Goal: Task Accomplishment & Management: Manage account settings

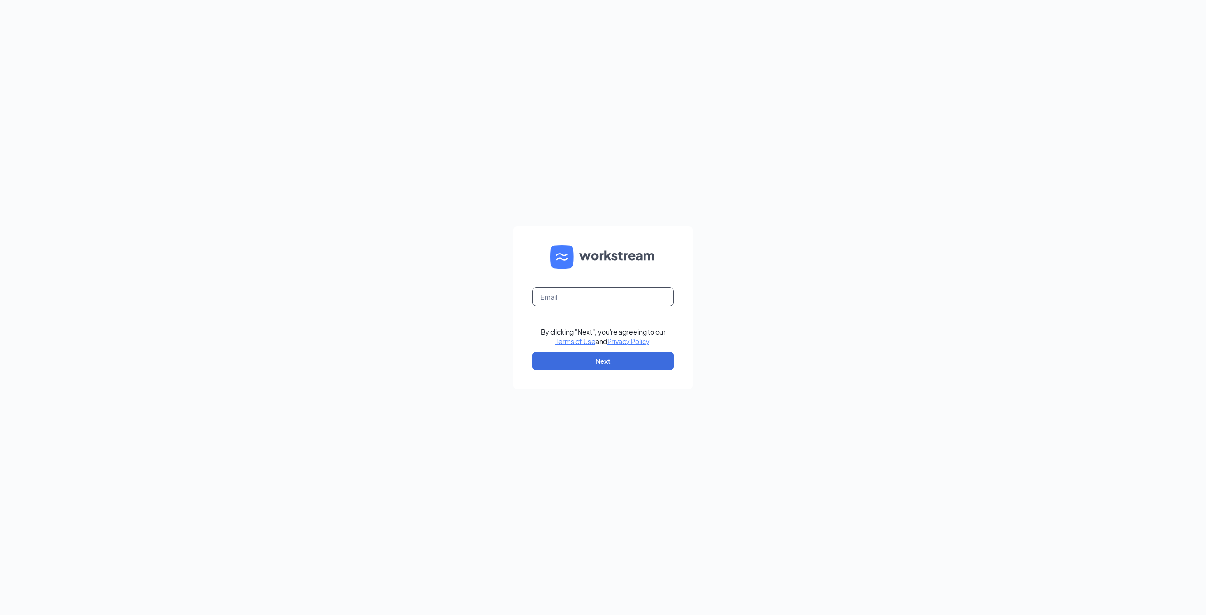
click at [577, 290] on input "text" at bounding box center [602, 296] width 141 height 19
type input "[EMAIL_ADDRESS][DOMAIN_NAME]"
click at [588, 359] on button "Next" at bounding box center [602, 360] width 141 height 19
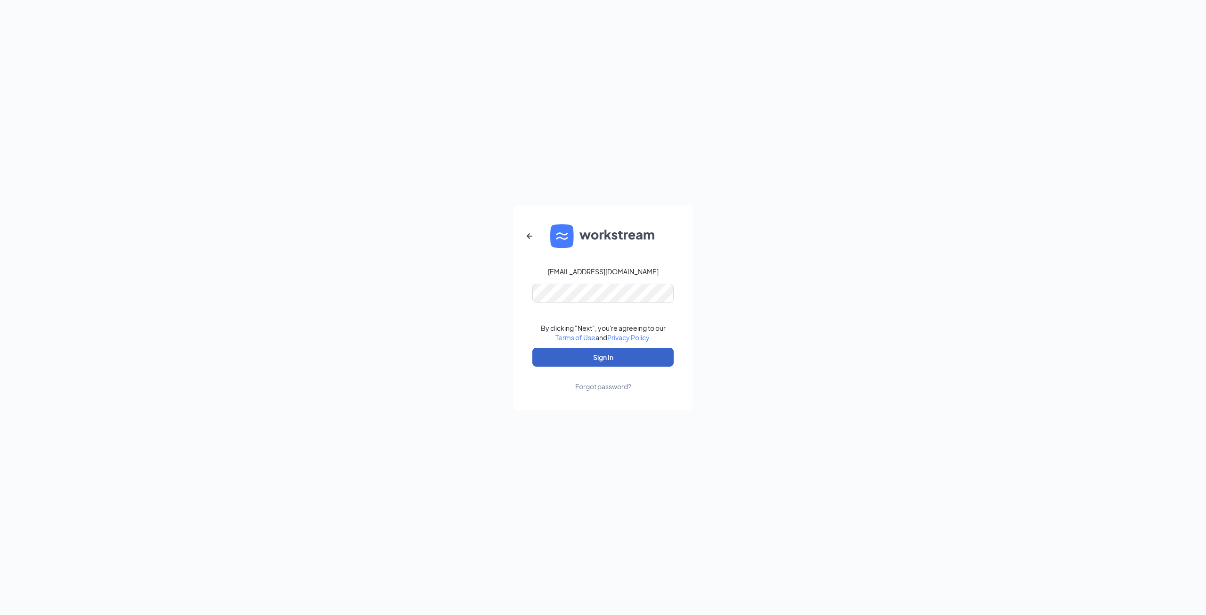
click at [606, 359] on button "Sign In" at bounding box center [602, 357] width 141 height 19
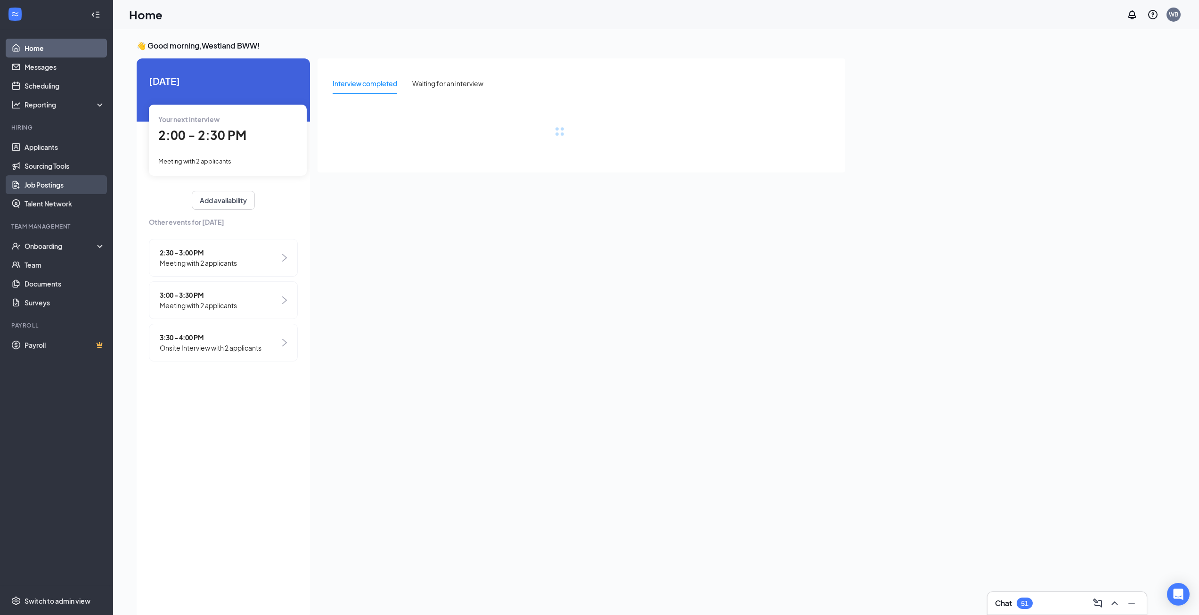
click at [45, 179] on link "Job Postings" at bounding box center [64, 184] width 81 height 19
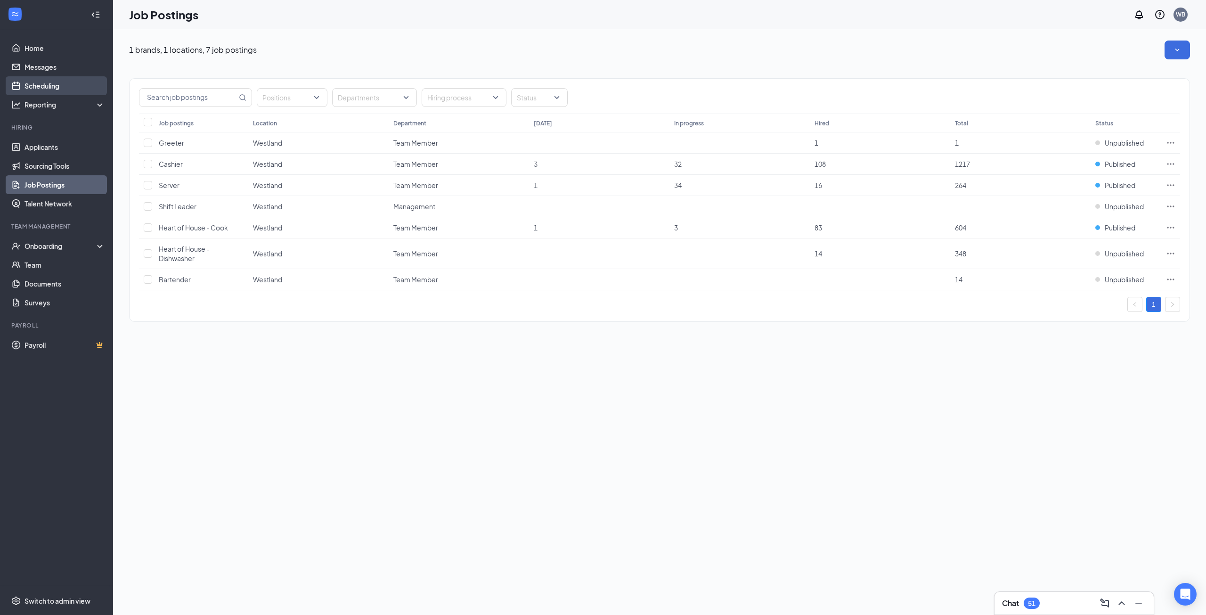
click at [34, 90] on link "Scheduling" at bounding box center [64, 85] width 81 height 19
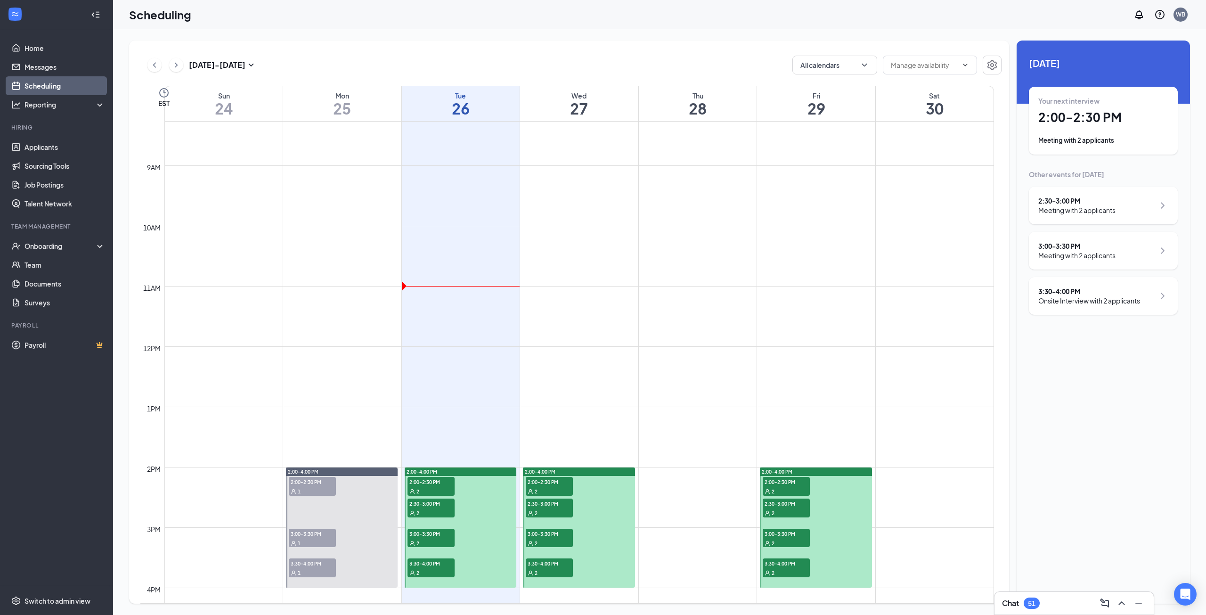
scroll to position [652, 0]
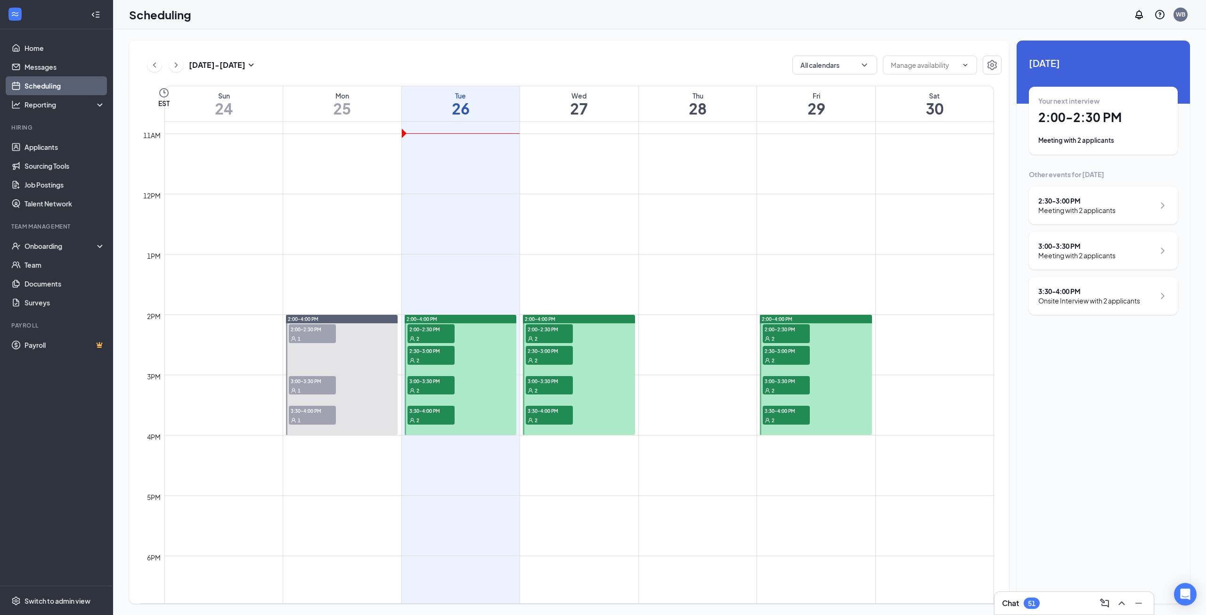
click at [412, 341] on icon "User" at bounding box center [412, 339] width 6 height 6
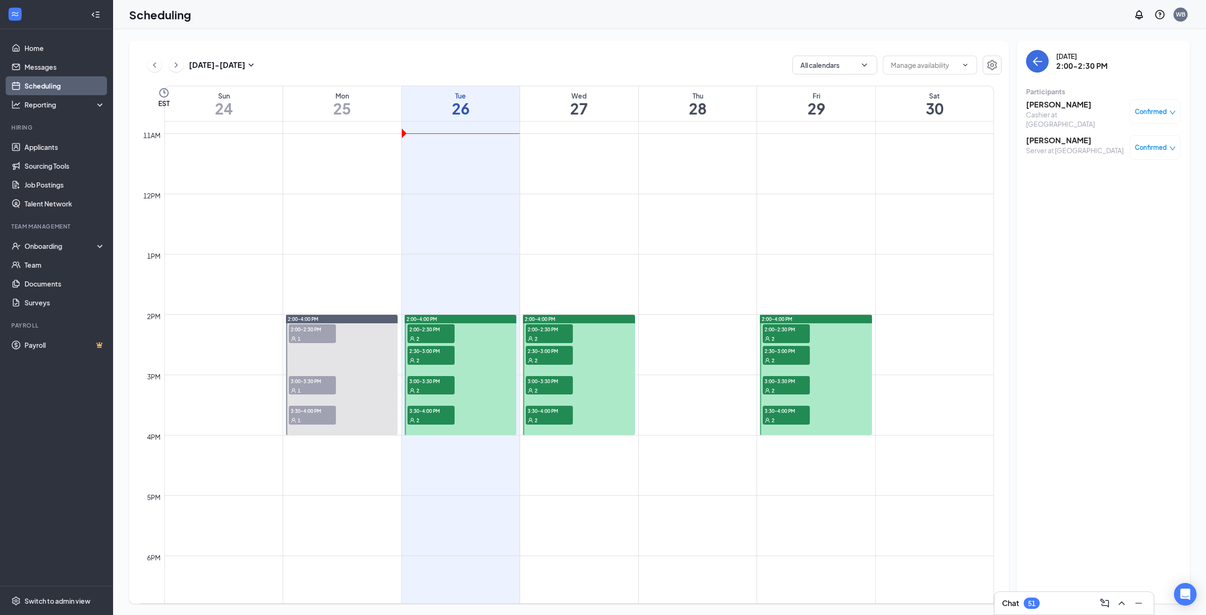
click at [1042, 101] on h3 "Jenna Stempien" at bounding box center [1075, 104] width 99 height 10
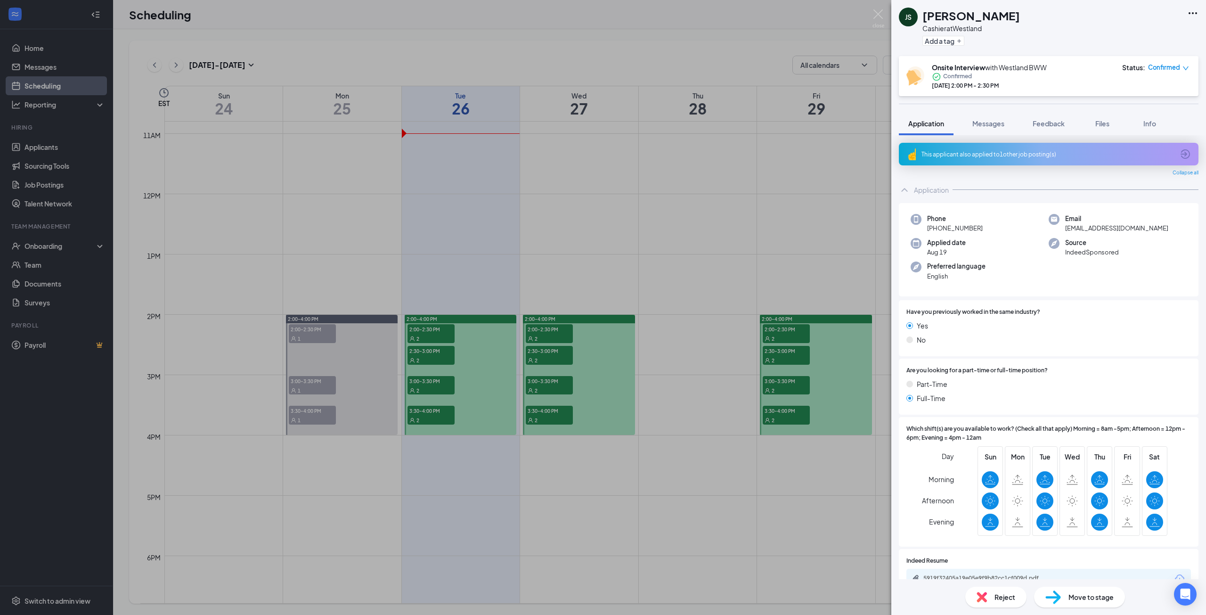
click at [998, 604] on div "Reject" at bounding box center [995, 597] width 61 height 21
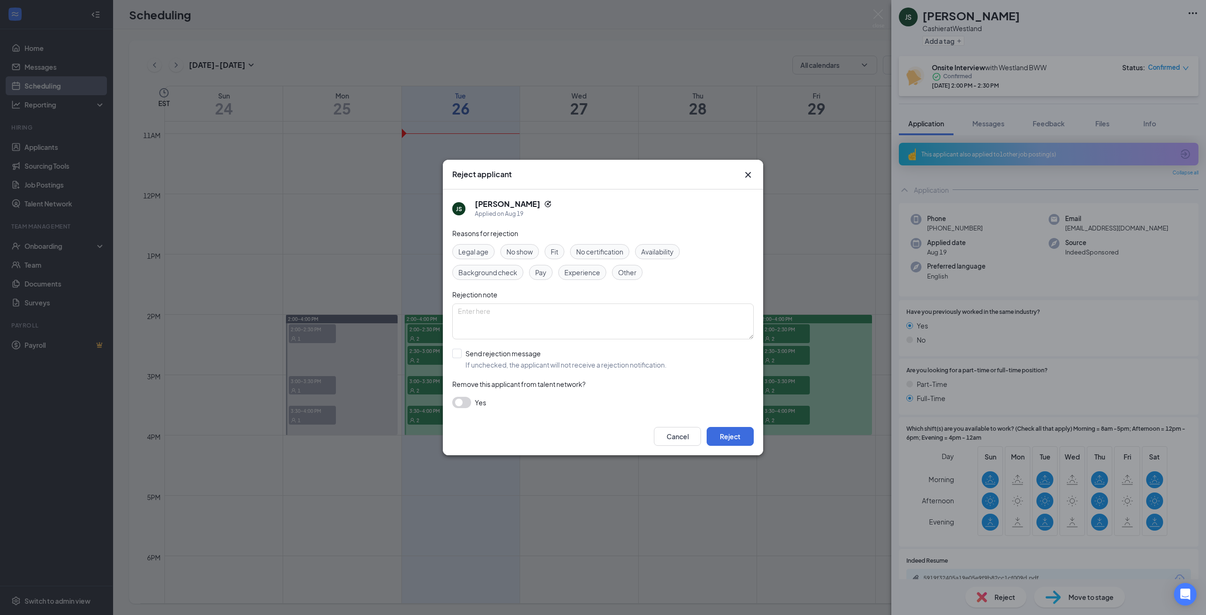
click at [648, 249] on span "Availability" at bounding box center [657, 251] width 33 height 10
click at [727, 434] on button "Reject" at bounding box center [730, 436] width 47 height 19
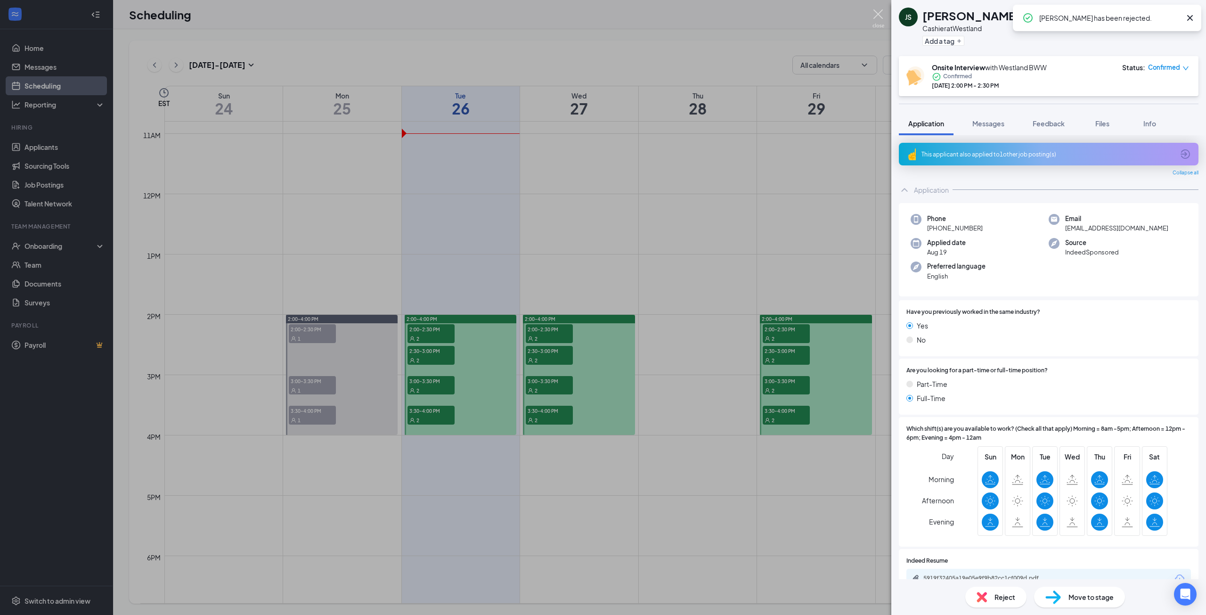
click at [878, 11] on img at bounding box center [879, 18] width 12 height 18
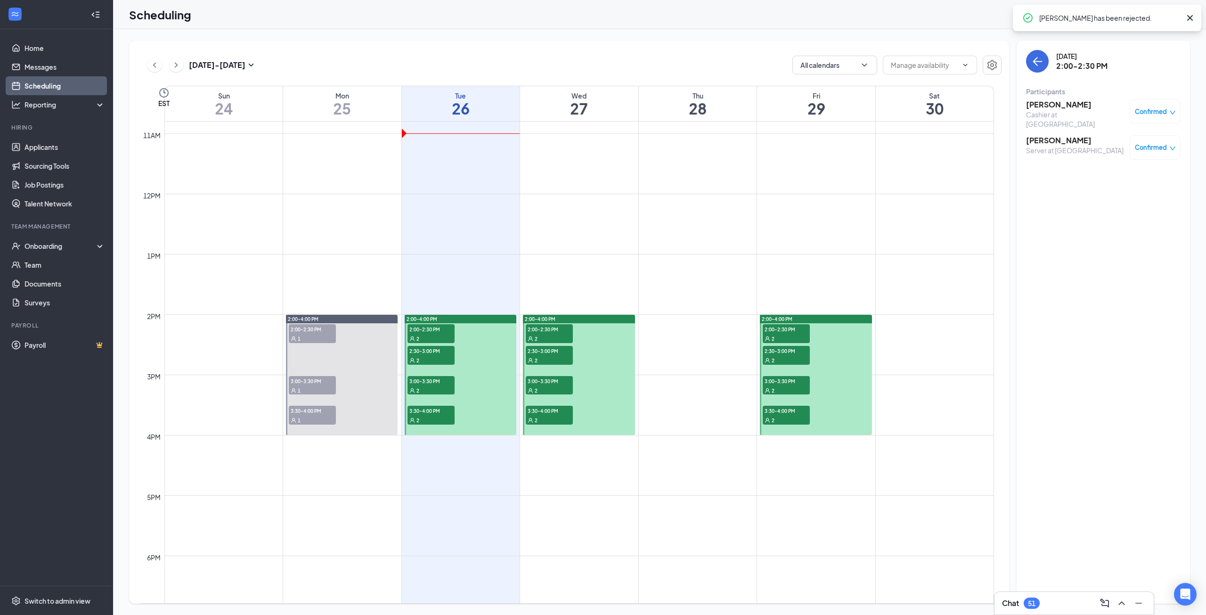
click at [443, 355] on div "2" at bounding box center [431, 359] width 47 height 9
click at [413, 331] on span "2:00-2:30 PM" at bounding box center [431, 328] width 47 height 9
click at [1033, 139] on h3 "Viktorija Chulevska" at bounding box center [1075, 140] width 98 height 10
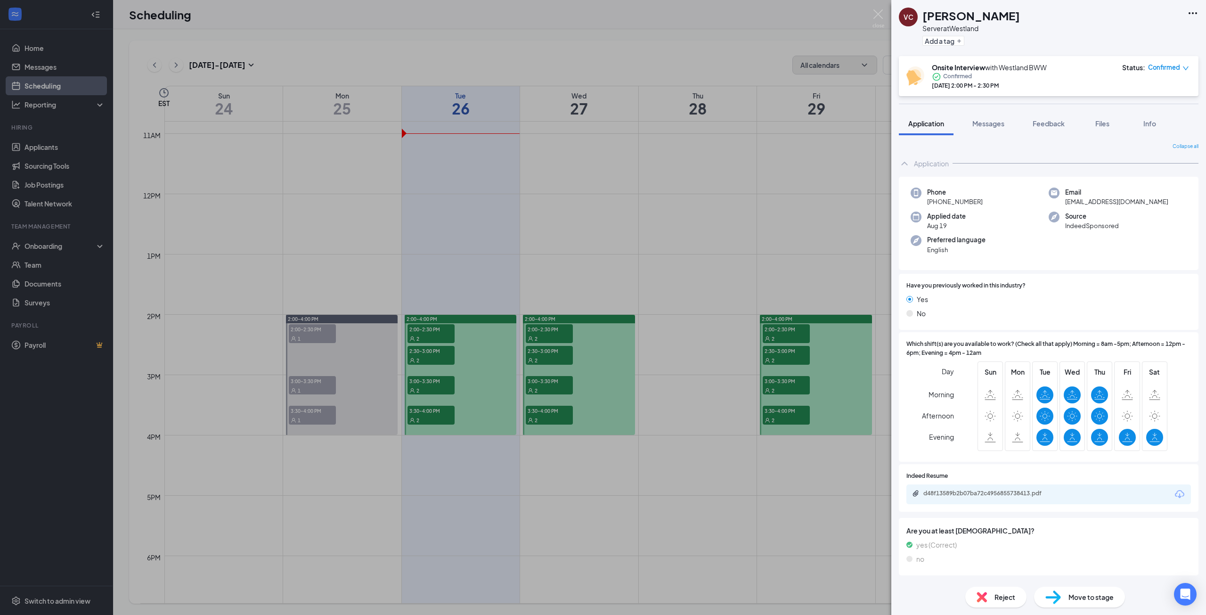
drag, startPoint x: 889, startPoint y: 16, endPoint x: 816, endPoint y: 63, distance: 87.0
click at [889, 16] on div "VC Viktorija Chulevska Server at Westland Add a tag Onsite Interview with Westl…" at bounding box center [603, 307] width 1206 height 615
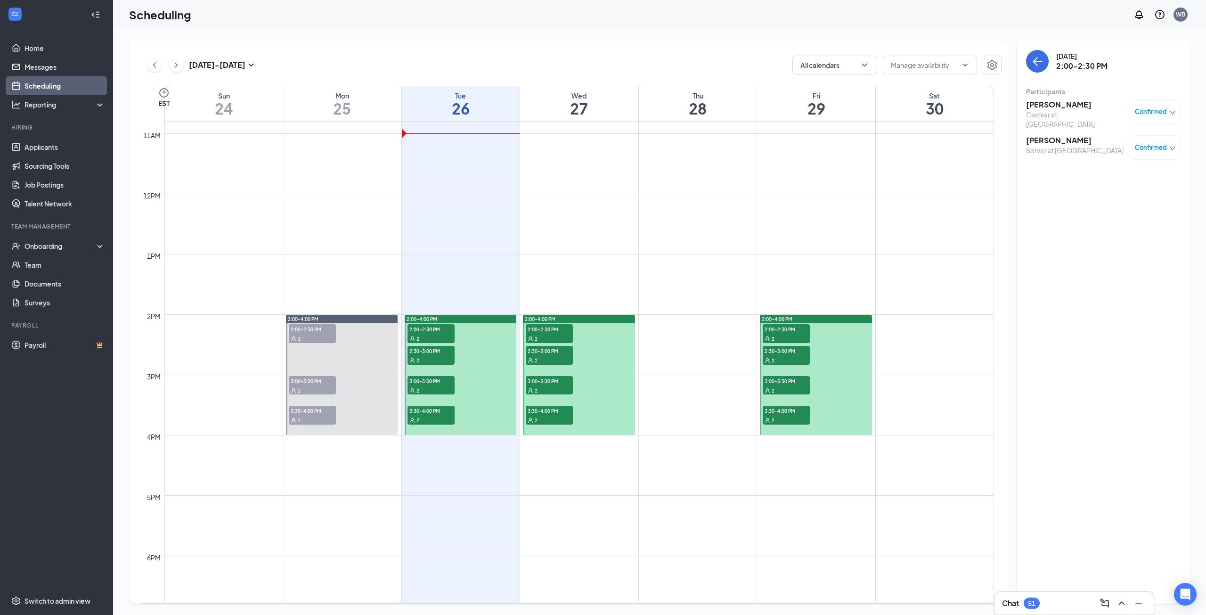
click at [426, 351] on span "2:30-3:00 PM" at bounding box center [431, 350] width 47 height 9
click at [1052, 106] on h3 "Brittney Tyra-Zalewski" at bounding box center [1075, 104] width 98 height 10
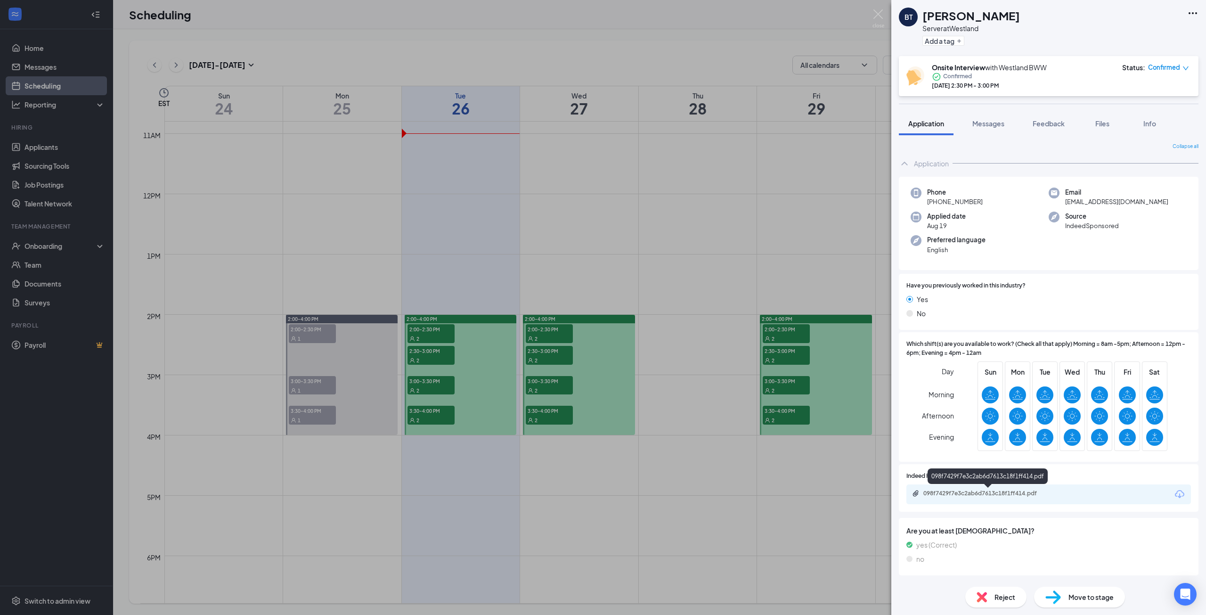
click at [974, 494] on div "098f7429f7e3c2ab6d7613c18f1ff414.pdf" at bounding box center [989, 493] width 132 height 8
click at [1010, 600] on span "Reject" at bounding box center [1005, 597] width 21 height 10
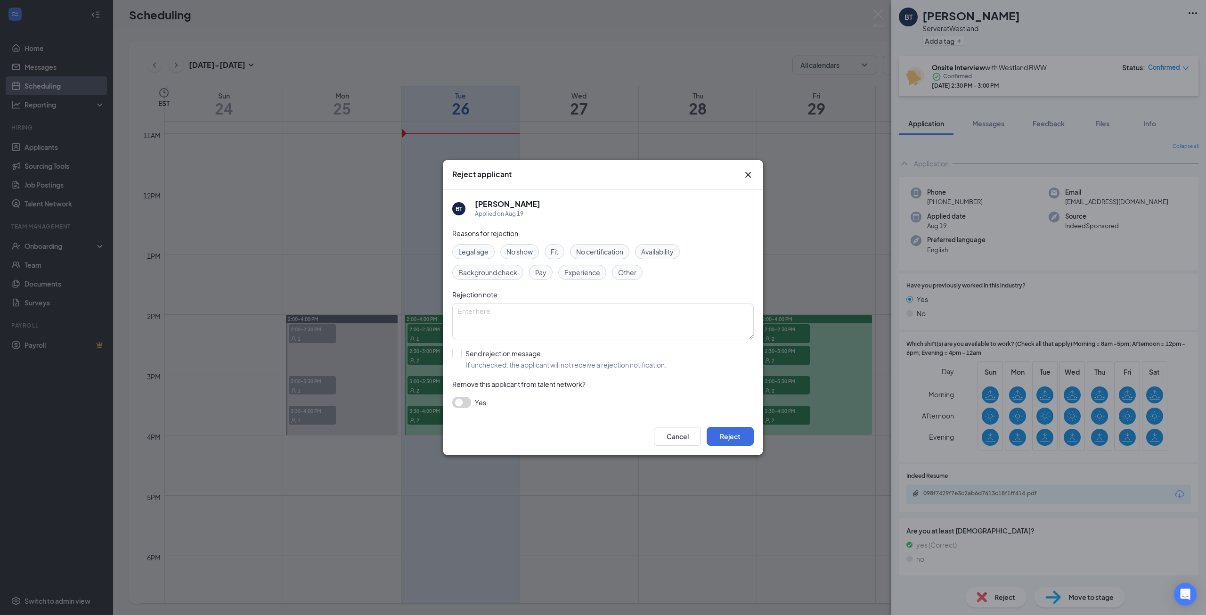
click at [583, 271] on span "Experience" at bounding box center [582, 272] width 36 height 10
click at [476, 352] on input "Send rejection message If unchecked, the applicant will not receive a rejection…" at bounding box center [559, 359] width 214 height 21
checkbox input "true"
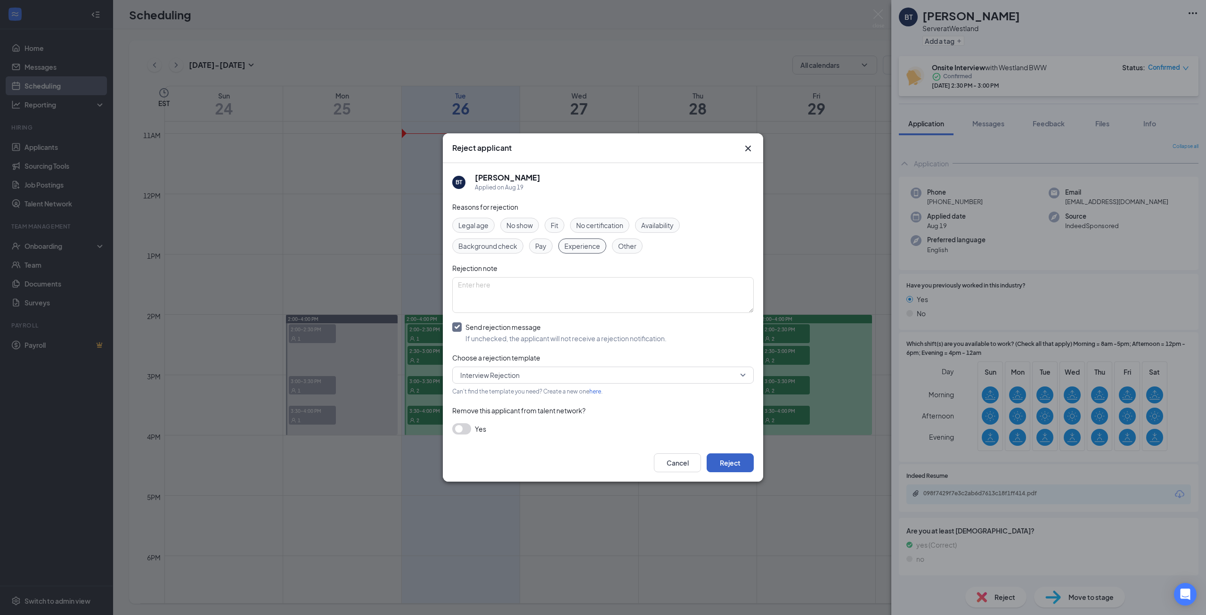
click at [742, 457] on button "Reject" at bounding box center [730, 462] width 47 height 19
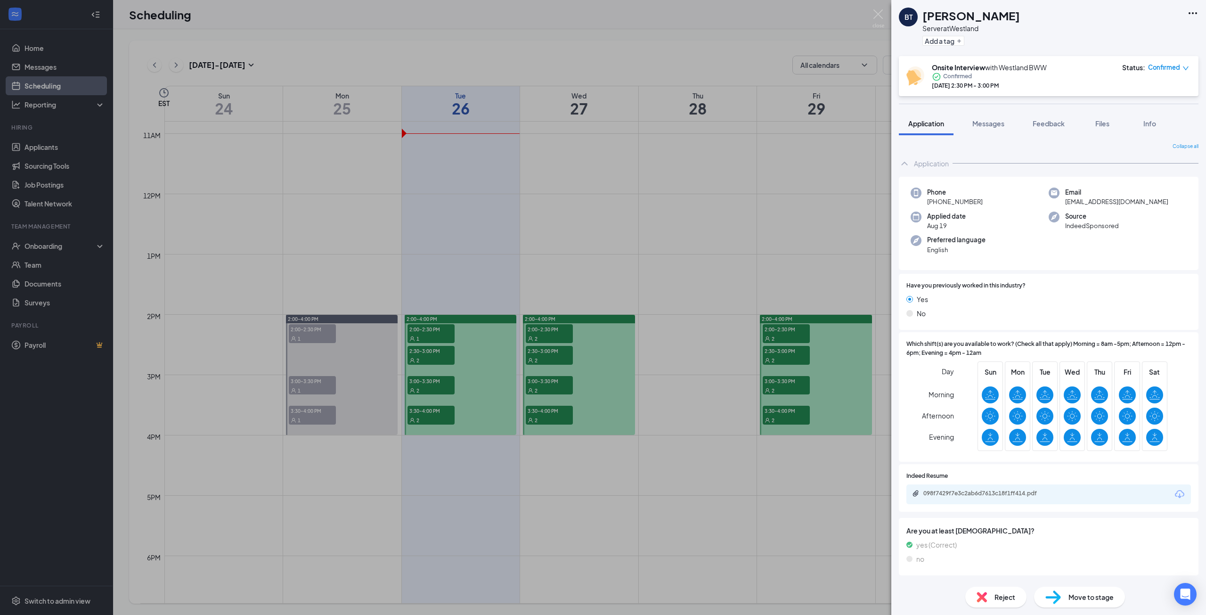
click at [433, 357] on div "BT Brittney Tyra-Zalewski Server at Westland Add a tag Onsite Interview with We…" at bounding box center [603, 307] width 1206 height 615
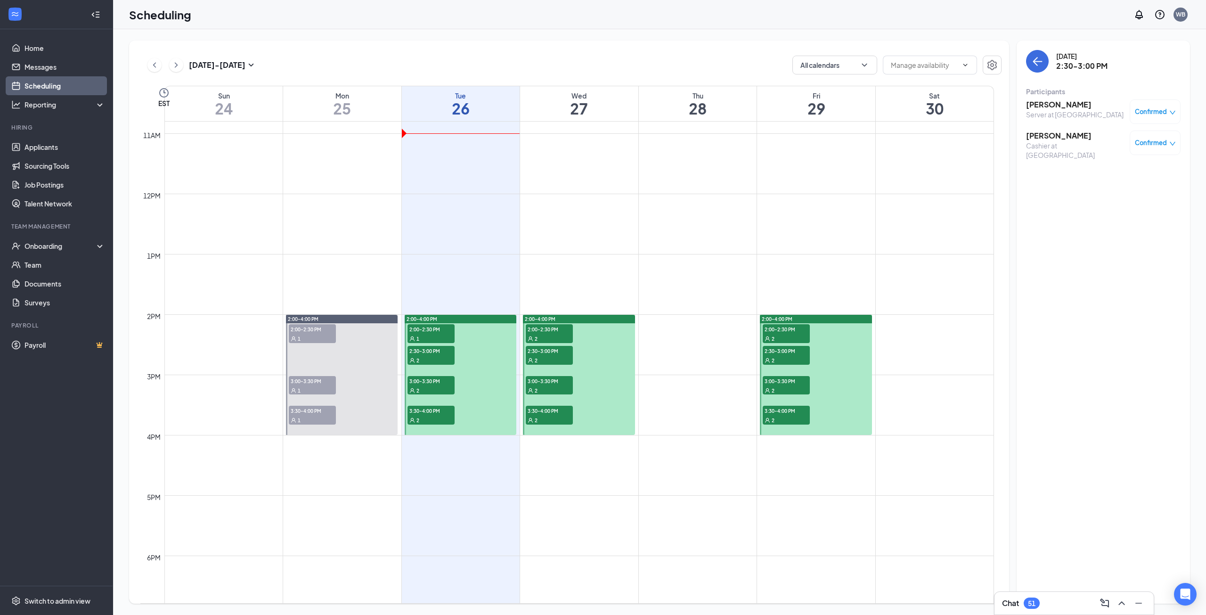
click at [433, 357] on div "2" at bounding box center [431, 359] width 47 height 9
click at [1049, 134] on h3 "Demetrius Martin" at bounding box center [1075, 136] width 99 height 10
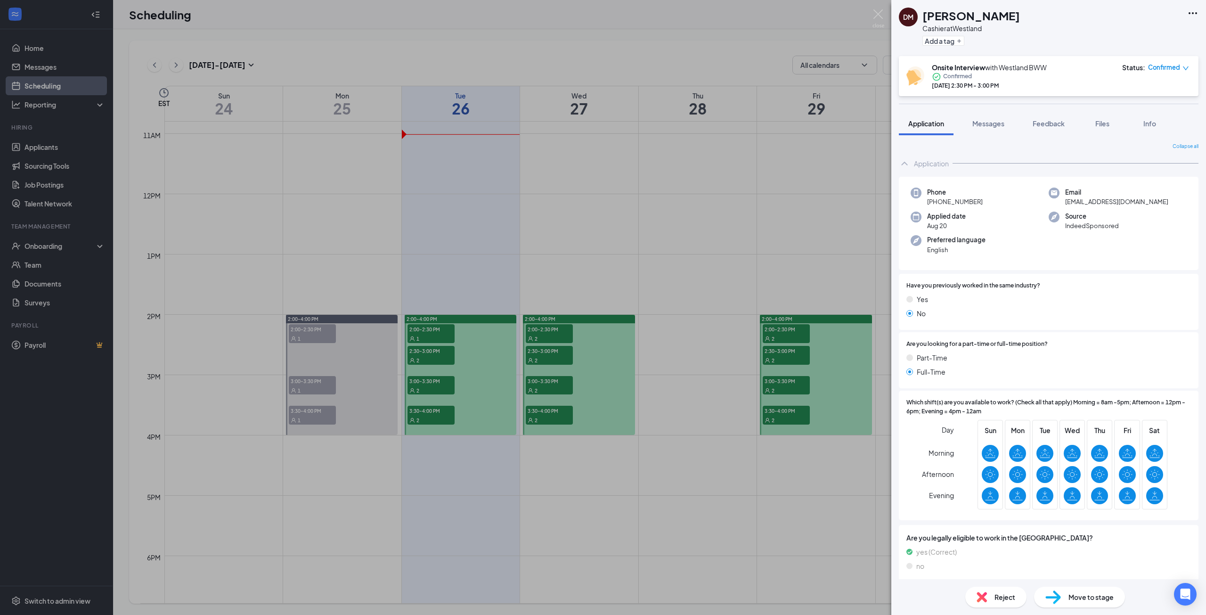
click at [621, 285] on div "DM Demetrius Martin Cashier at Westland Add a tag Onsite Interview with Westlan…" at bounding box center [603, 307] width 1206 height 615
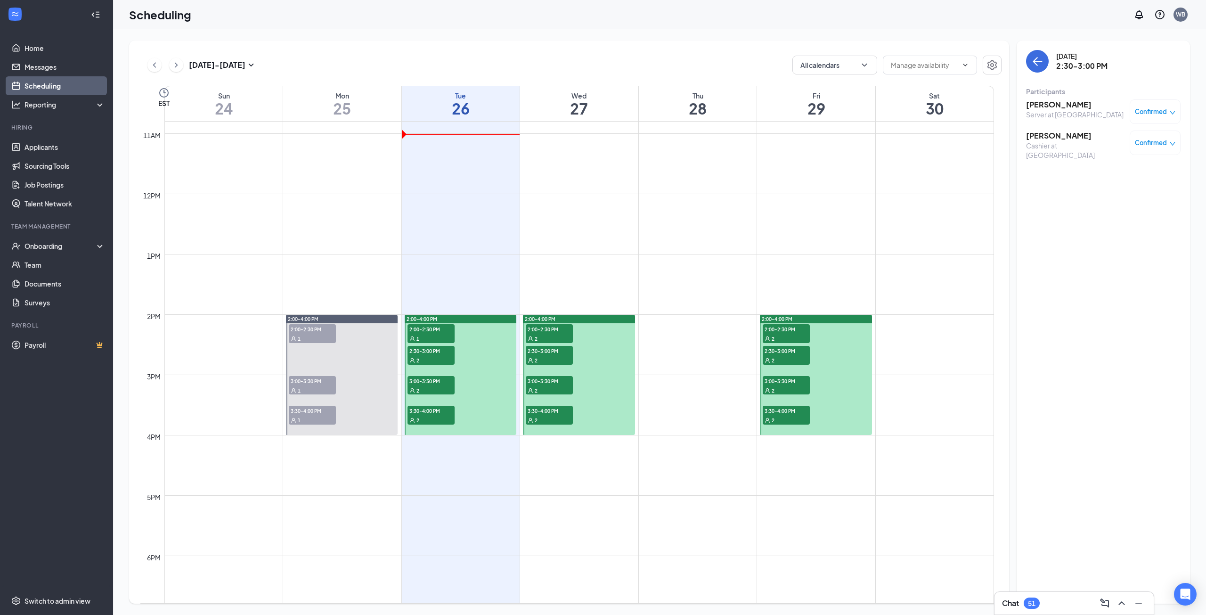
click at [416, 383] on span "3:00-3:30 PM" at bounding box center [431, 380] width 47 height 9
click at [1045, 110] on div "Server at [GEOGRAPHIC_DATA]" at bounding box center [1075, 114] width 98 height 9
click at [1044, 106] on h3 "Amal Ayash" at bounding box center [1075, 104] width 98 height 10
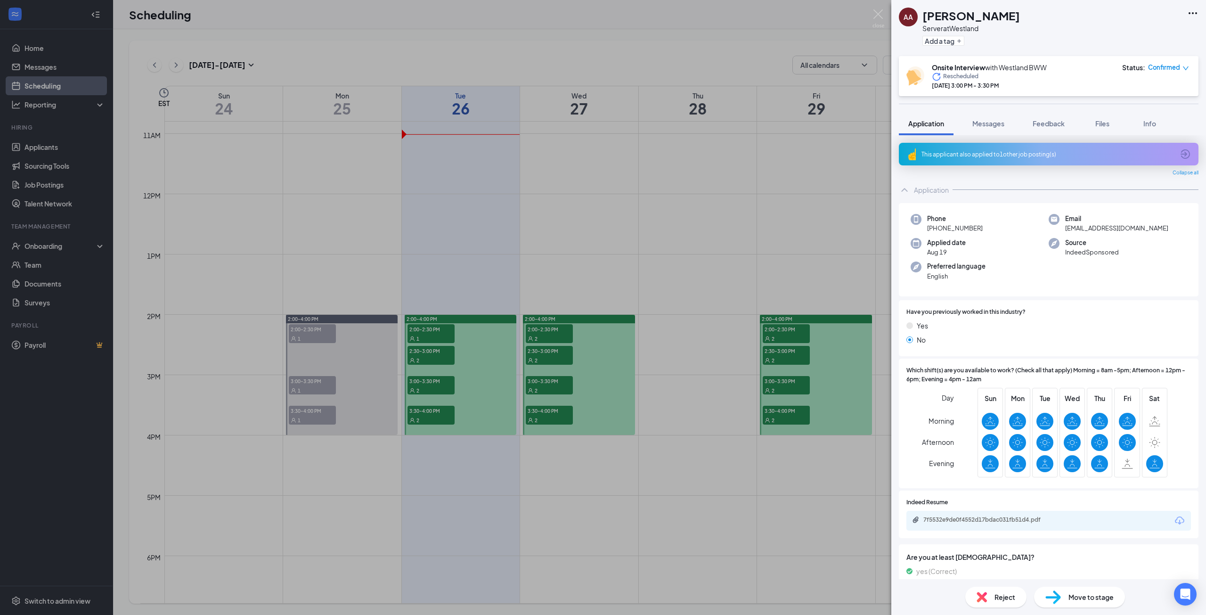
click at [1001, 528] on div "7f5532e9de0f4552d17bdac031fb51d4.pdf" at bounding box center [1048, 521] width 285 height 20
click at [995, 519] on div "7f5532e9de0f4552d17bdac031fb51d4.pdf" at bounding box center [989, 520] width 132 height 8
click at [987, 599] on div "Reject" at bounding box center [995, 597] width 61 height 21
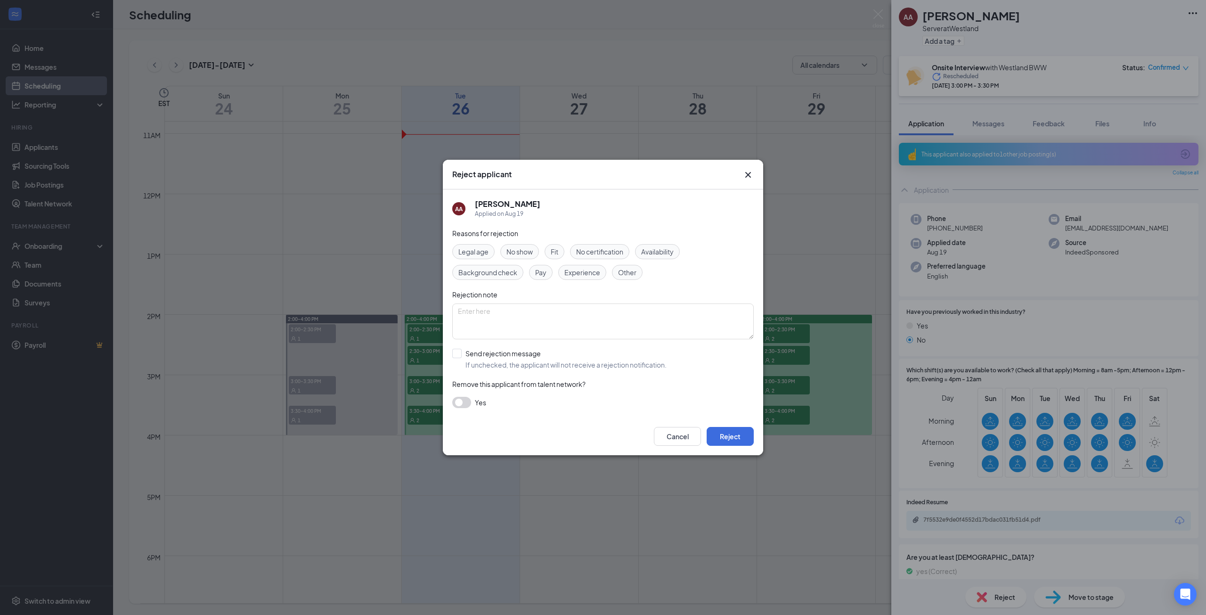
click at [582, 269] on span "Experience" at bounding box center [582, 272] width 36 height 10
click at [479, 357] on input "Send rejection message If unchecked, the applicant will not receive a rejection…" at bounding box center [559, 359] width 214 height 21
checkbox input "true"
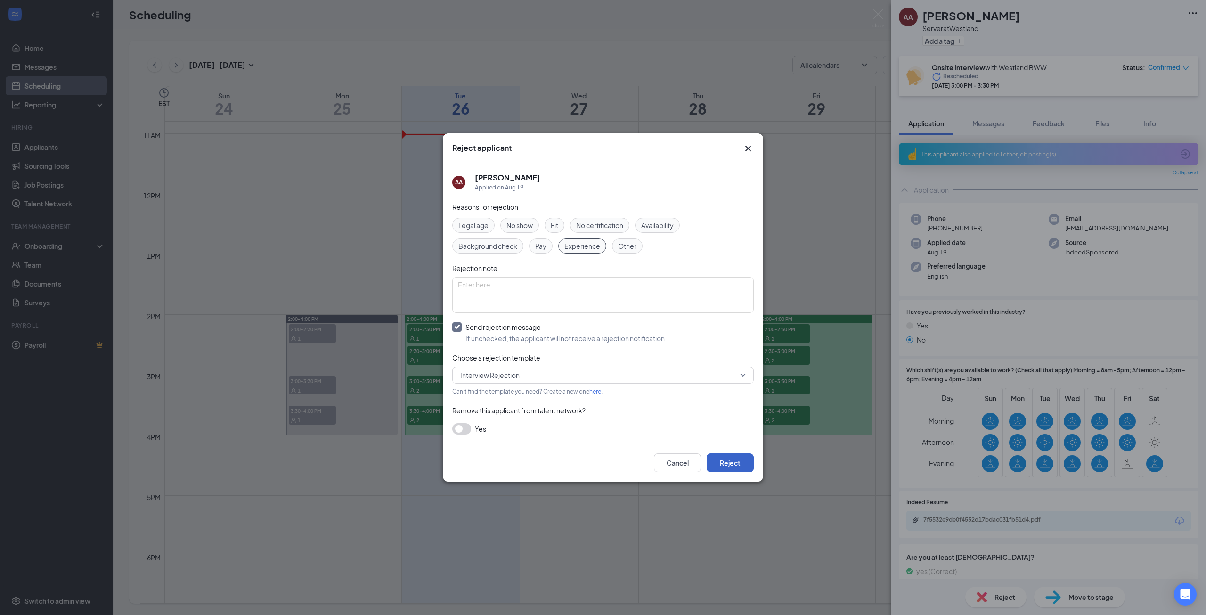
click at [712, 460] on button "Reject" at bounding box center [730, 462] width 47 height 19
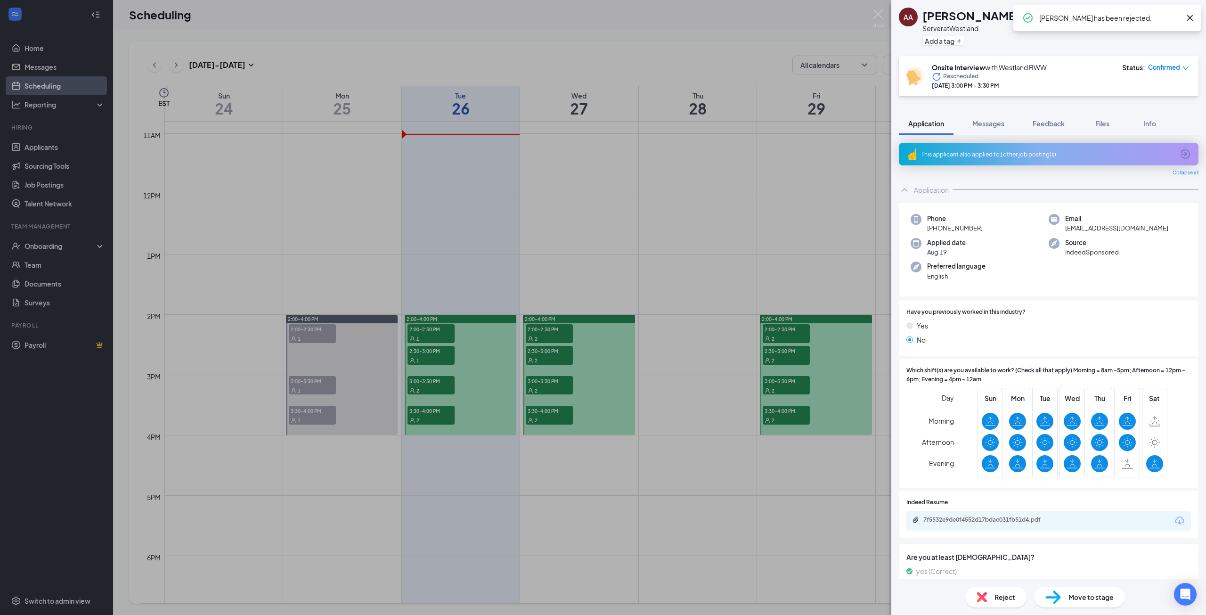
click at [325, 414] on div "AA Amal Ayash Server at Westland Add a tag Onsite Interview with Westland BWW R…" at bounding box center [603, 307] width 1206 height 615
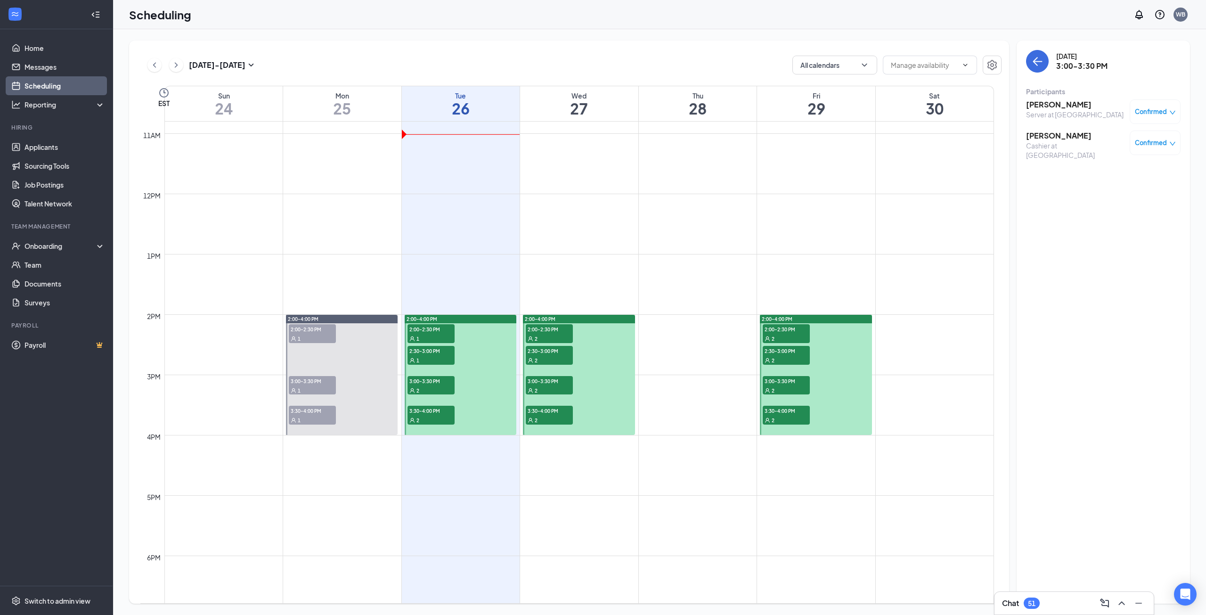
click at [326, 411] on span "3:30-4:00 PM" at bounding box center [312, 410] width 47 height 9
click at [302, 385] on div "1" at bounding box center [312, 389] width 47 height 9
click at [320, 329] on span "2:00-2:30 PM" at bounding box center [312, 328] width 47 height 9
click at [1033, 106] on h3 "Shayla Walker" at bounding box center [1075, 104] width 98 height 10
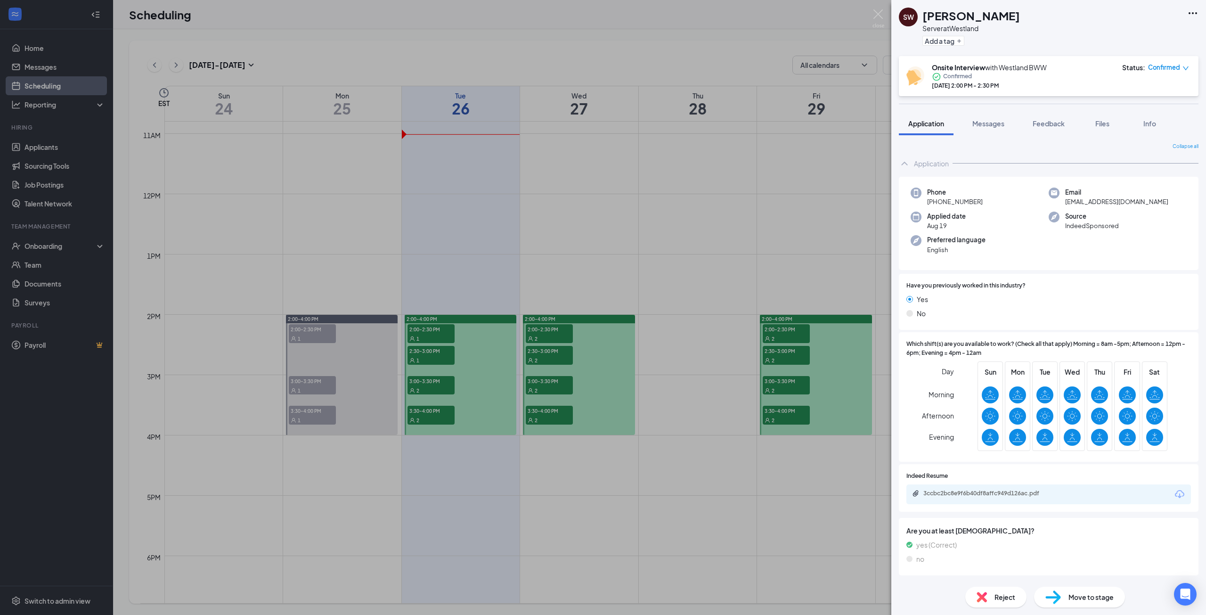
click at [1000, 600] on span "Reject" at bounding box center [1005, 597] width 21 height 10
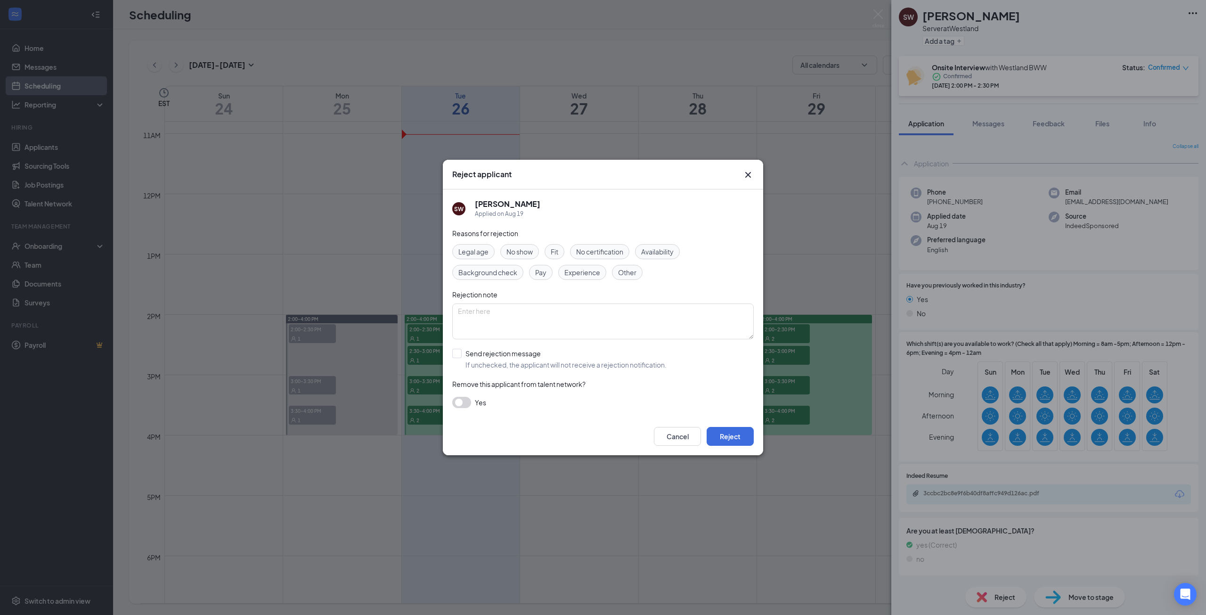
click at [573, 275] on span "Experience" at bounding box center [582, 272] width 36 height 10
click at [476, 353] on input "Send rejection message If unchecked, the applicant will not receive a rejection…" at bounding box center [559, 359] width 214 height 21
checkbox input "true"
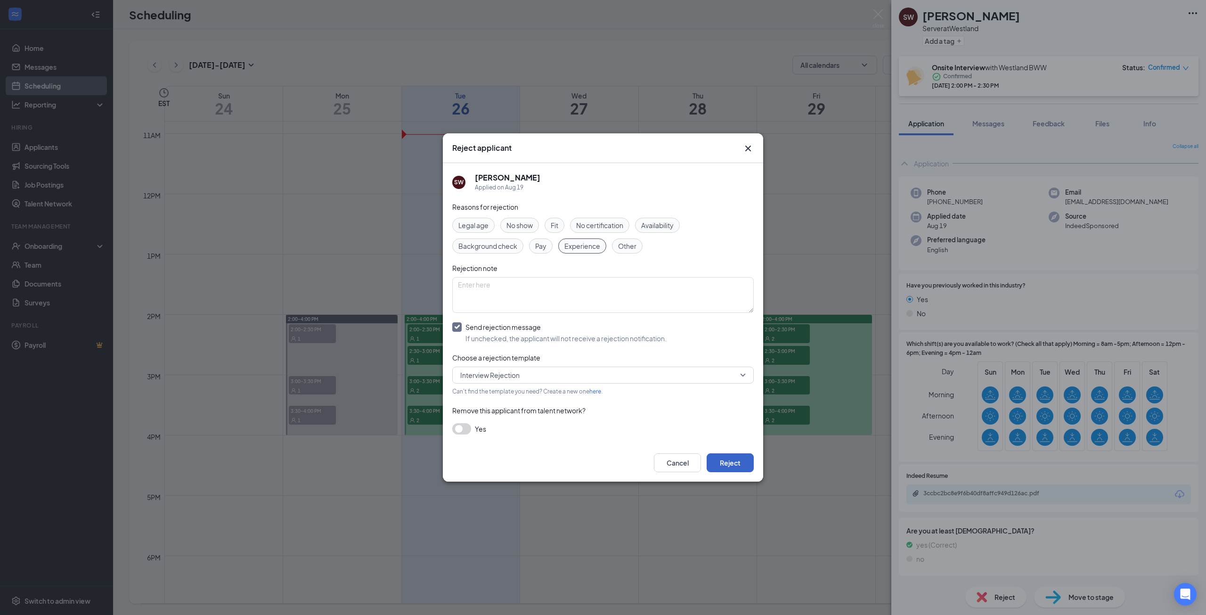
click at [732, 454] on button "Reject" at bounding box center [730, 462] width 47 height 19
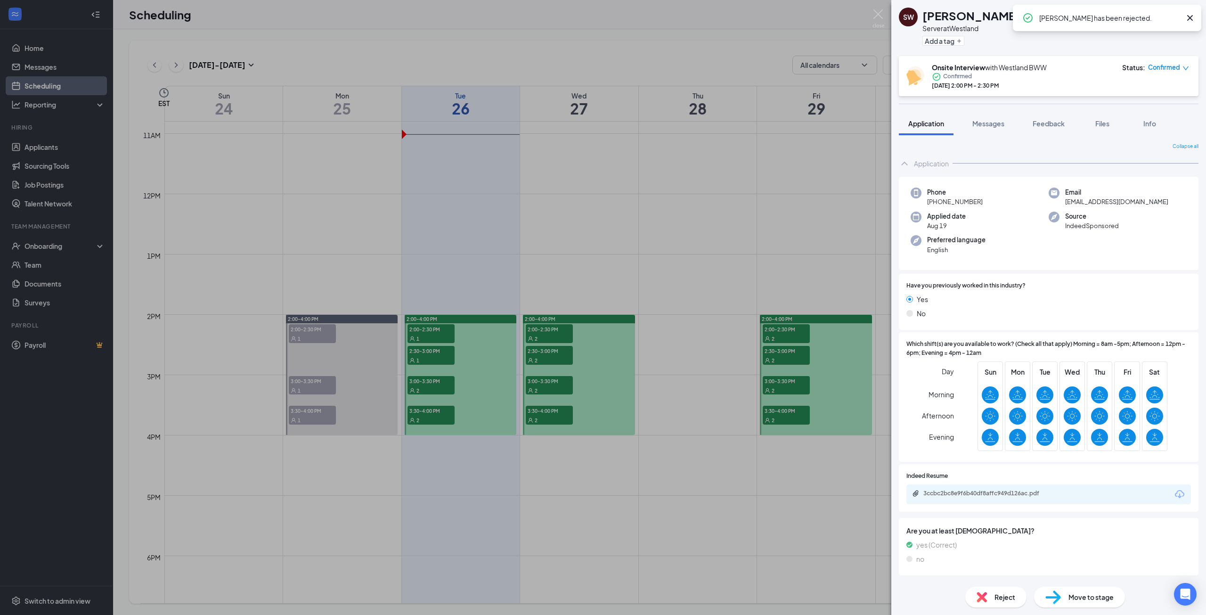
click at [306, 334] on div "SW Shayla Walker Server at Westland Add a tag Onsite Interview with Westland BW…" at bounding box center [603, 307] width 1206 height 615
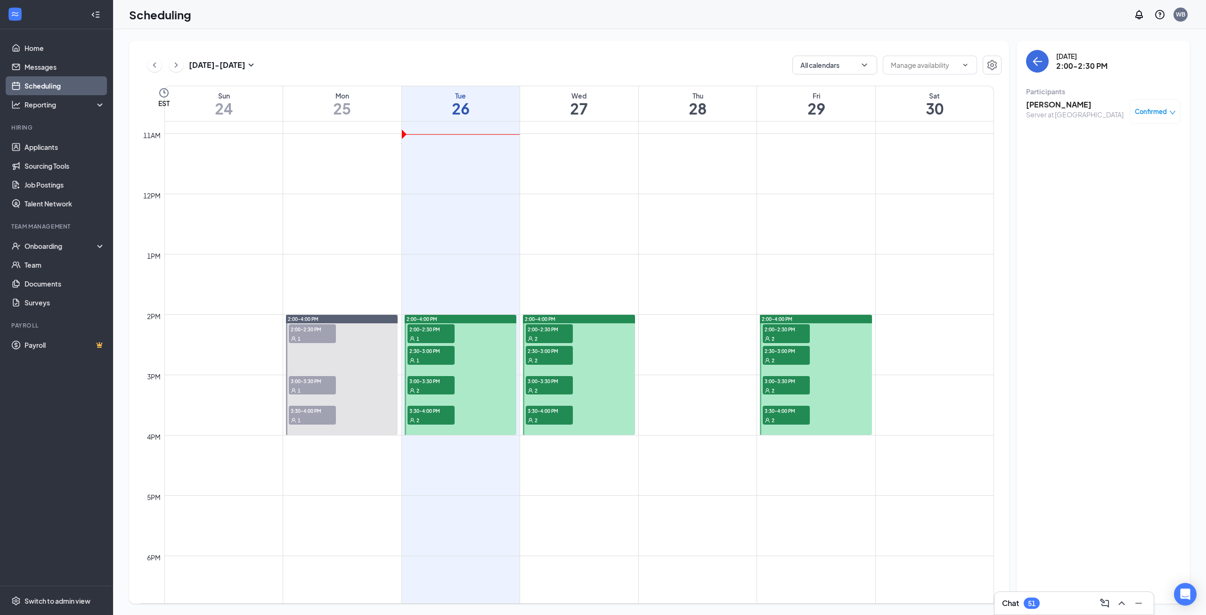
click at [306, 334] on div "1" at bounding box center [312, 338] width 47 height 9
click at [305, 376] on span "3:00-3:30 PM" at bounding box center [312, 380] width 47 height 9
click at [1036, 99] on div "Elliott Leer Heart of House - Cook at Westland Confirmed" at bounding box center [1103, 114] width 155 height 36
click at [1039, 104] on h3 "Elliott Leer" at bounding box center [1075, 104] width 99 height 10
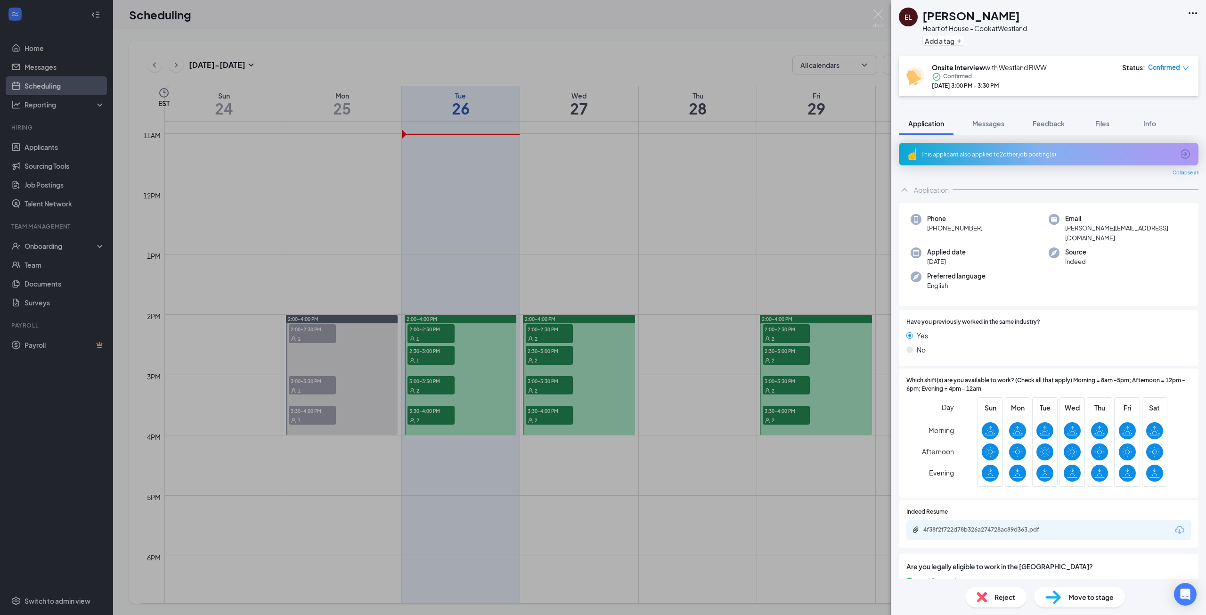
click at [1000, 593] on span "Reject" at bounding box center [1005, 597] width 21 height 10
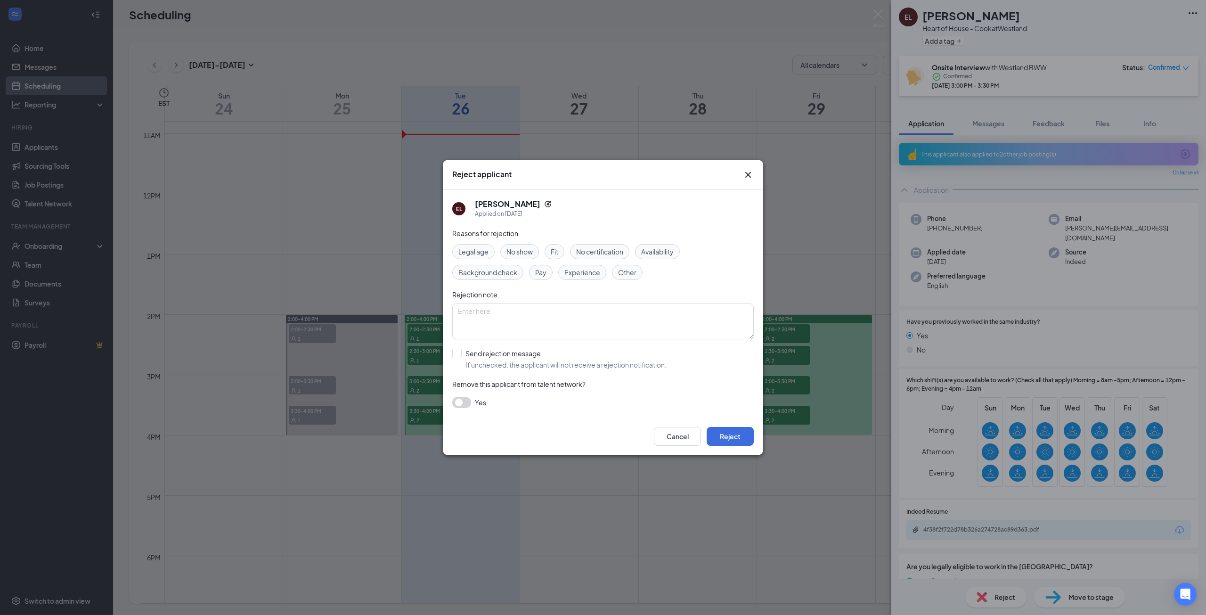
click at [532, 255] on span "No show" at bounding box center [519, 251] width 26 height 10
click at [744, 440] on button "Reject" at bounding box center [730, 436] width 47 height 19
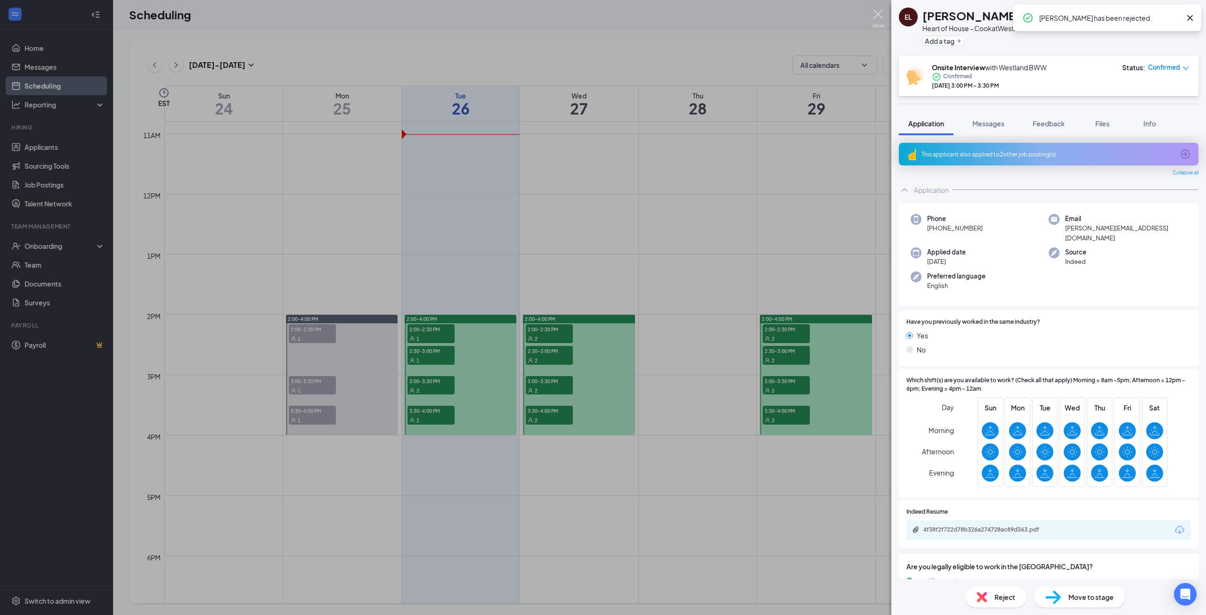
click at [873, 26] on img at bounding box center [879, 18] width 12 height 18
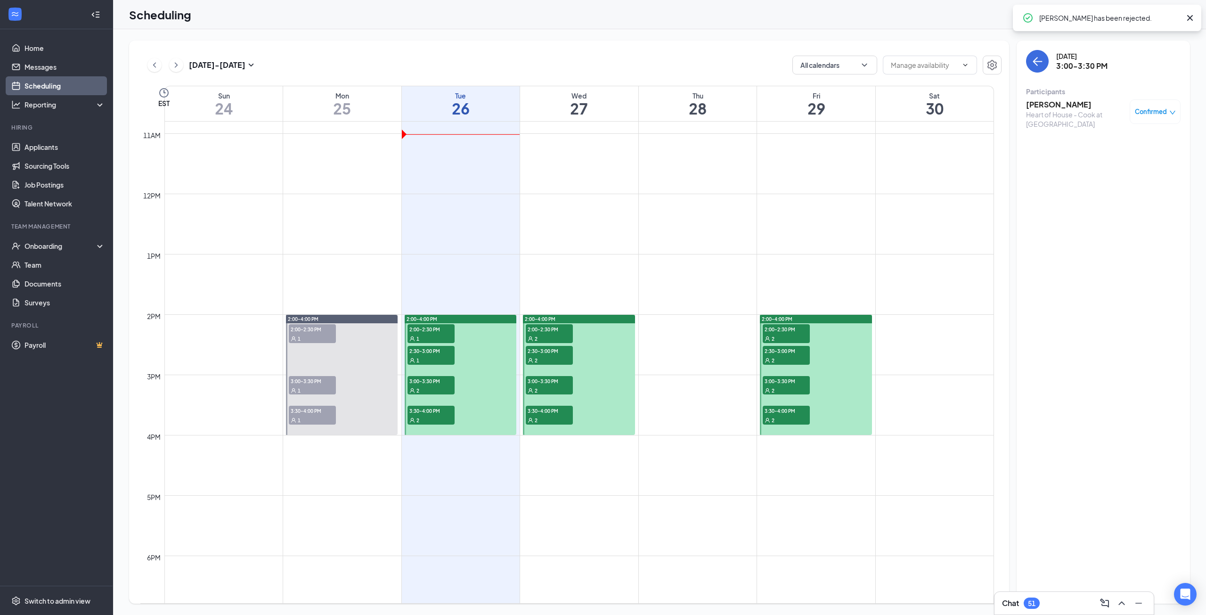
click at [874, 18] on div "Scheduling WB" at bounding box center [659, 14] width 1093 height 29
click at [433, 387] on div "2" at bounding box center [431, 389] width 47 height 9
drag, startPoint x: 1043, startPoint y: 129, endPoint x: 1044, endPoint y: 135, distance: 5.7
click at [1043, 133] on div "Amal Ayash Server at Westland Confirmed Amy Twigg Cashier at Westland Confirmed" at bounding box center [1103, 129] width 155 height 67
click at [1044, 134] on h3 "Amy Twigg" at bounding box center [1075, 136] width 99 height 10
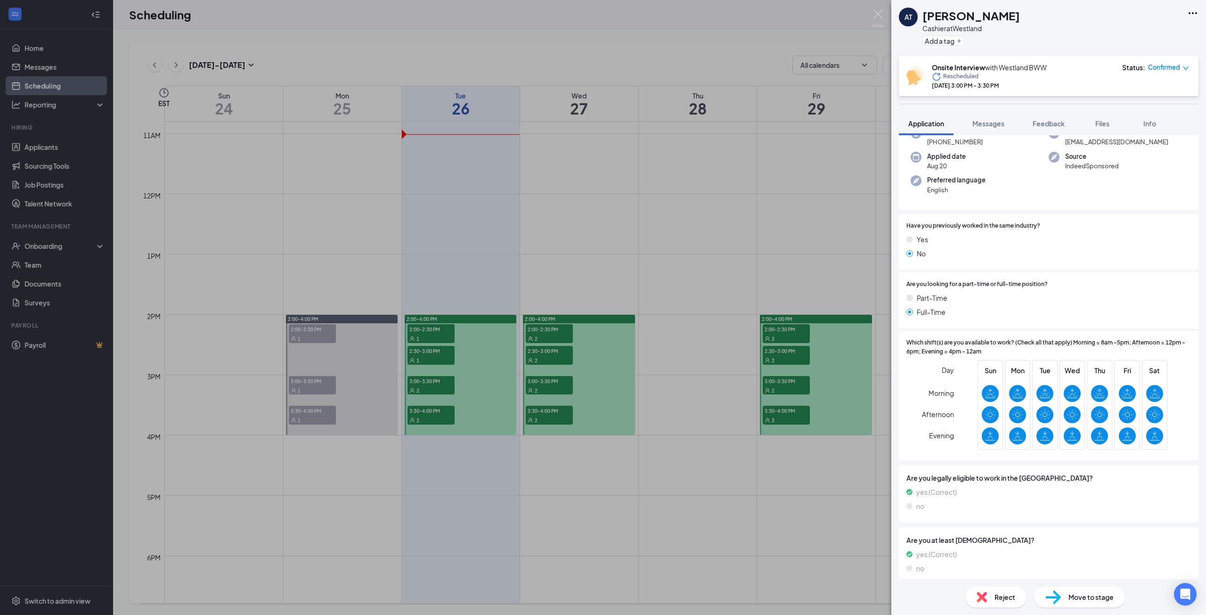
scroll to position [64, 0]
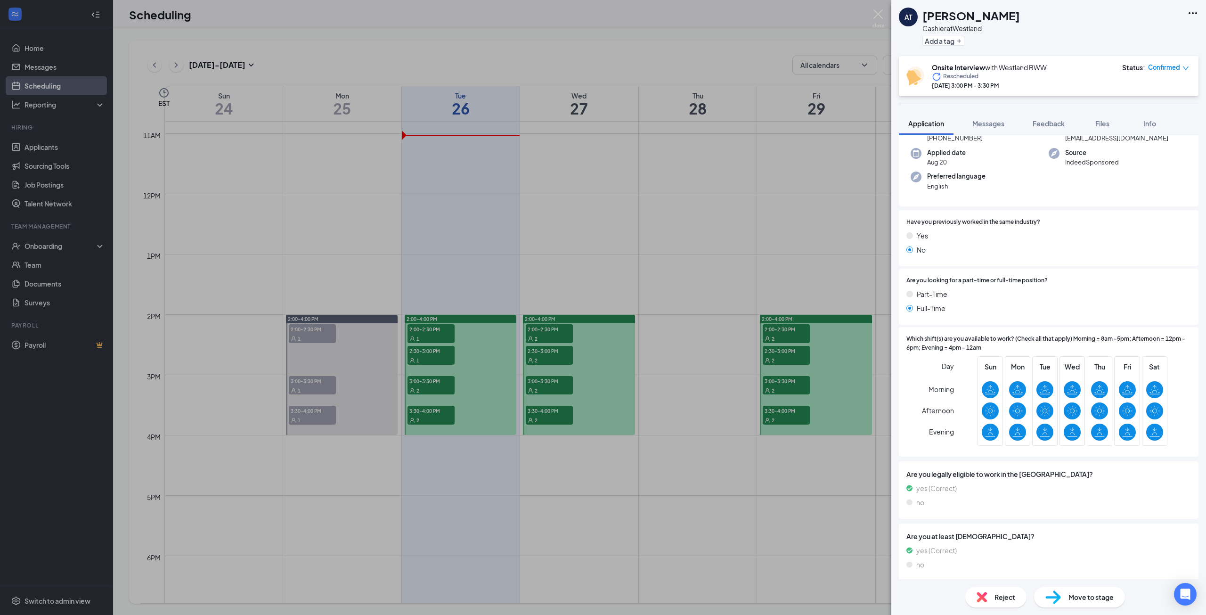
click at [417, 409] on div "AT Amy Twigg Cashier at Westland Add a tag Onsite Interview with Westland BWW R…" at bounding box center [603, 307] width 1206 height 615
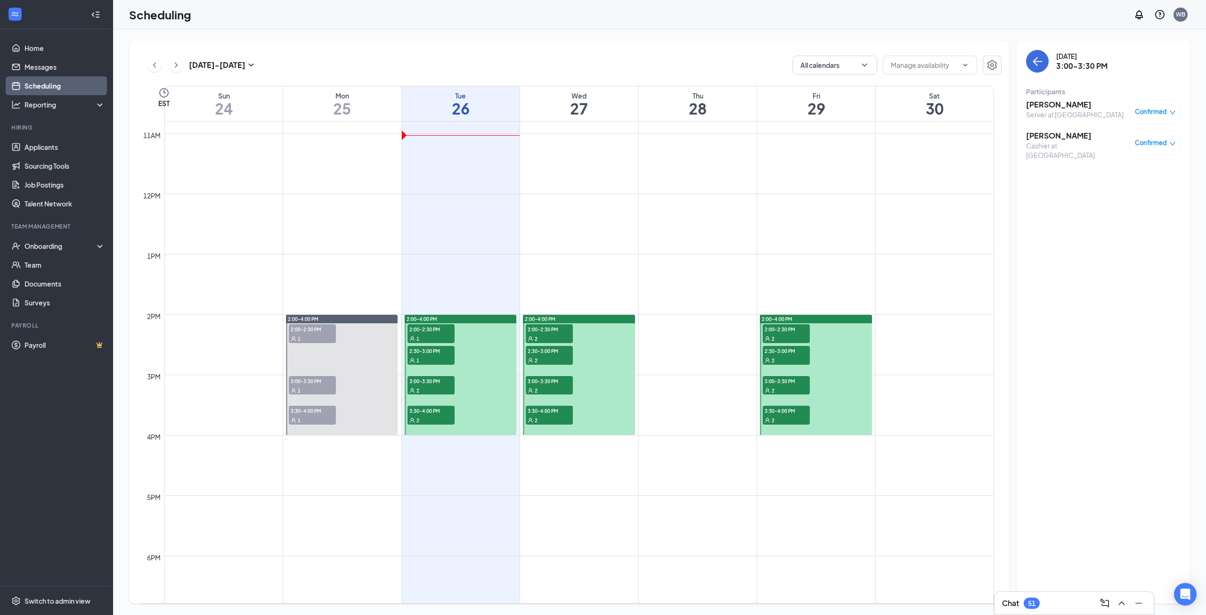
click at [419, 416] on div "2" at bounding box center [431, 419] width 47 height 9
click at [1058, 108] on h3 "[PERSON_NAME]" at bounding box center [1075, 104] width 99 height 10
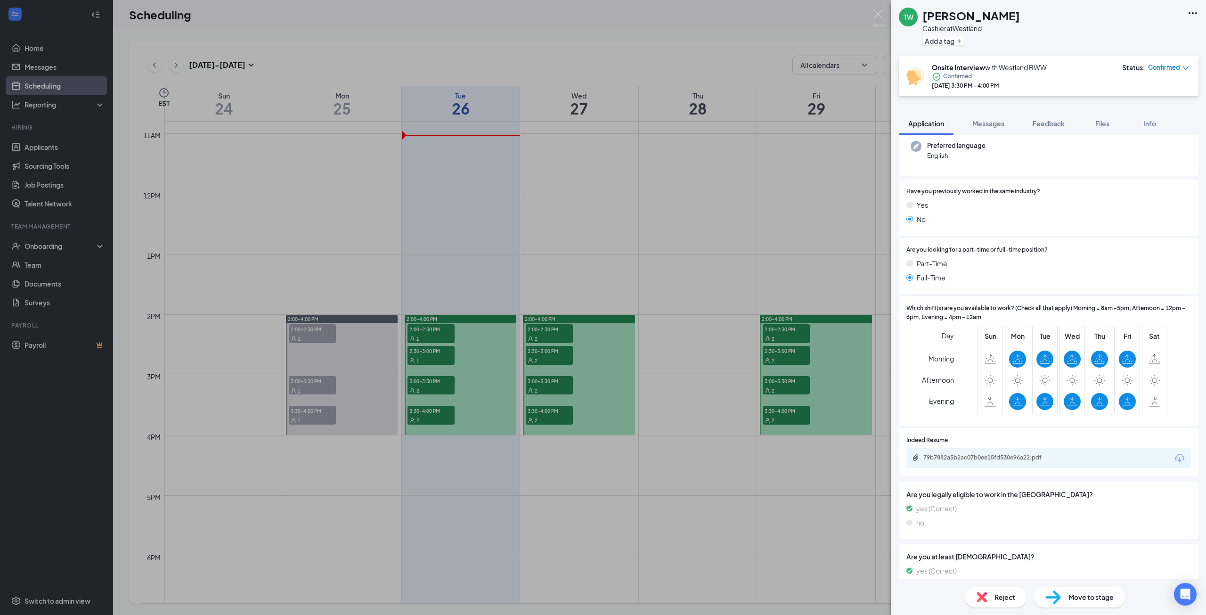
scroll to position [119, 0]
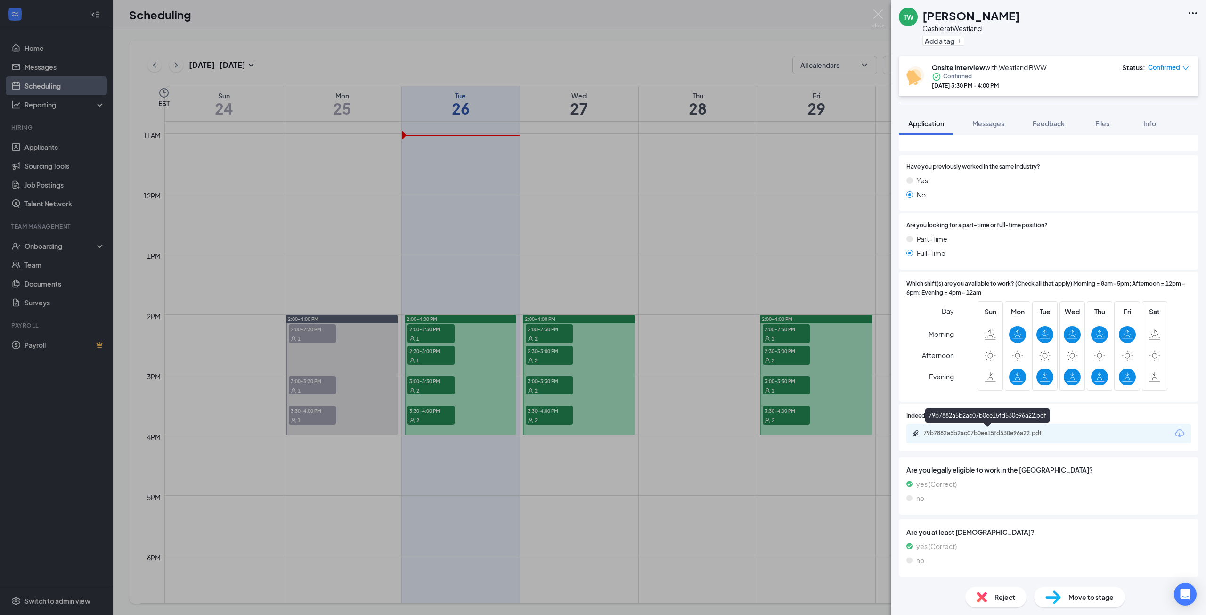
click at [962, 434] on div "79b7882a5b2ac07b0ee15fd530e96a22.pdf" at bounding box center [989, 433] width 132 height 8
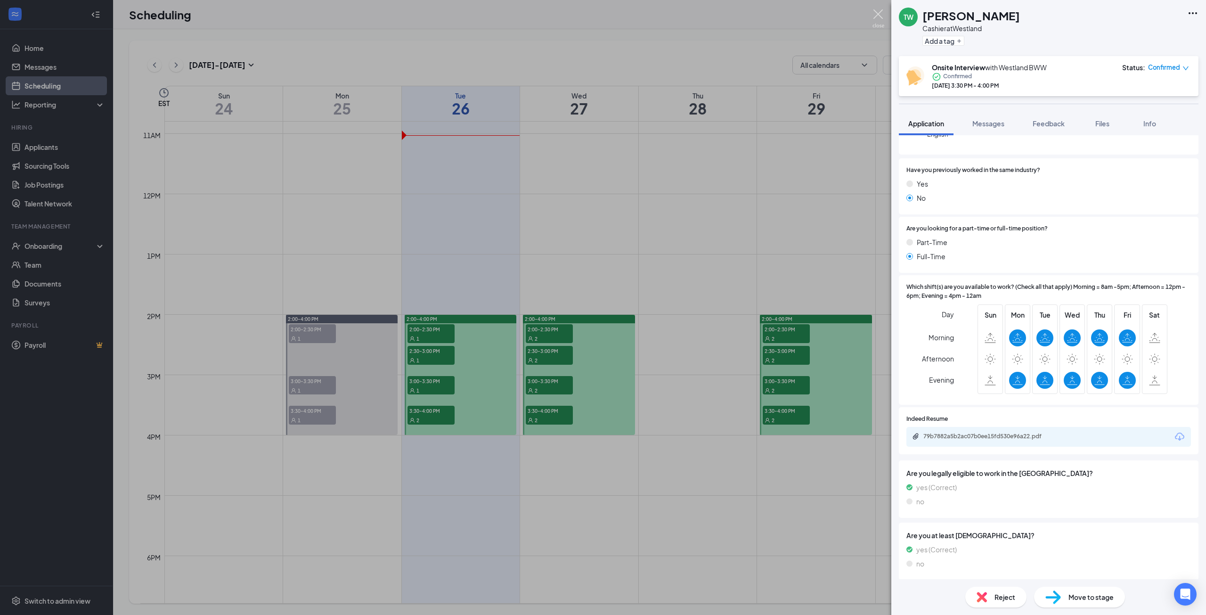
drag, startPoint x: 877, startPoint y: 17, endPoint x: 665, endPoint y: 218, distance: 291.3
click at [877, 17] on img at bounding box center [879, 18] width 12 height 18
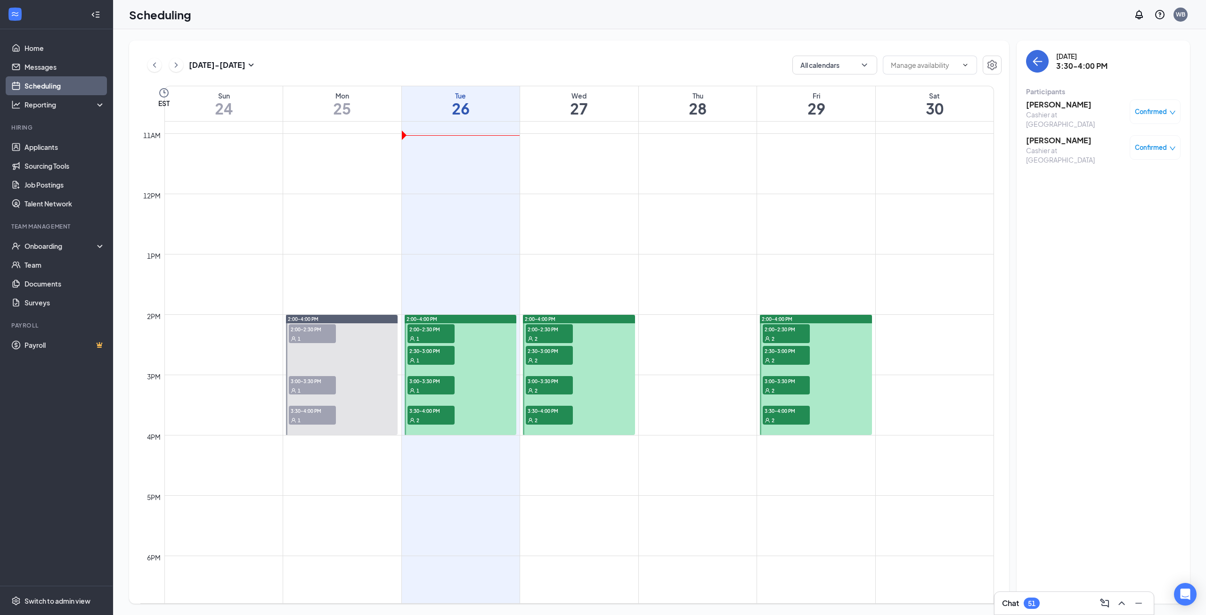
click at [420, 417] on div "2" at bounding box center [431, 419] width 47 height 9
click at [1038, 106] on h3 "[PERSON_NAME]" at bounding box center [1075, 104] width 99 height 10
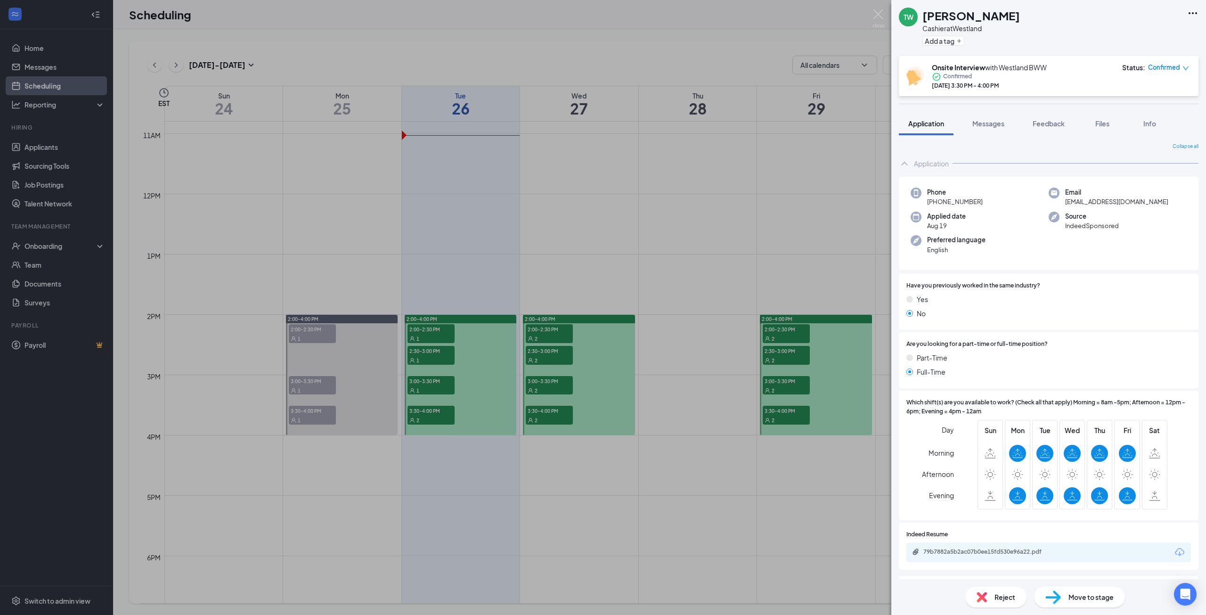
click at [1011, 592] on span "Reject" at bounding box center [1005, 597] width 21 height 10
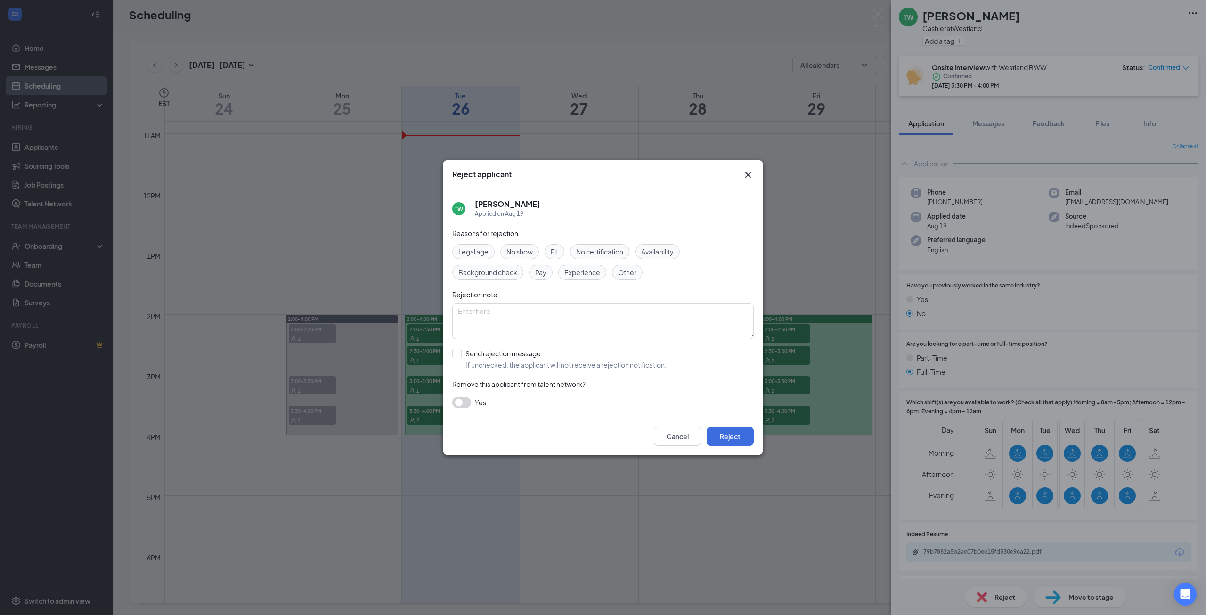
click at [589, 271] on span "Experience" at bounding box center [582, 272] width 36 height 10
click at [470, 352] on input "Send rejection message If unchecked, the applicant will not receive a rejection…" at bounding box center [559, 359] width 214 height 21
checkbox input "true"
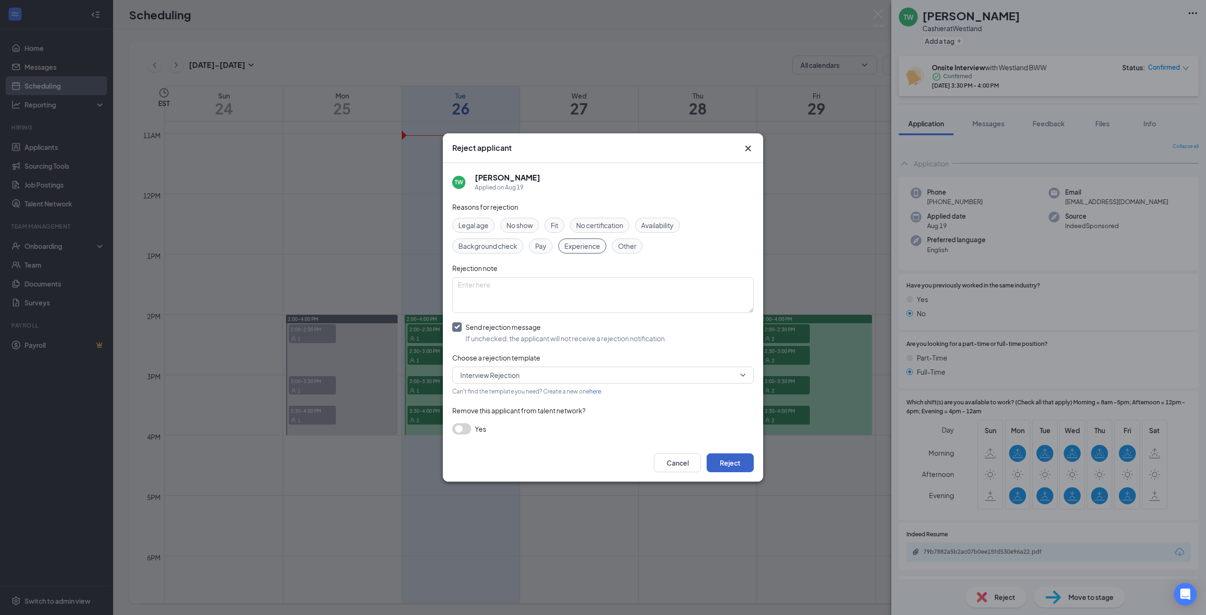
click at [737, 469] on button "Reject" at bounding box center [730, 462] width 47 height 19
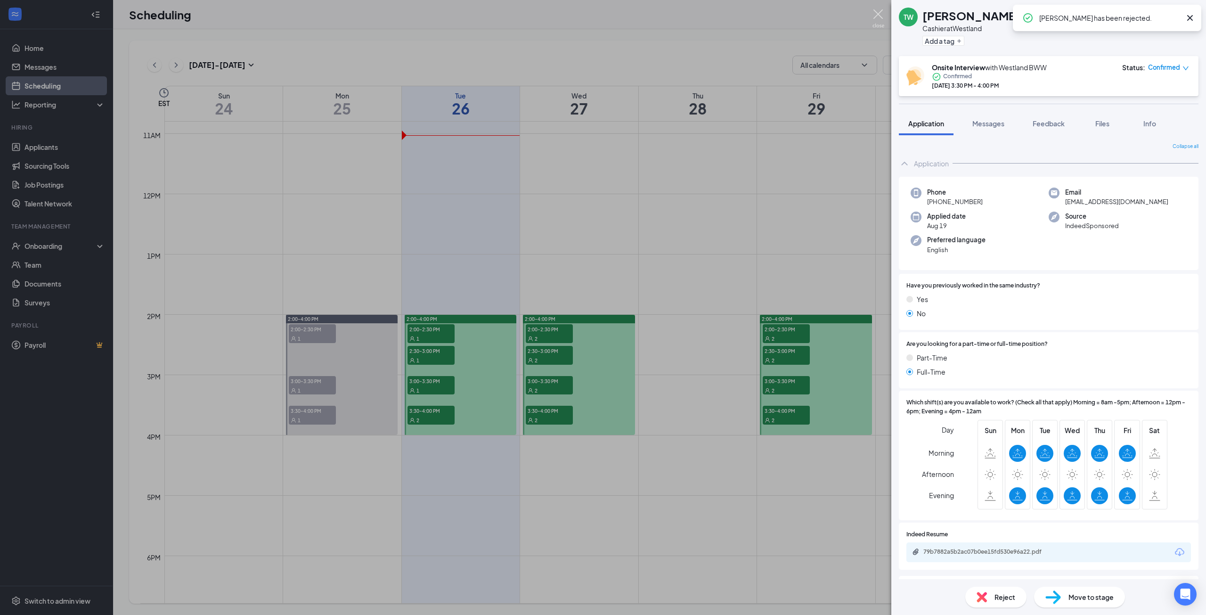
click at [875, 14] on img at bounding box center [879, 18] width 12 height 18
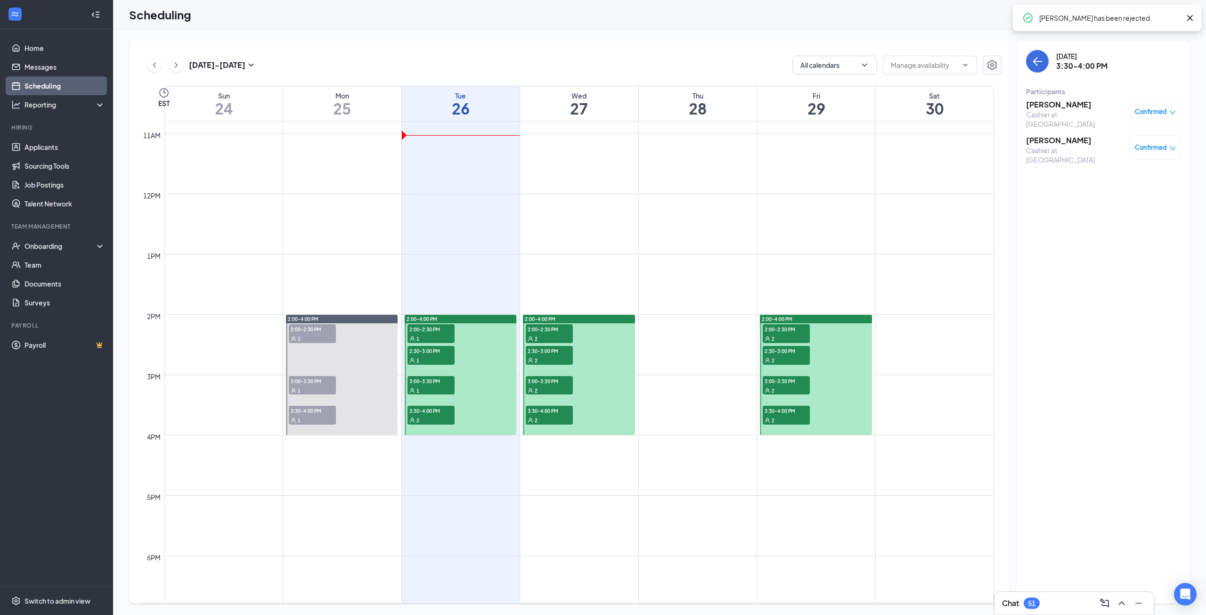
click at [427, 414] on span "3:30-4:00 PM" at bounding box center [431, 410] width 47 height 9
click at [1056, 135] on h3 "[PERSON_NAME]" at bounding box center [1075, 140] width 99 height 10
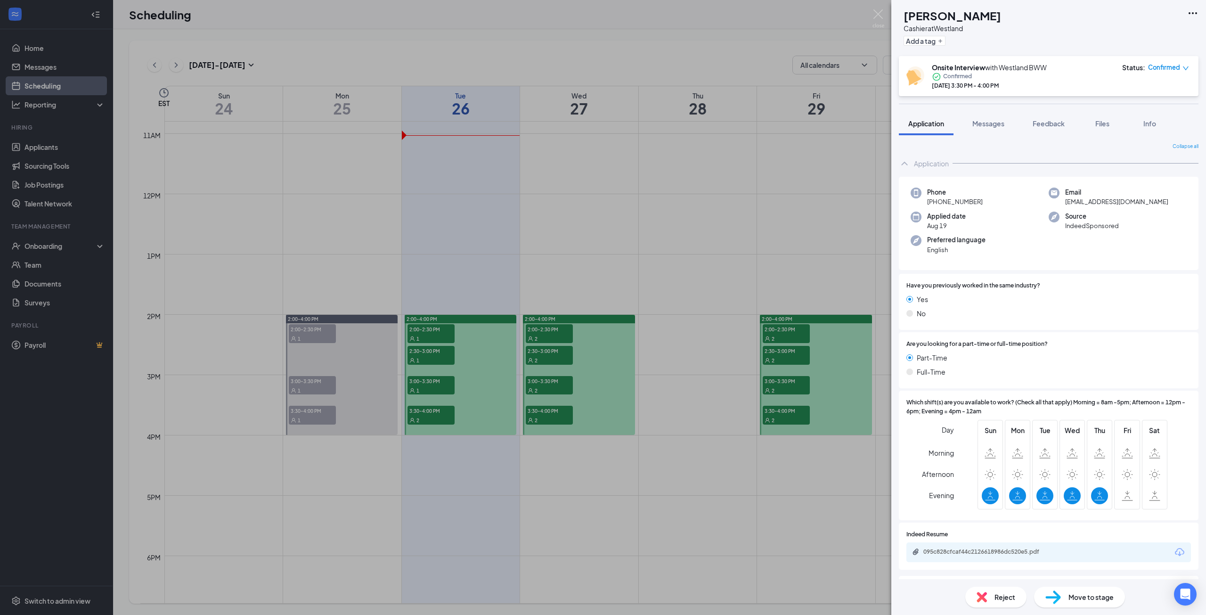
click at [1001, 597] on span "Reject" at bounding box center [1005, 597] width 21 height 10
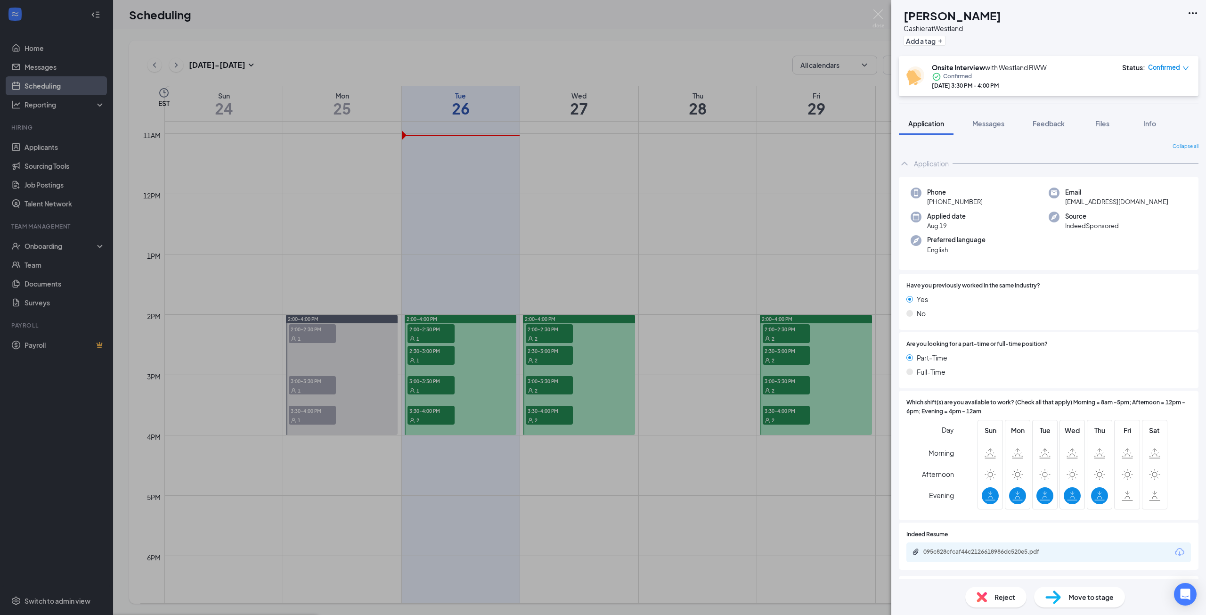
checkbox input "true"
drag, startPoint x: 876, startPoint y: 8, endPoint x: 787, endPoint y: 129, distance: 149.9
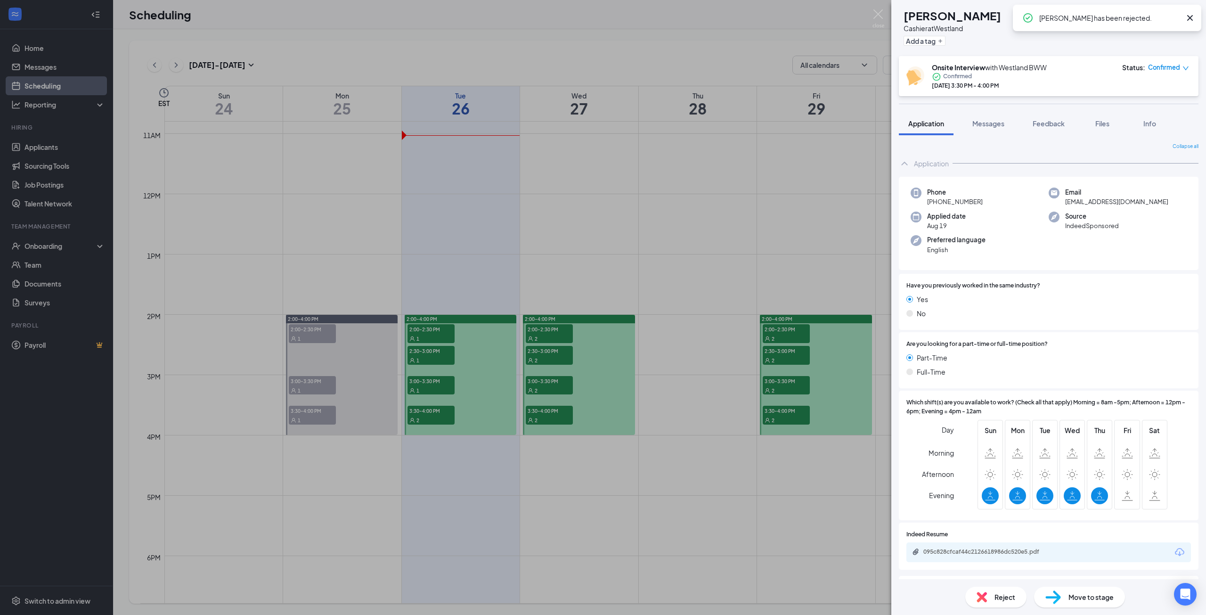
click at [876, 8] on div "AF Alonya Fikes Cashier at Westland Add a tag Onsite Interview with Westland BW…" at bounding box center [603, 307] width 1206 height 615
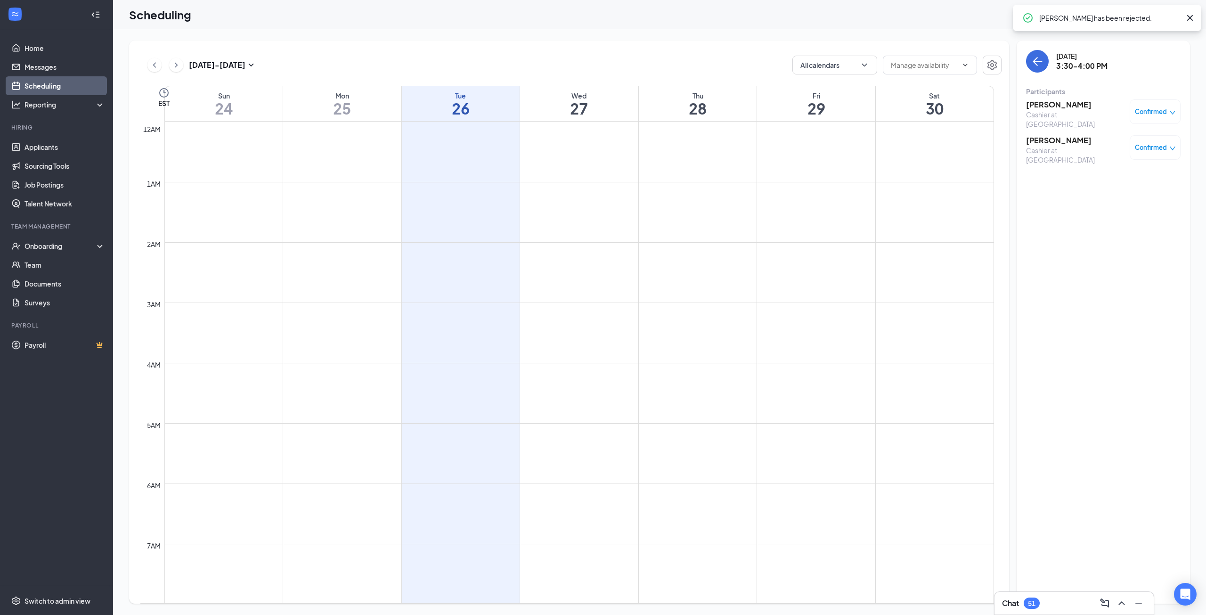
scroll to position [652, 0]
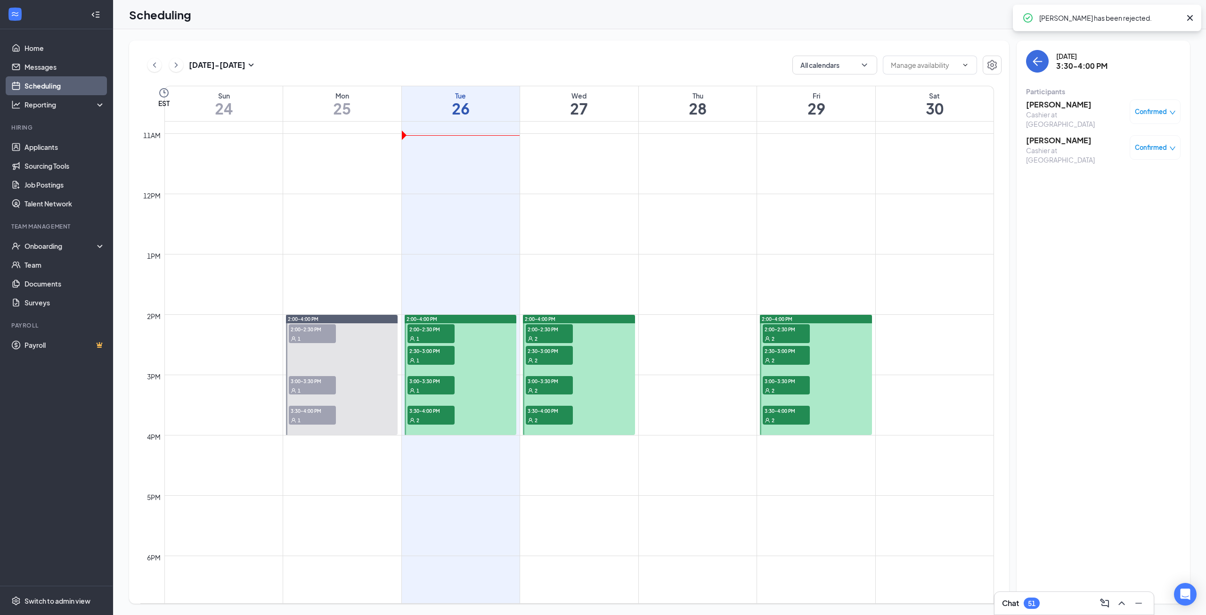
click at [561, 330] on span "2:00-2:30 PM" at bounding box center [549, 328] width 47 height 9
click at [1060, 104] on h3 "[PERSON_NAME]" at bounding box center [1075, 104] width 98 height 10
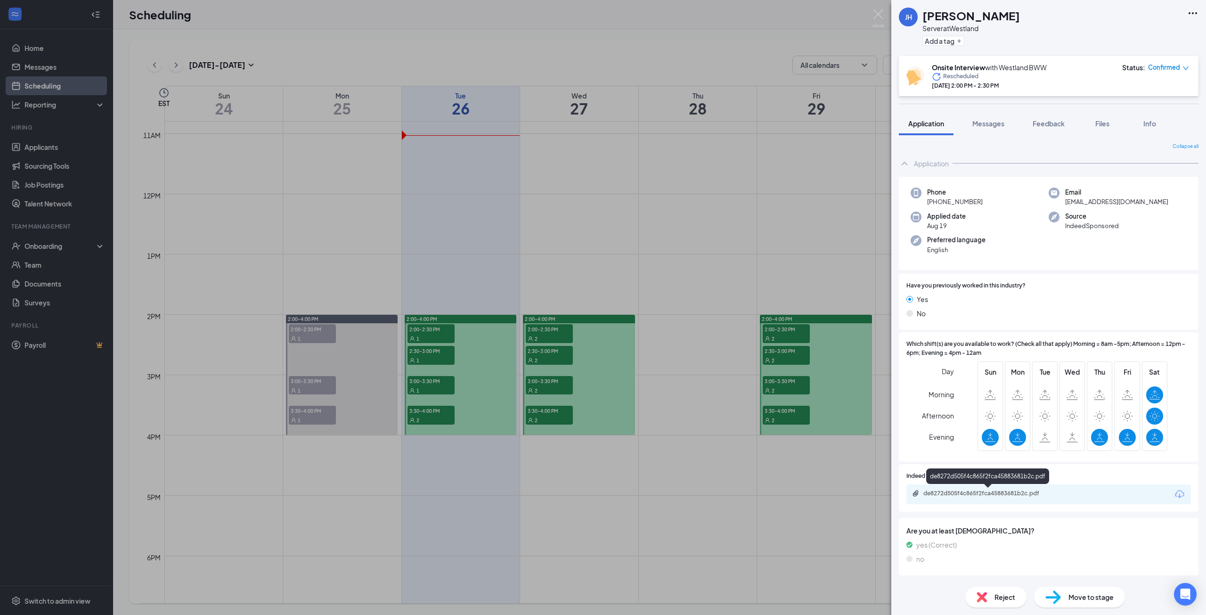
click at [964, 494] on div "de8272d505f4c865f2fca45883681b2c.pdf" at bounding box center [989, 493] width 132 height 8
click at [632, 240] on div "[PERSON_NAME] [PERSON_NAME] Server at [GEOGRAPHIC_DATA] Add a tag Onsite Interv…" at bounding box center [603, 307] width 1206 height 615
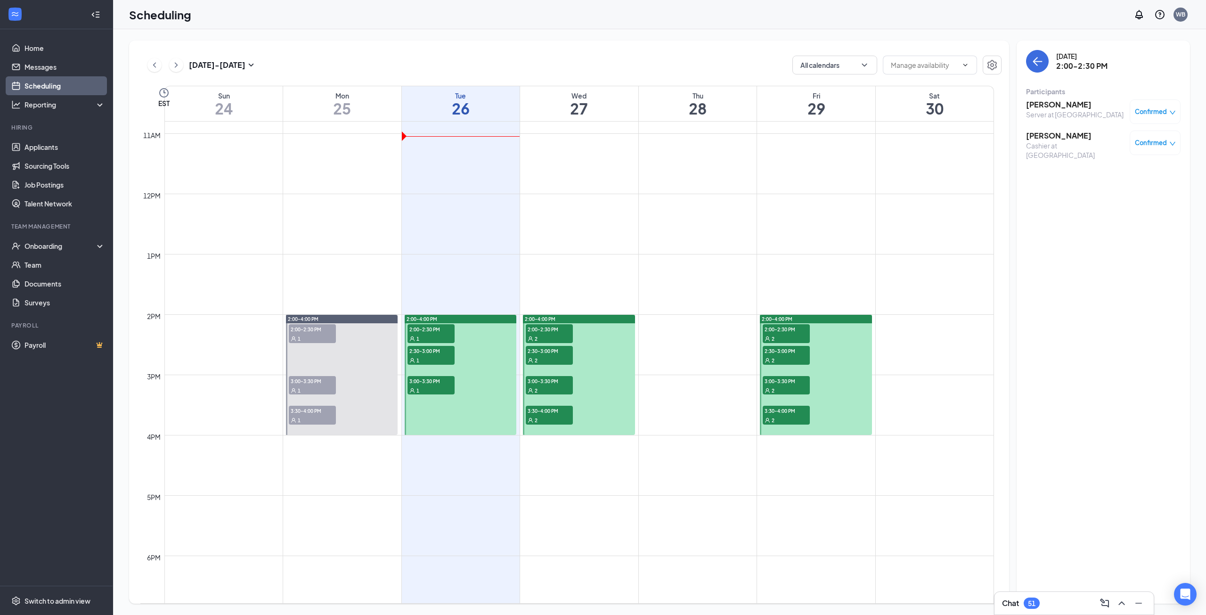
click at [529, 327] on span "2:00-2:30 PM" at bounding box center [549, 328] width 47 height 9
click at [1036, 110] on div "Server at [GEOGRAPHIC_DATA]" at bounding box center [1075, 114] width 98 height 9
click at [1033, 106] on h3 "[PERSON_NAME]" at bounding box center [1075, 104] width 98 height 10
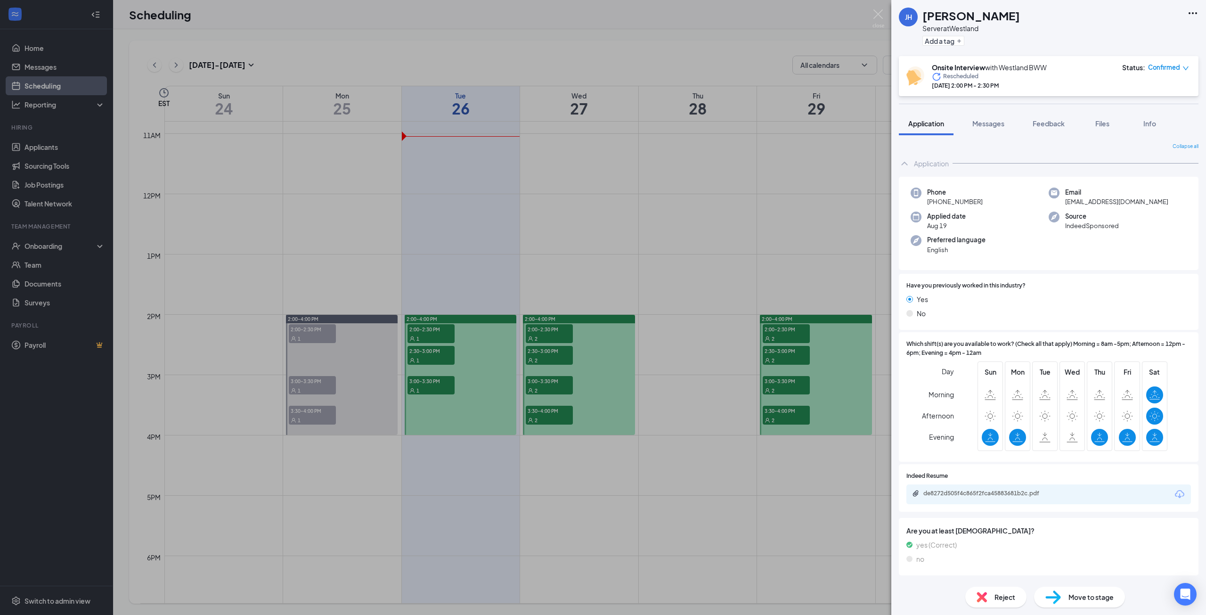
click at [983, 597] on img at bounding box center [982, 597] width 10 height 10
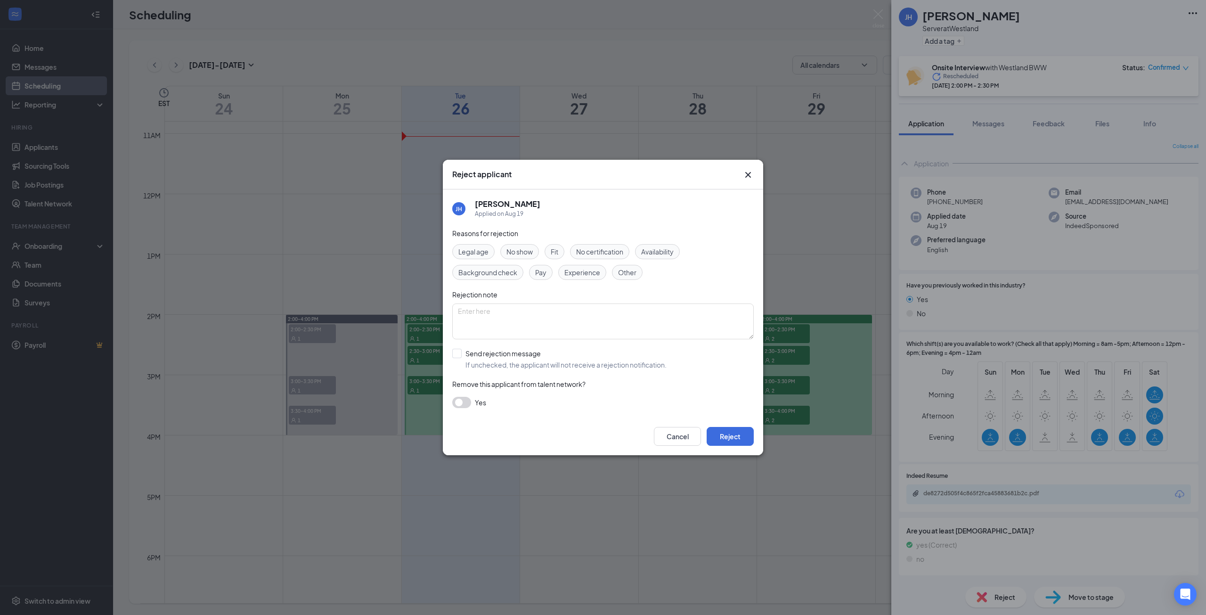
click at [581, 271] on span "Experience" at bounding box center [582, 272] width 36 height 10
click at [480, 353] on input "Send rejection message If unchecked, the applicant will not receive a rejection…" at bounding box center [559, 359] width 214 height 21
checkbox input "true"
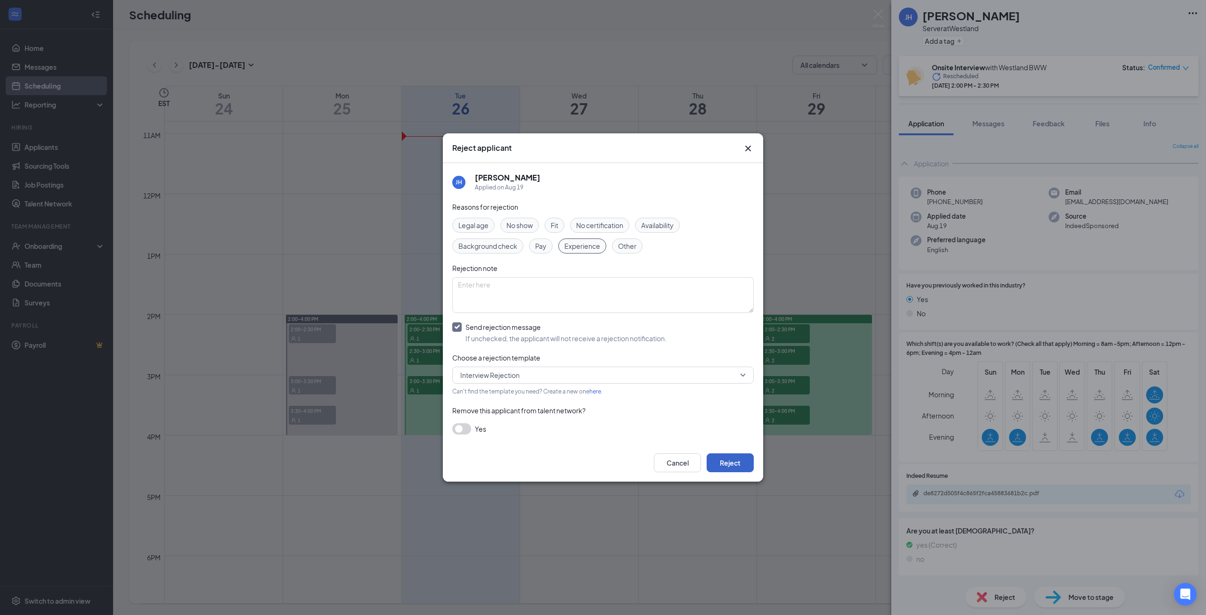
click at [746, 457] on button "Reject" at bounding box center [730, 462] width 47 height 19
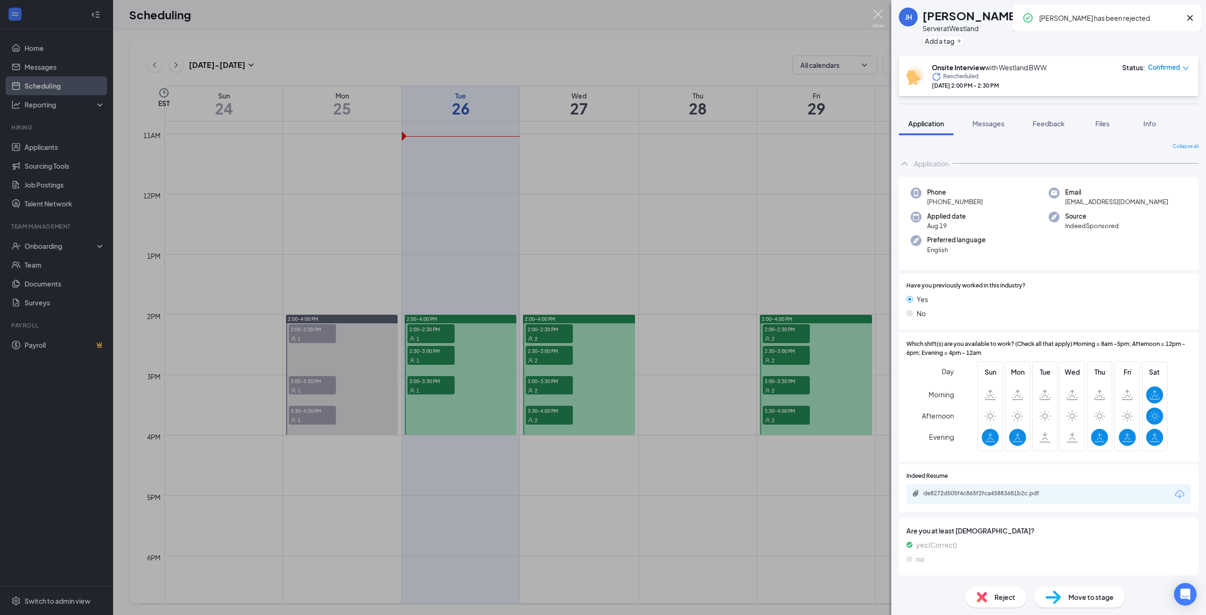
drag, startPoint x: 882, startPoint y: 18, endPoint x: 781, endPoint y: 209, distance: 216.2
click at [882, 18] on img at bounding box center [879, 18] width 12 height 18
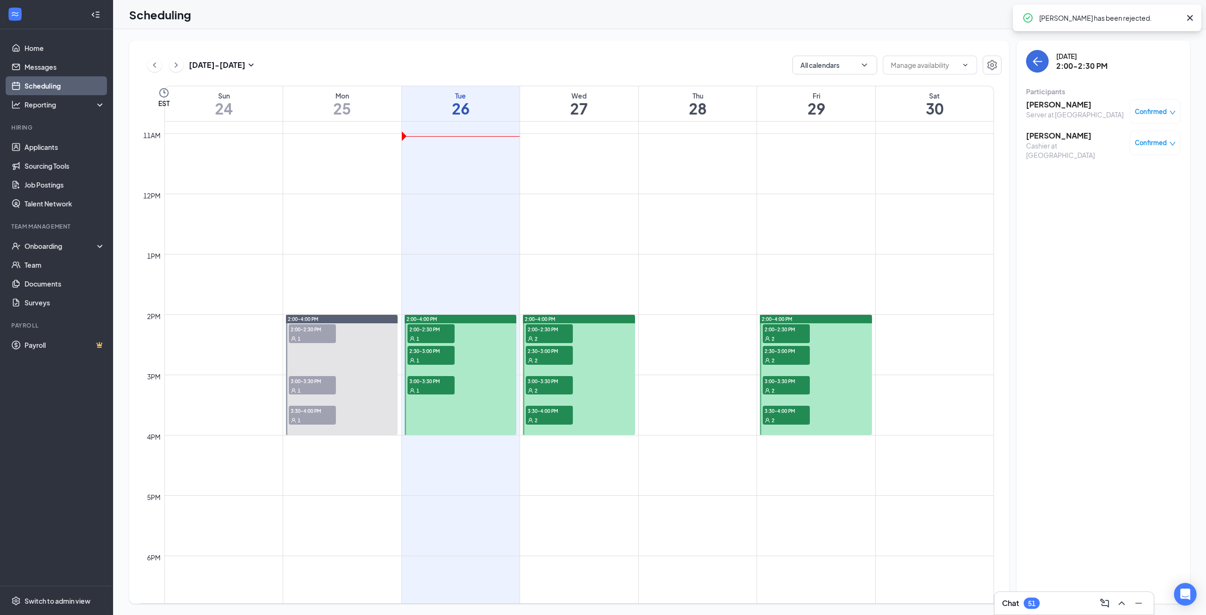
click at [540, 377] on span "3:00-3:30 PM" at bounding box center [549, 380] width 47 height 9
click at [534, 338] on div "2" at bounding box center [549, 338] width 47 height 9
click at [1039, 139] on h3 "[PERSON_NAME]" at bounding box center [1075, 136] width 99 height 10
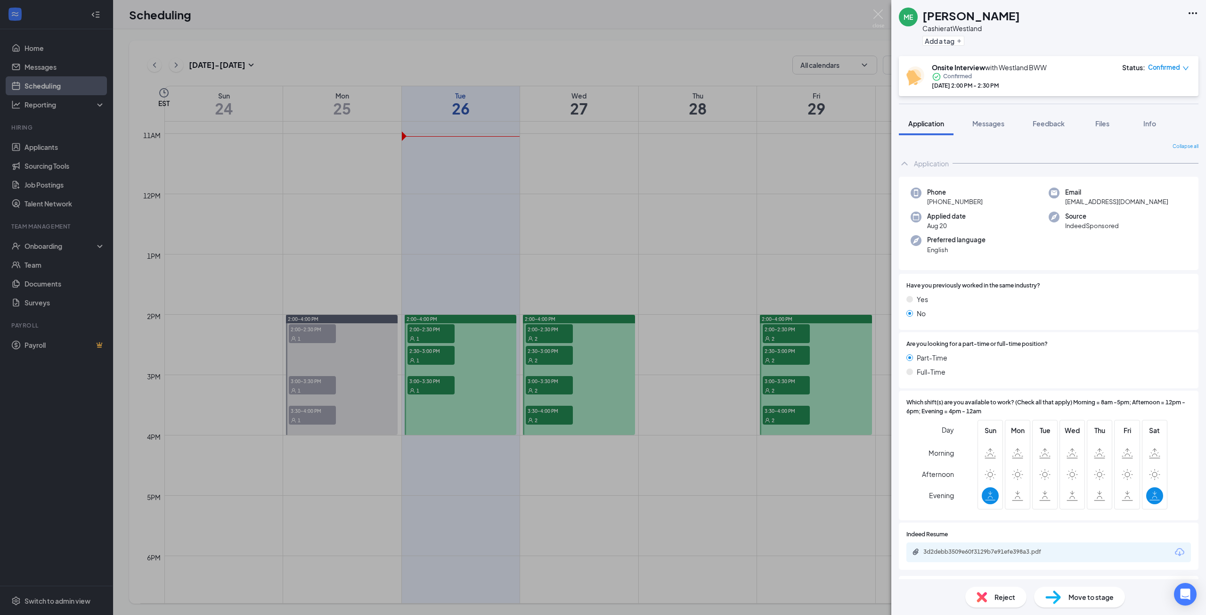
click at [998, 605] on div "Reject" at bounding box center [995, 597] width 61 height 21
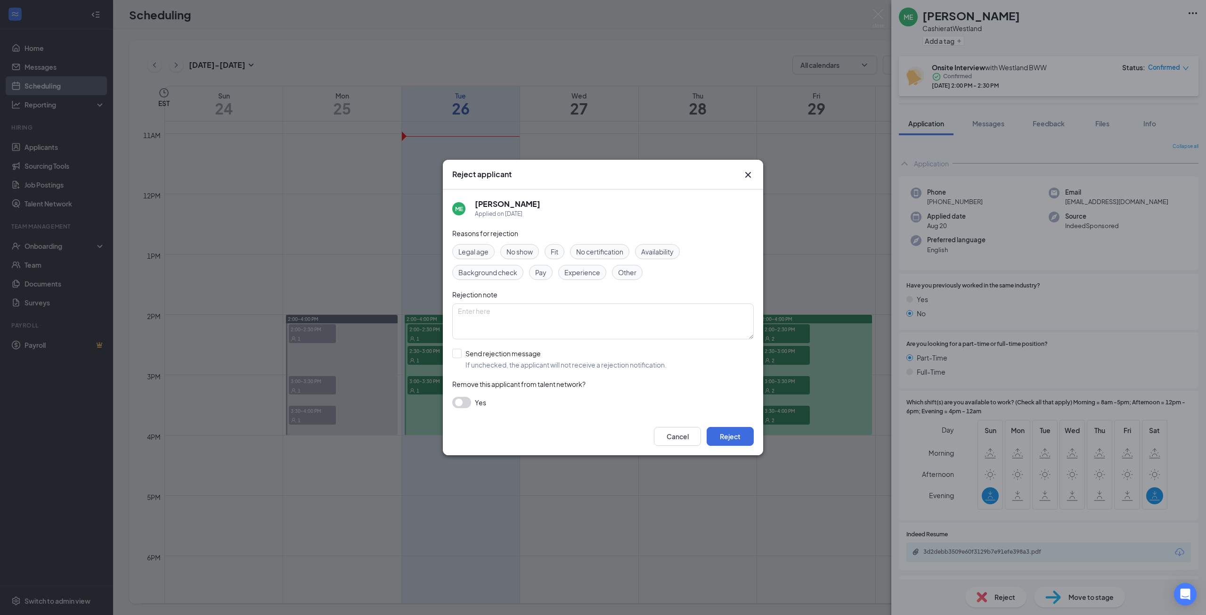
click at [661, 254] on span "Availability" at bounding box center [657, 251] width 33 height 10
click at [461, 351] on input "Send rejection message If unchecked, the applicant will not receive a rejection…" at bounding box center [559, 359] width 214 height 21
checkbox input "true"
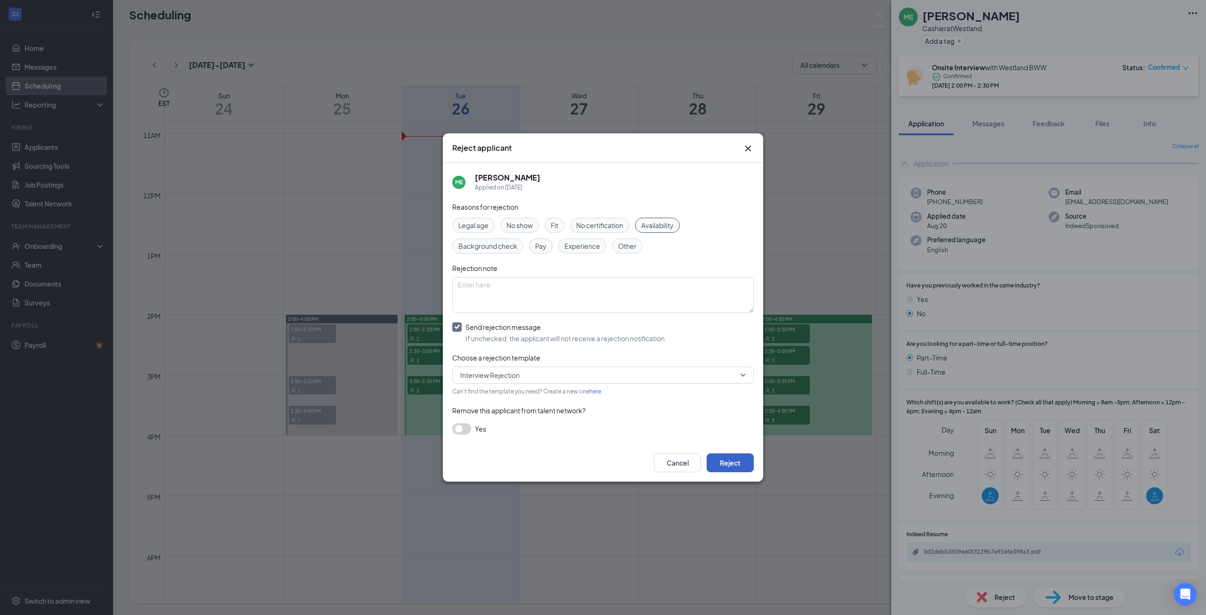
click at [742, 456] on button "Reject" at bounding box center [730, 462] width 47 height 19
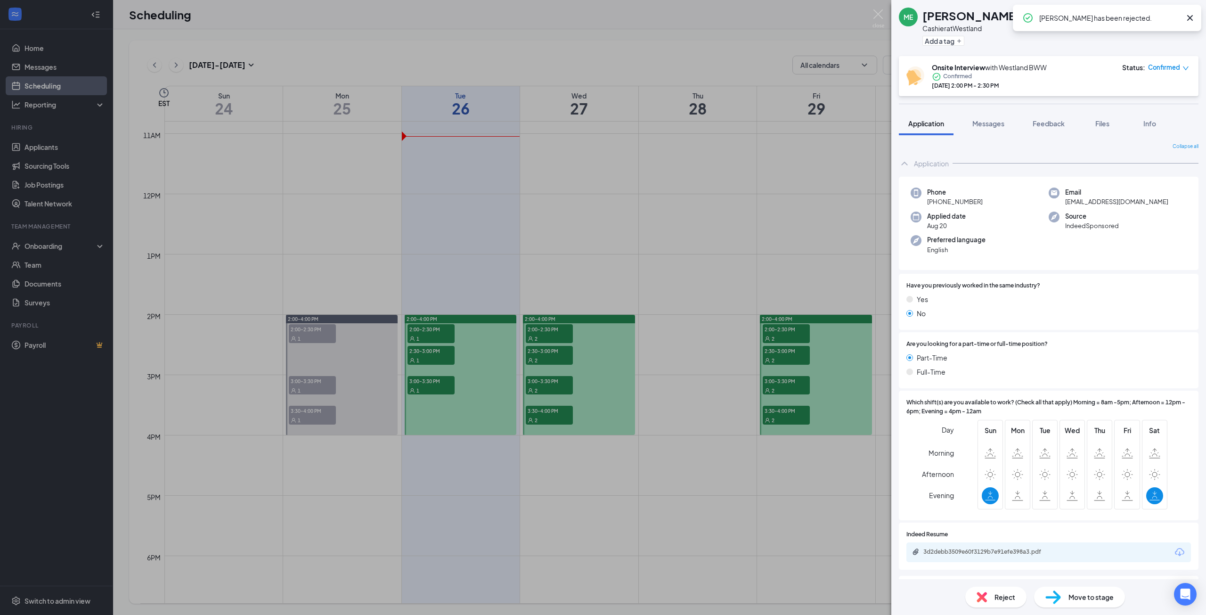
click at [585, 305] on div "ME [PERSON_NAME] at [GEOGRAPHIC_DATA] Add a tag Onsite Interview with Westland …" at bounding box center [603, 307] width 1206 height 615
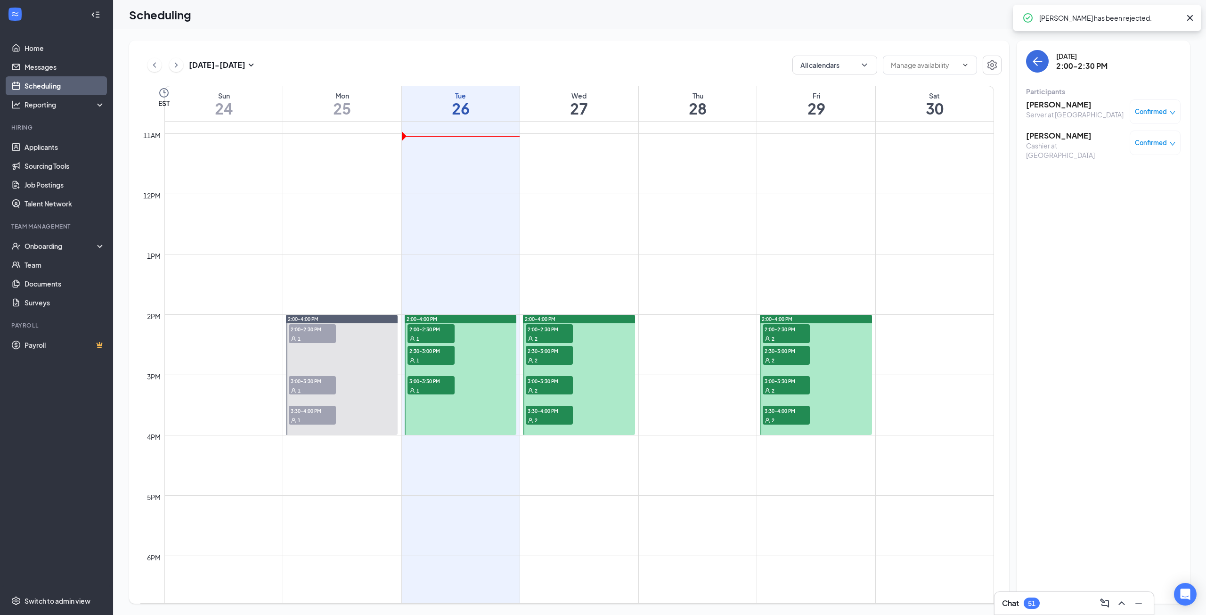
click at [547, 357] on div "2" at bounding box center [549, 359] width 47 height 9
click at [1045, 106] on h3 "[PERSON_NAME]" at bounding box center [1075, 104] width 99 height 10
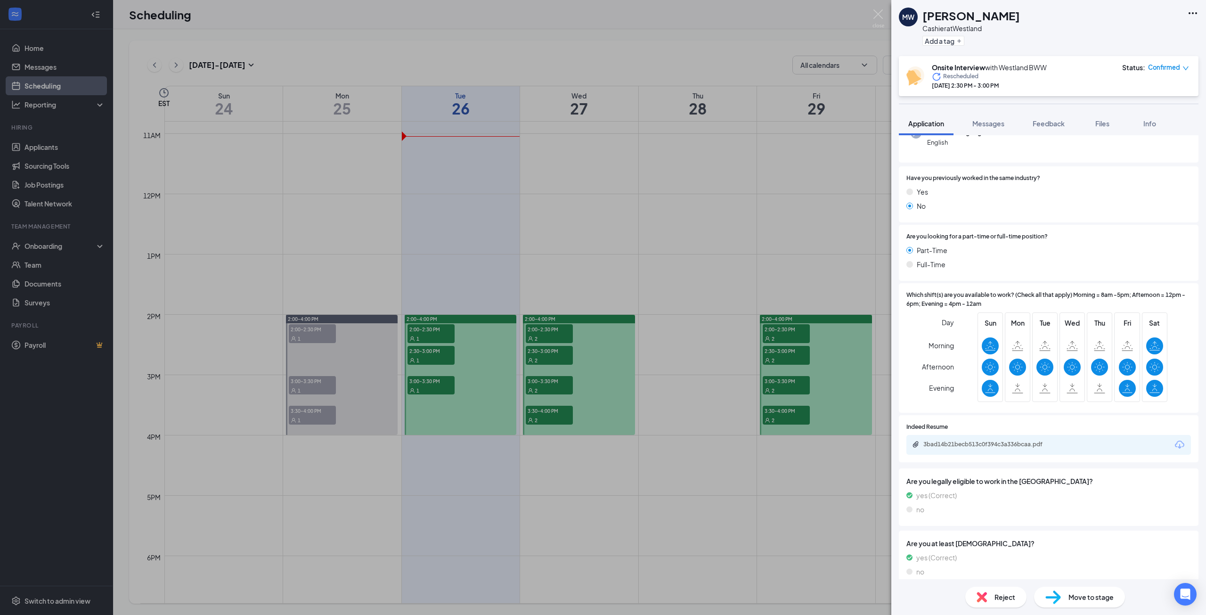
scroll to position [141, 0]
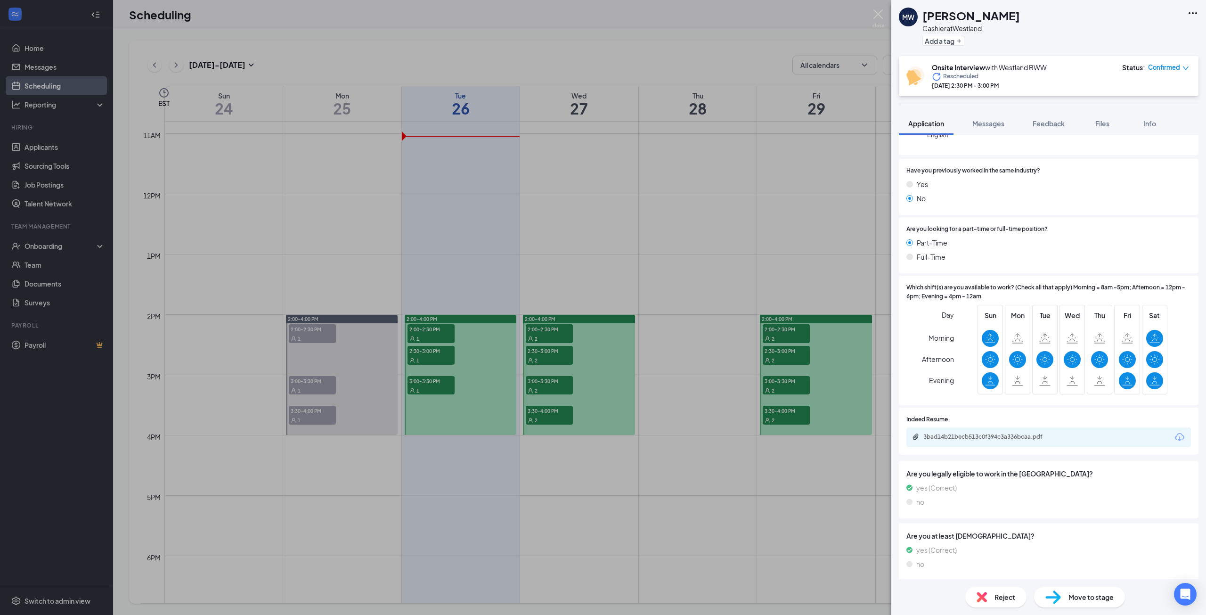
click at [1011, 598] on span "Reject" at bounding box center [1005, 597] width 21 height 10
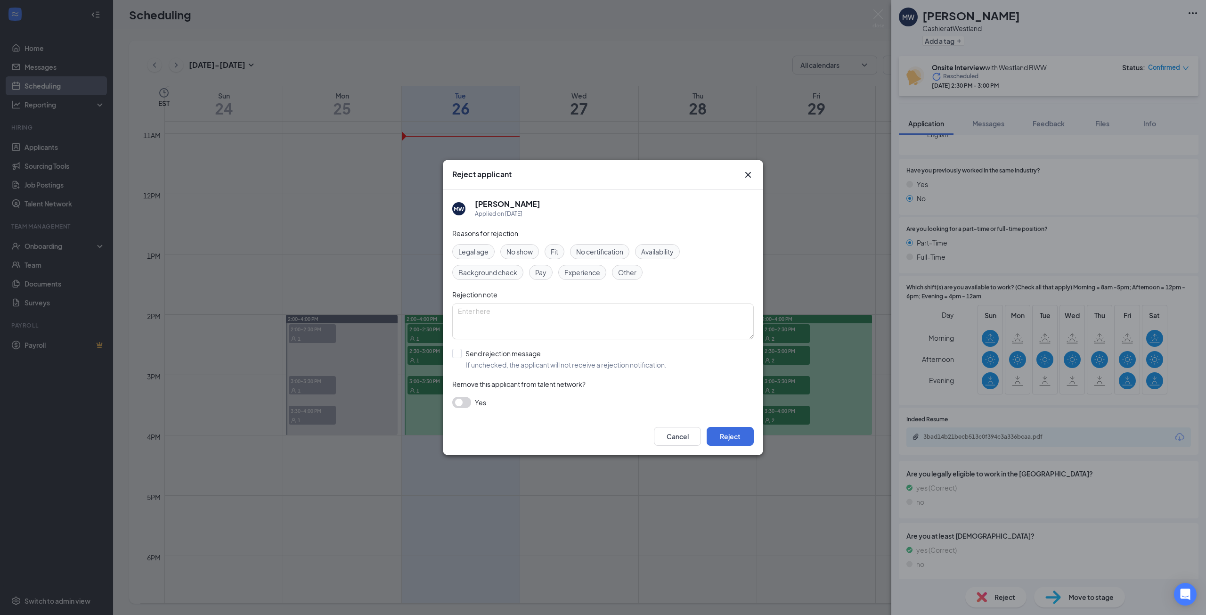
click at [670, 255] on span "Availability" at bounding box center [657, 251] width 33 height 10
click at [515, 357] on input "Send rejection message If unchecked, the applicant will not receive a rejection…" at bounding box center [559, 359] width 214 height 21
checkbox input "true"
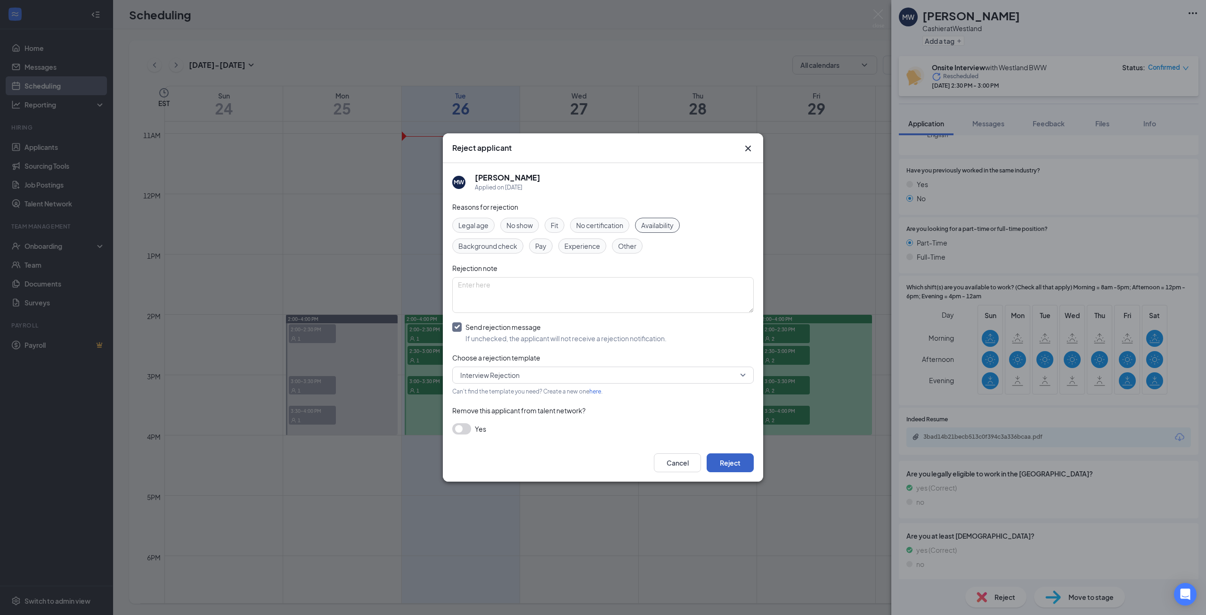
click at [715, 456] on button "Reject" at bounding box center [730, 462] width 47 height 19
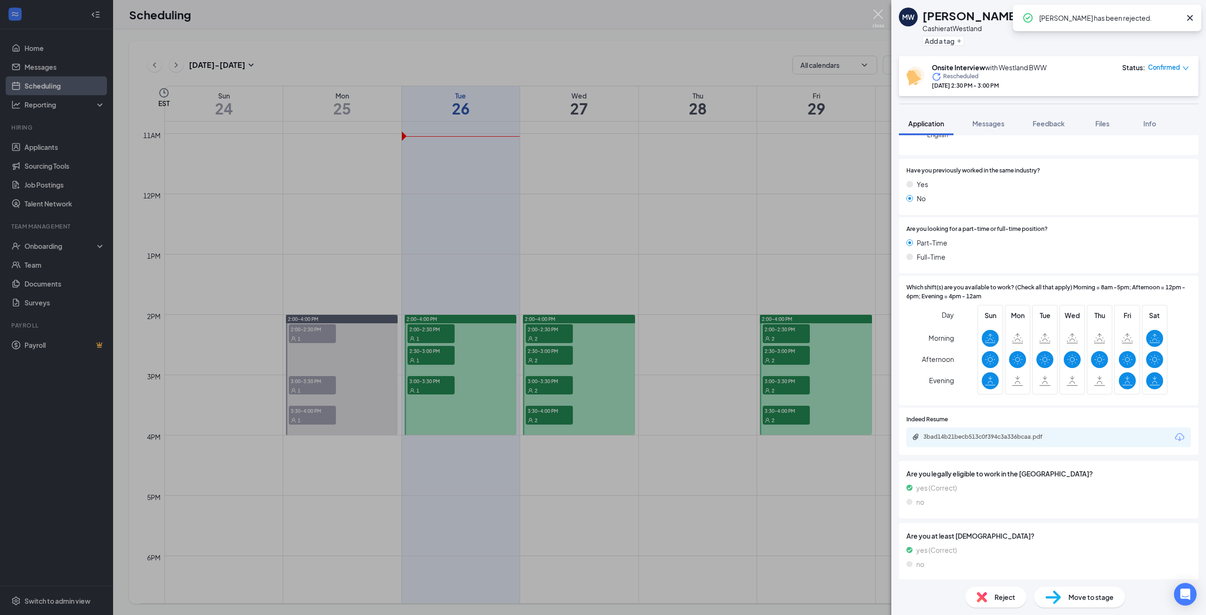
click at [874, 15] on img at bounding box center [879, 18] width 12 height 18
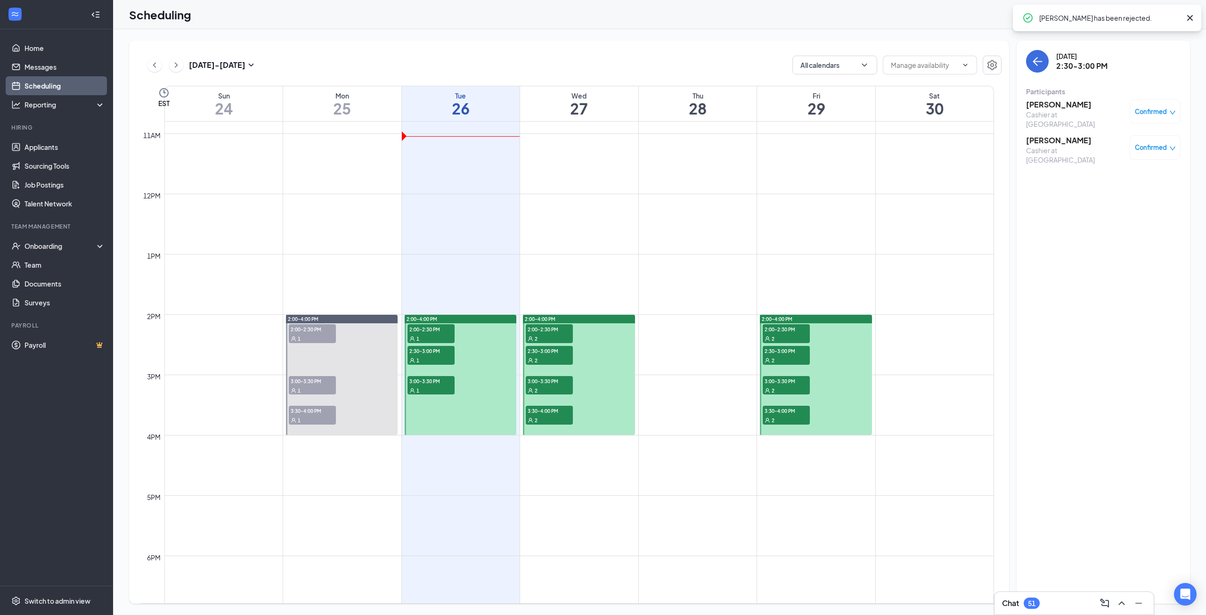
click at [549, 358] on div "2" at bounding box center [549, 359] width 47 height 9
click at [1049, 135] on h3 "[PERSON_NAME]" at bounding box center [1075, 140] width 99 height 10
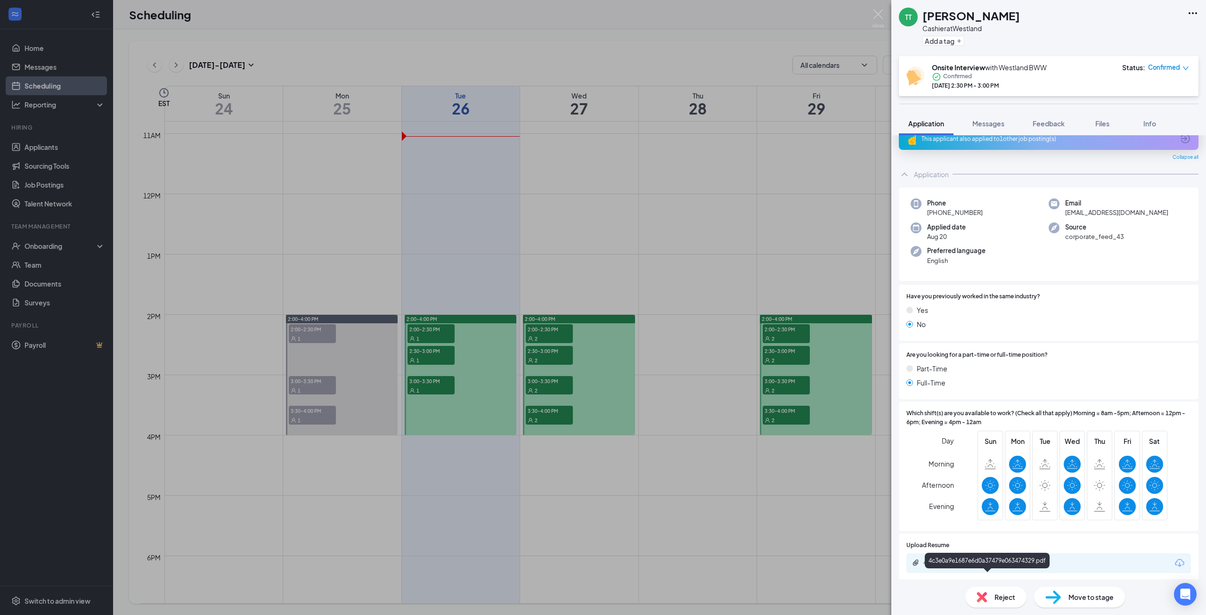
scroll to position [141, 0]
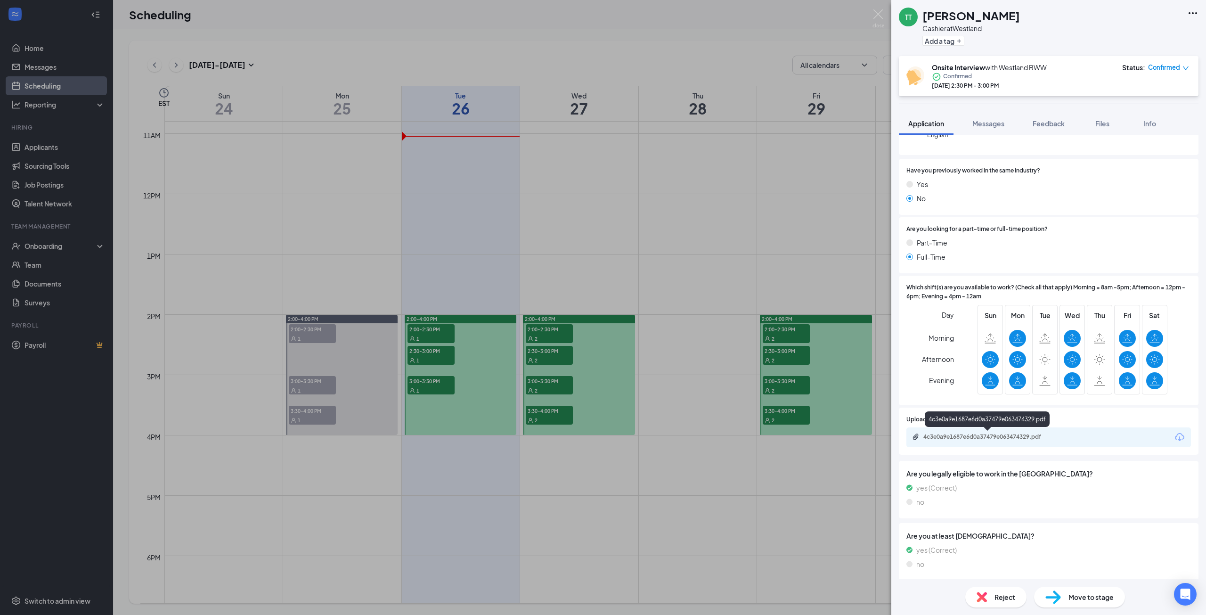
click at [958, 434] on div "4c3e0a9e1687e6d0a37479e063474329.pdf" at bounding box center [989, 437] width 132 height 8
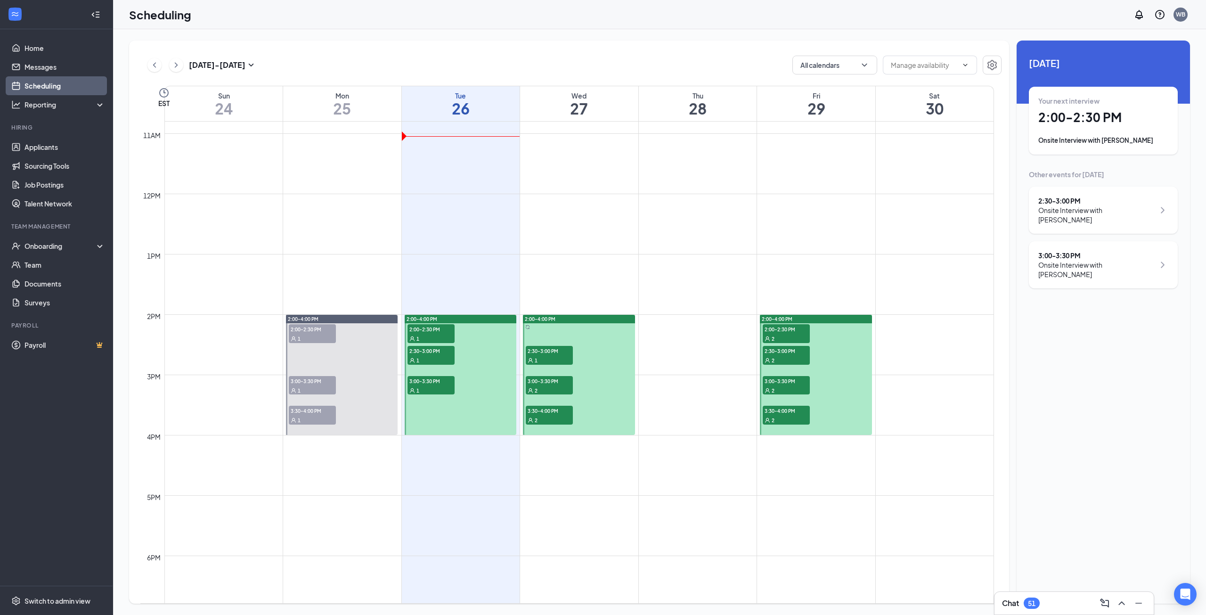
click at [539, 352] on span "2:30-3:00 PM" at bounding box center [549, 350] width 47 height 9
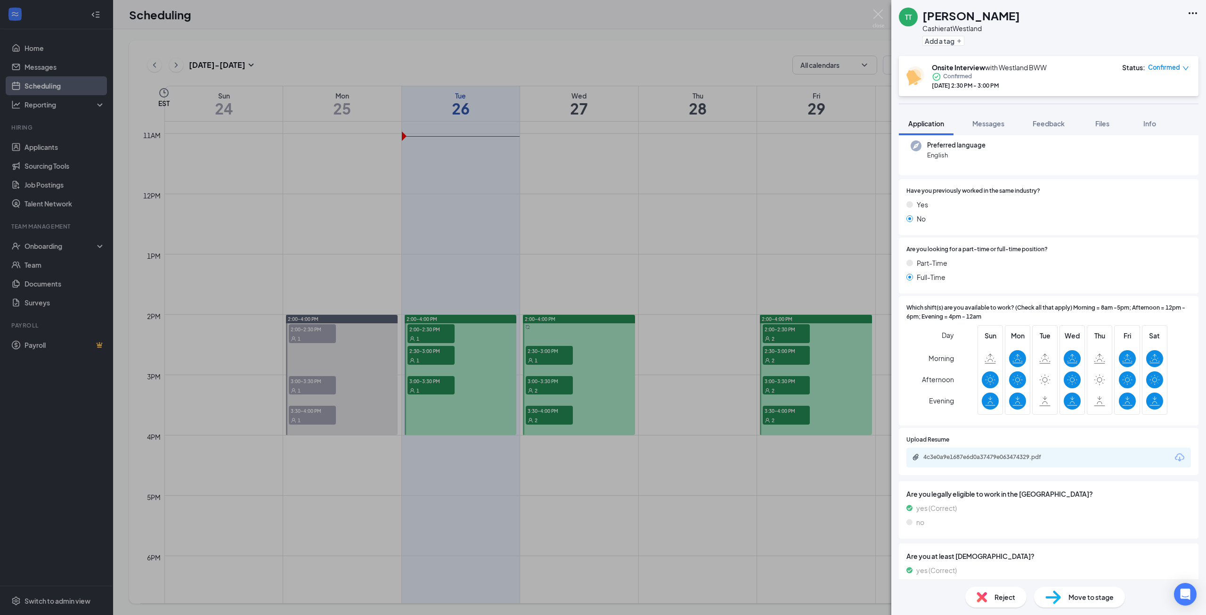
scroll to position [141, 0]
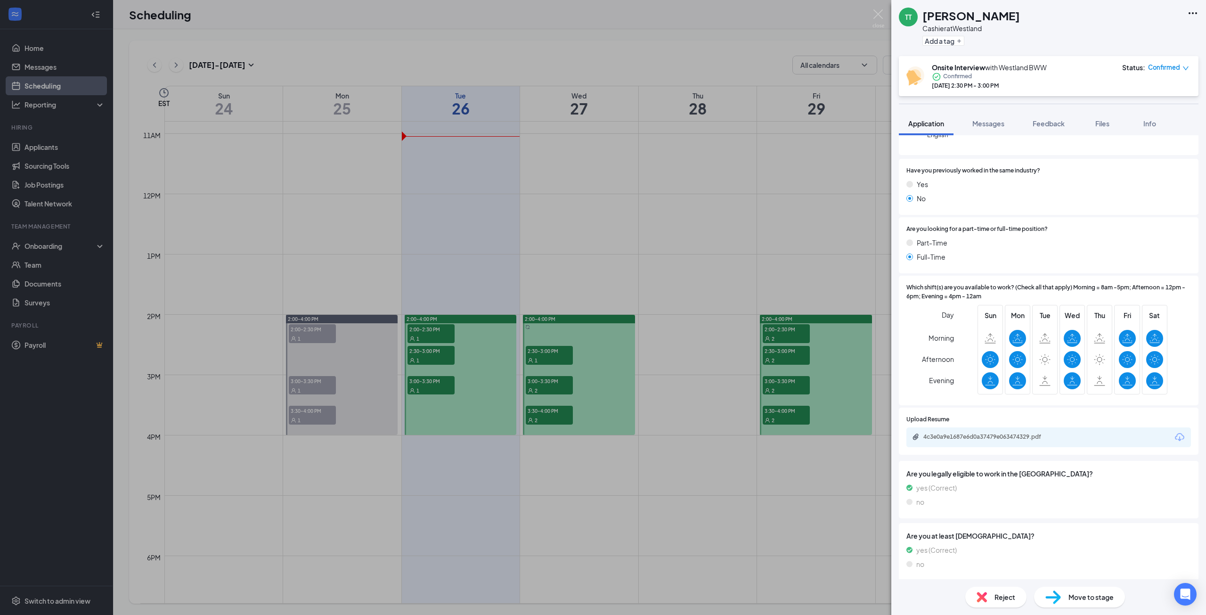
click at [551, 391] on div "TT [PERSON_NAME] Cashier at [GEOGRAPHIC_DATA] Add a tag Onsite Interview with W…" at bounding box center [603, 307] width 1206 height 615
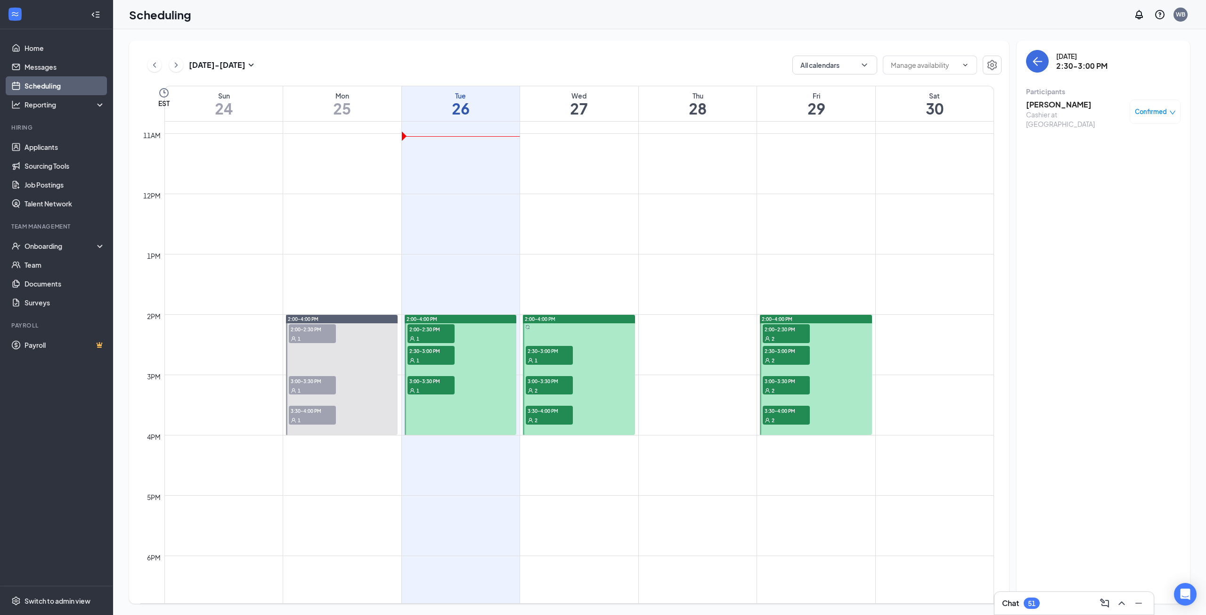
click at [555, 386] on div "2" at bounding box center [549, 389] width 47 height 9
click at [1038, 120] on div "Cashier at [GEOGRAPHIC_DATA]" at bounding box center [1075, 129] width 99 height 19
click at [1036, 106] on h3 "Karnektia [PERSON_NAME]" at bounding box center [1075, 109] width 99 height 21
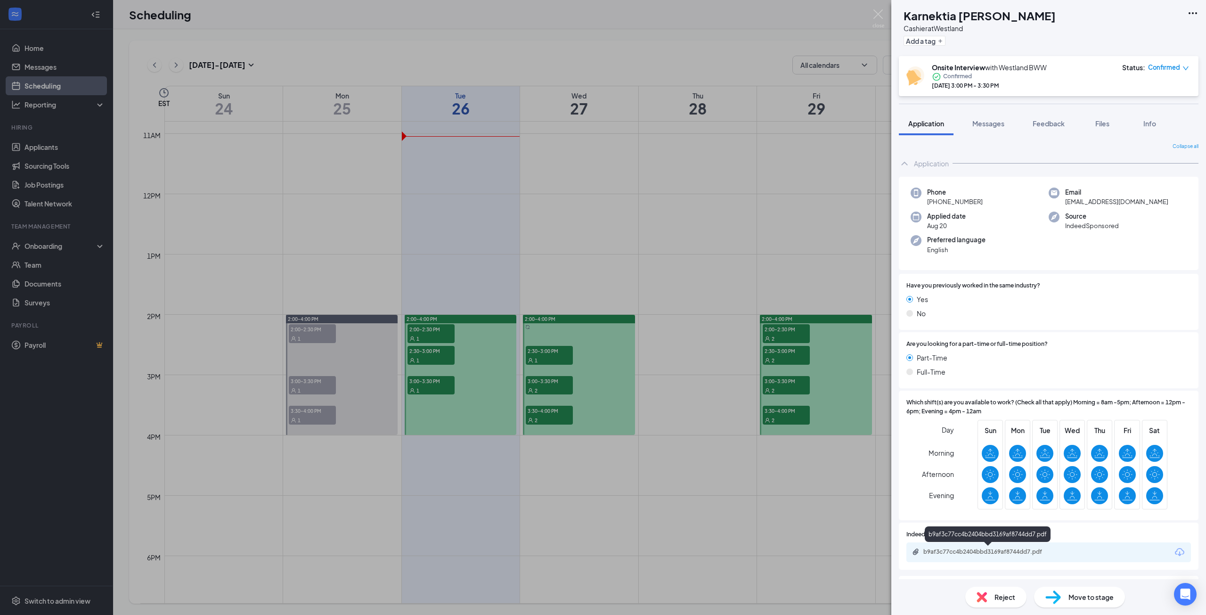
click at [979, 551] on div "b9af3c77cc4b2404bbd3169af8744dd7.pdf" at bounding box center [989, 552] width 132 height 8
drag, startPoint x: 878, startPoint y: 20, endPoint x: 805, endPoint y: 69, distance: 87.8
click at [878, 19] on img at bounding box center [879, 18] width 12 height 18
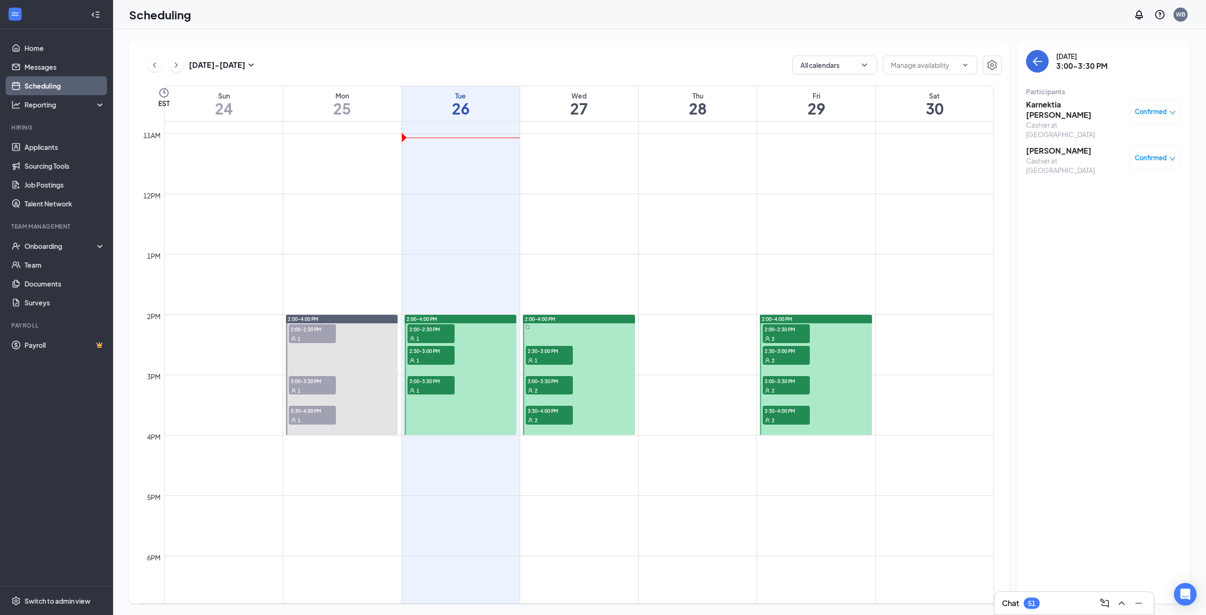
click at [536, 389] on span "2" at bounding box center [536, 390] width 3 height 7
click at [1060, 130] on div "Karnektia [PERSON_NAME] Cashier at Westland Confirmed Kiezale [PERSON_NAME] Cas…" at bounding box center [1103, 137] width 155 height 82
click at [1060, 146] on h3 "[PERSON_NAME]" at bounding box center [1075, 151] width 99 height 10
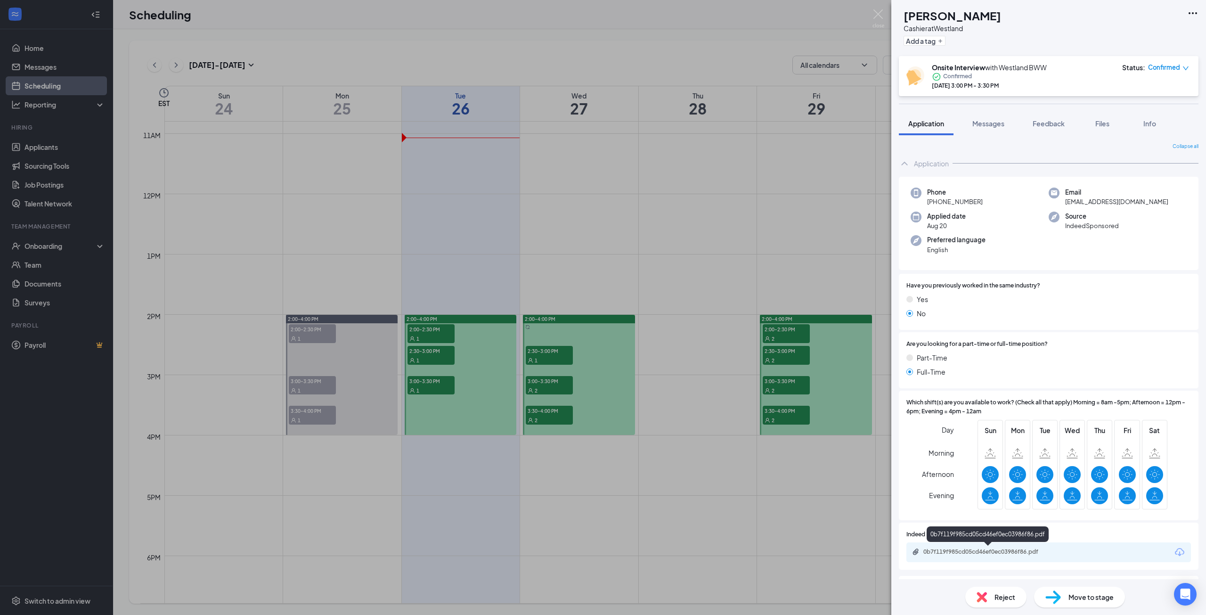
click at [967, 556] on div "0b7f119f985cd05cd46ef0ec03986f86.pdf" at bounding box center [988, 552] width 153 height 9
click at [881, 11] on img at bounding box center [879, 18] width 12 height 18
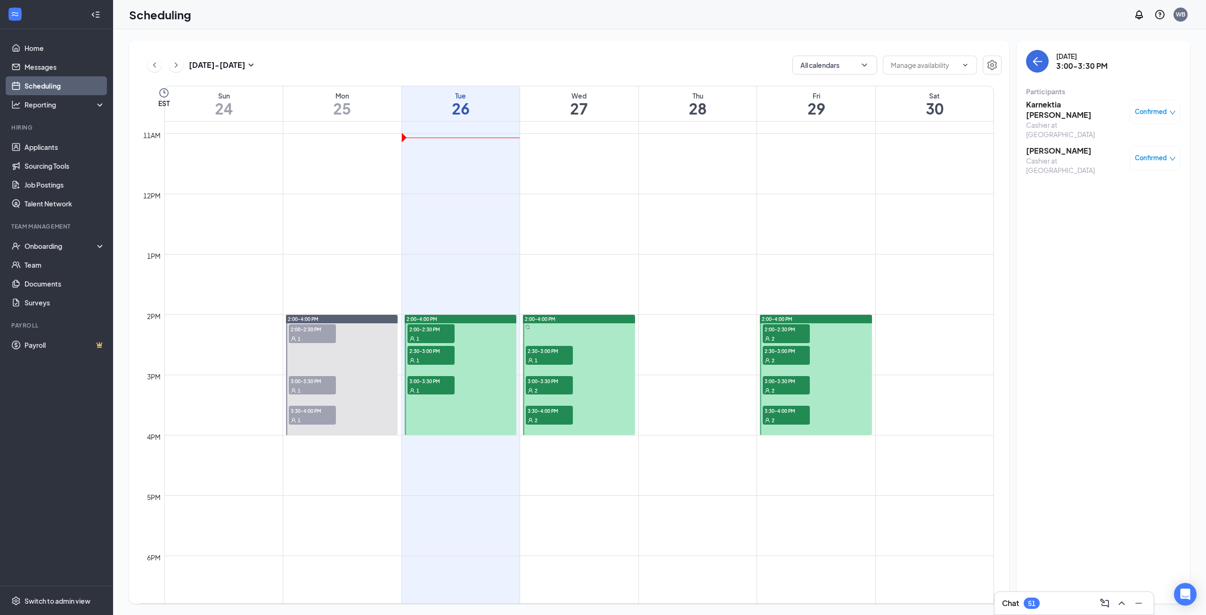
click at [544, 416] on div "2" at bounding box center [549, 419] width 47 height 9
click at [1073, 106] on h3 "[PERSON_NAME]" at bounding box center [1075, 104] width 99 height 10
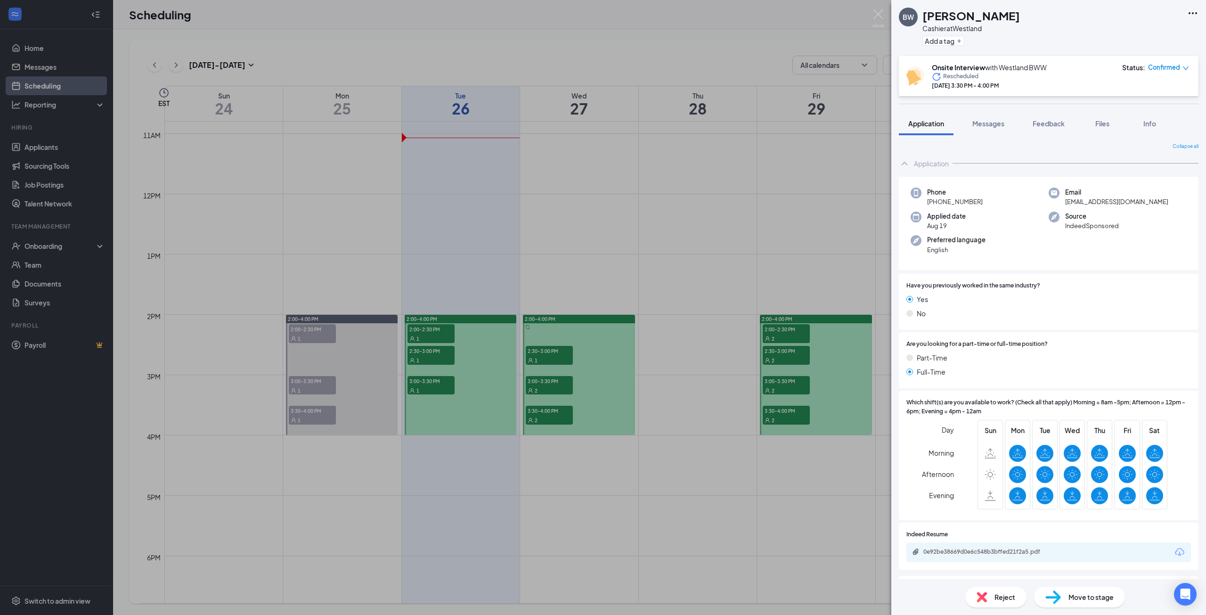
click at [1001, 547] on div "0e92be38669d0e6c548b3bffed21f2a5.pdf" at bounding box center [1048, 552] width 285 height 20
click at [999, 555] on div "0e92be38669d0e6c548b3bffed21f2a5.pdf" at bounding box center [989, 552] width 132 height 8
click at [734, 327] on div "BW [PERSON_NAME] at [GEOGRAPHIC_DATA] Add a tag Onsite Interview with Westland …" at bounding box center [603, 307] width 1206 height 615
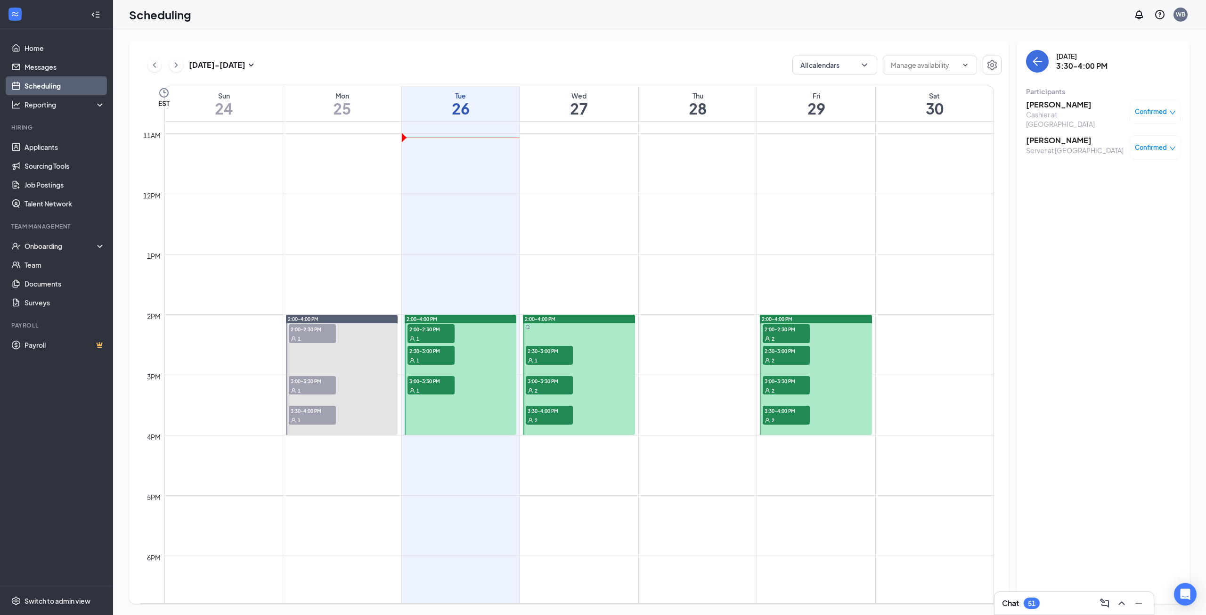
click at [563, 410] on span "3:30-4:00 PM" at bounding box center [549, 410] width 47 height 9
click at [1063, 135] on h3 "[PERSON_NAME]" at bounding box center [1075, 140] width 98 height 10
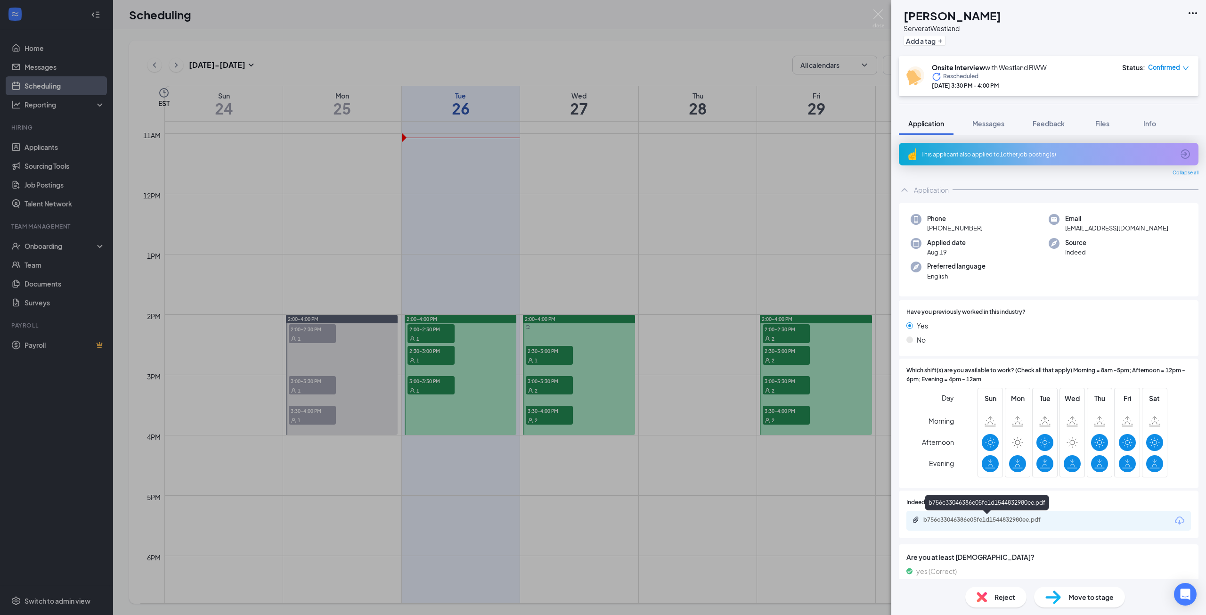
click at [1040, 522] on div "b756c33046386e05fe1d1544832980ee.pdf" at bounding box center [989, 520] width 132 height 8
click at [641, 142] on div "DA [PERSON_NAME] Server at [GEOGRAPHIC_DATA] Add a tag Onsite Interview with We…" at bounding box center [603, 307] width 1206 height 615
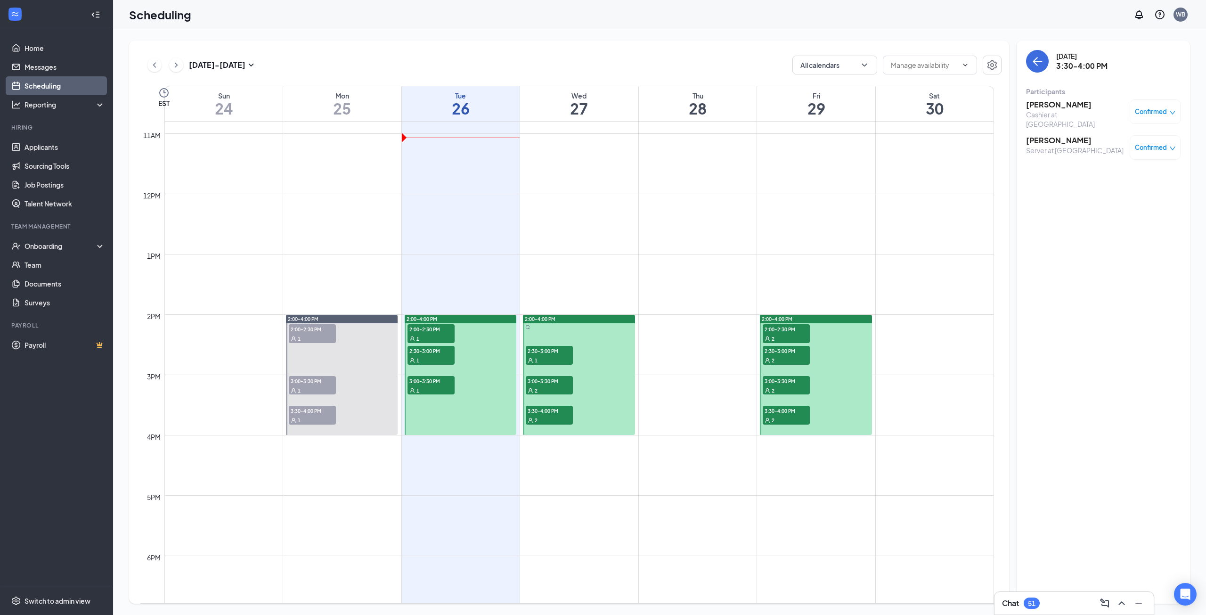
click at [560, 348] on span "2:30-3:00 PM" at bounding box center [549, 350] width 47 height 9
click at [779, 328] on span "2:00-2:30 PM" at bounding box center [786, 328] width 47 height 9
click at [1049, 108] on h3 "[PERSON_NAME]" at bounding box center [1075, 104] width 99 height 10
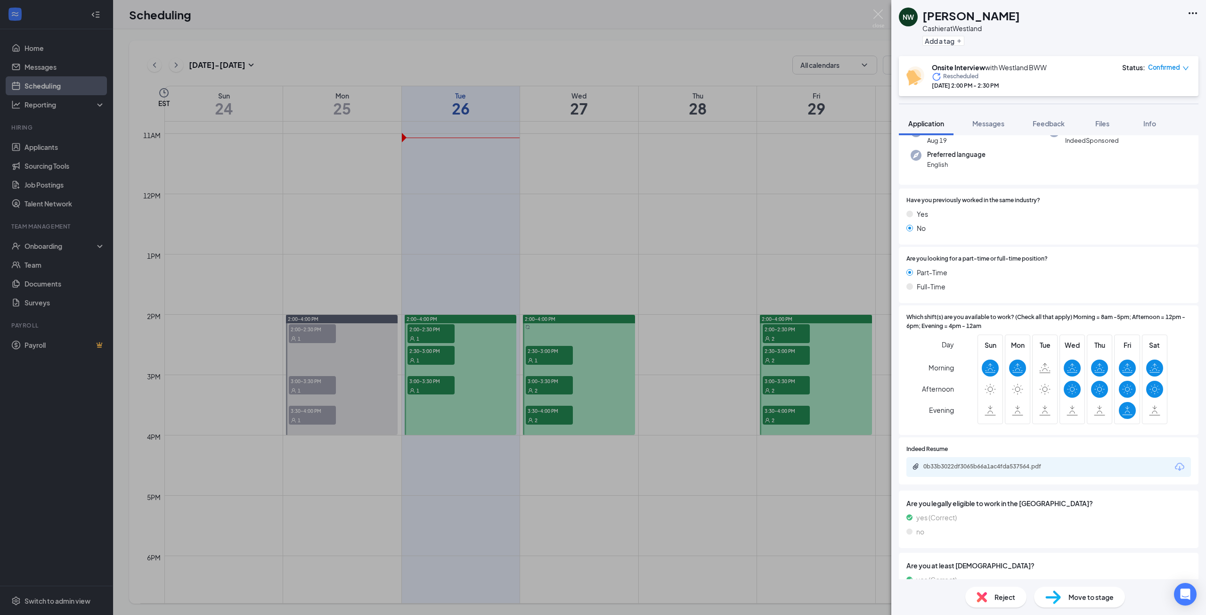
scroll to position [94, 0]
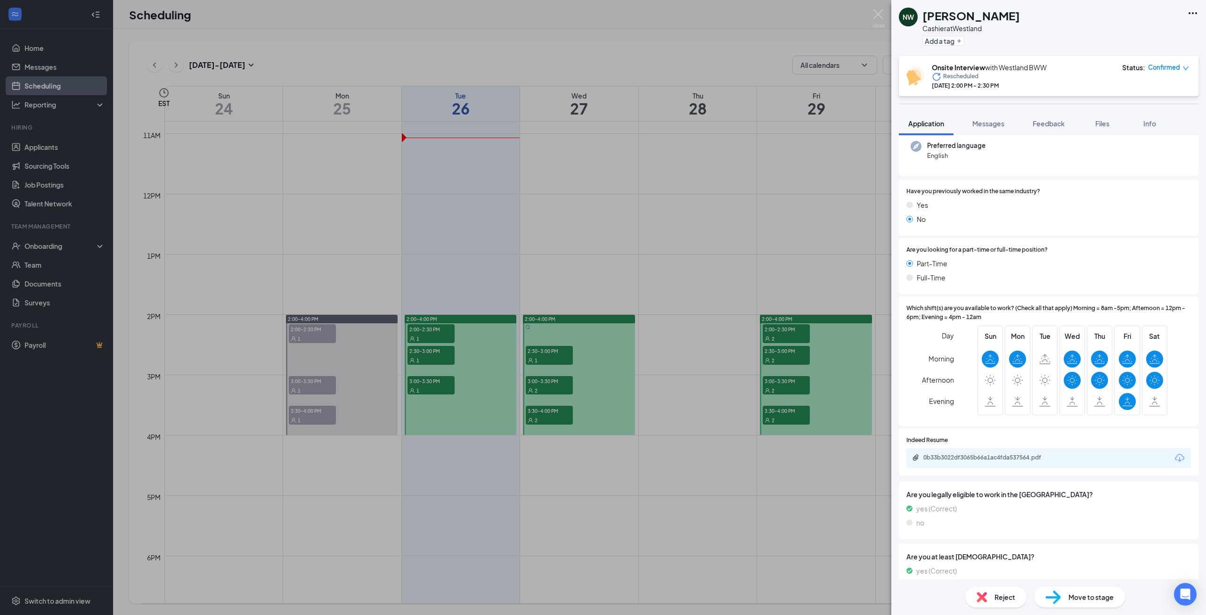
click at [1001, 598] on span "Reject" at bounding box center [1005, 597] width 21 height 10
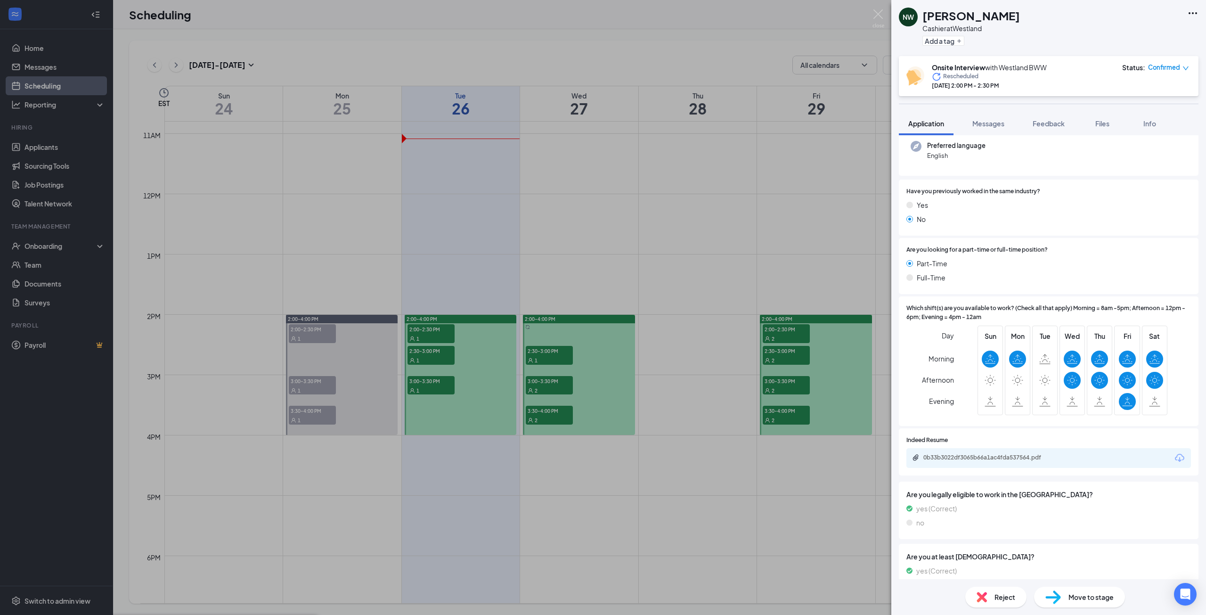
checkbox input "true"
click at [873, 16] on img at bounding box center [879, 18] width 12 height 18
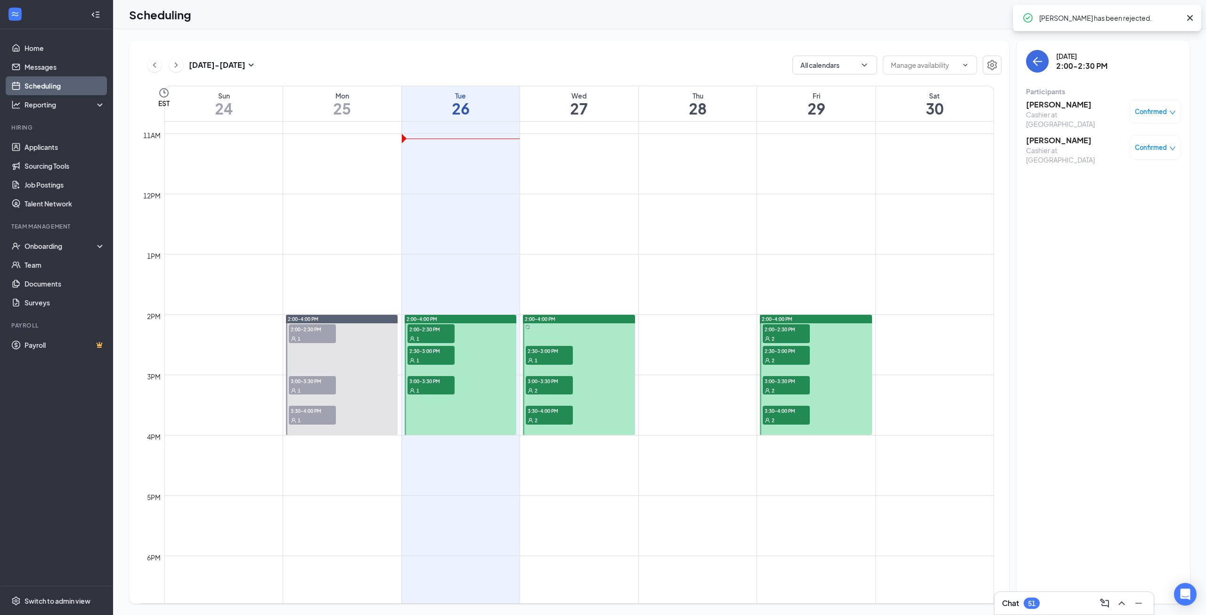
click at [1063, 135] on h3 "[PERSON_NAME]" at bounding box center [1075, 140] width 99 height 10
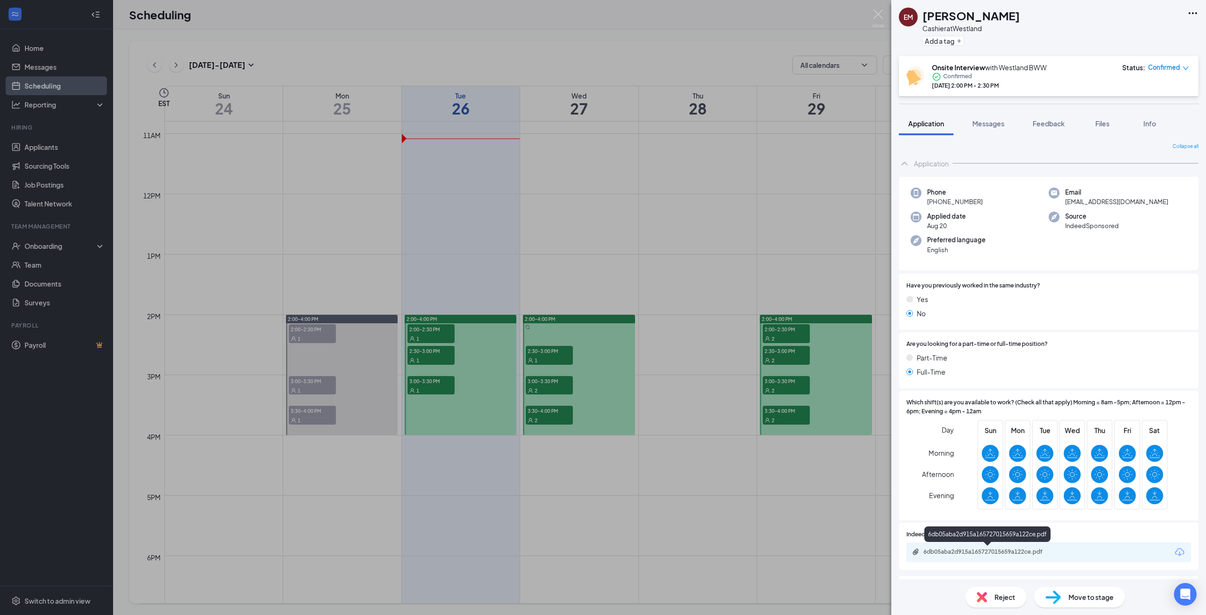
click at [963, 554] on div "6db05aba2d915a165727015659a122ce.pdf" at bounding box center [989, 552] width 132 height 8
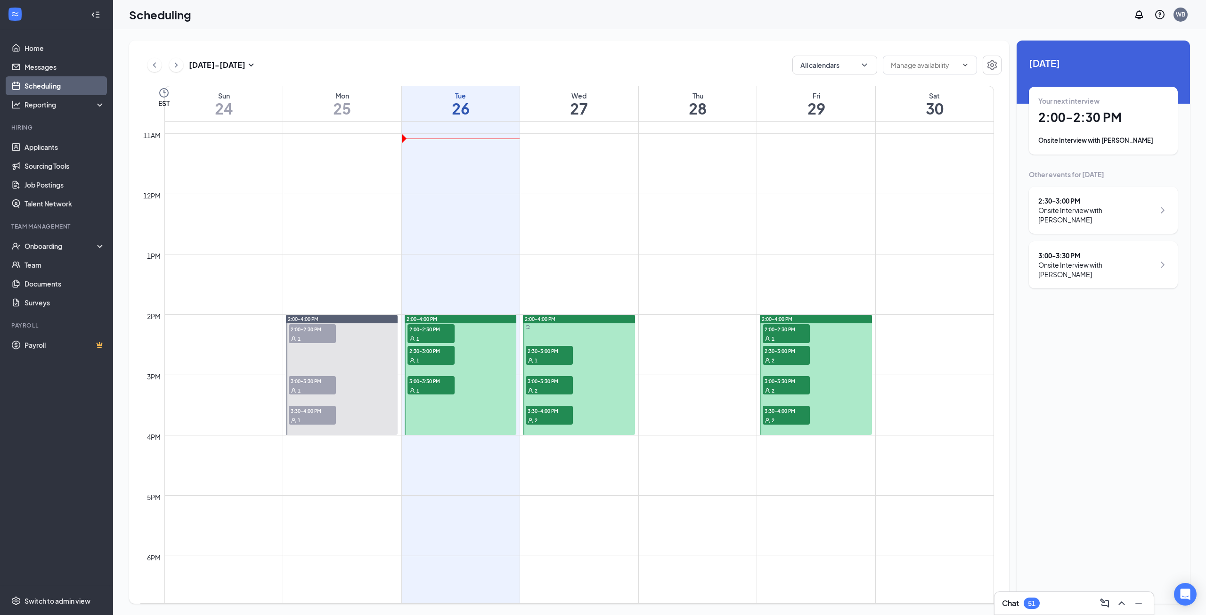
click at [776, 335] on div "1" at bounding box center [786, 338] width 47 height 9
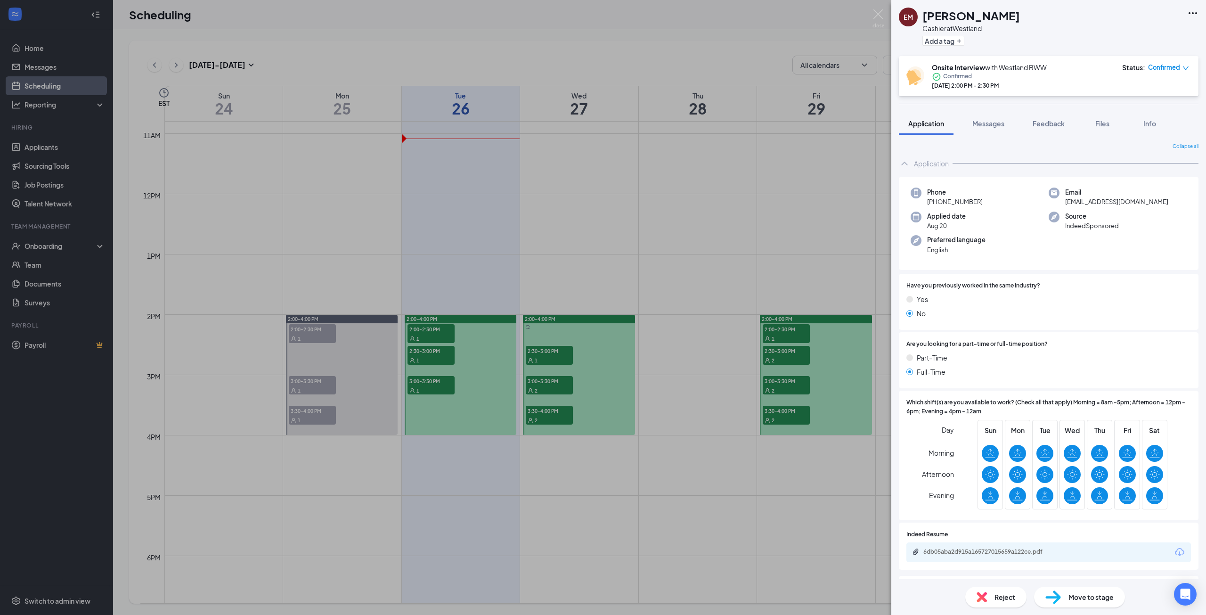
click at [1004, 600] on span "Reject" at bounding box center [1005, 597] width 21 height 10
checkbox input "true"
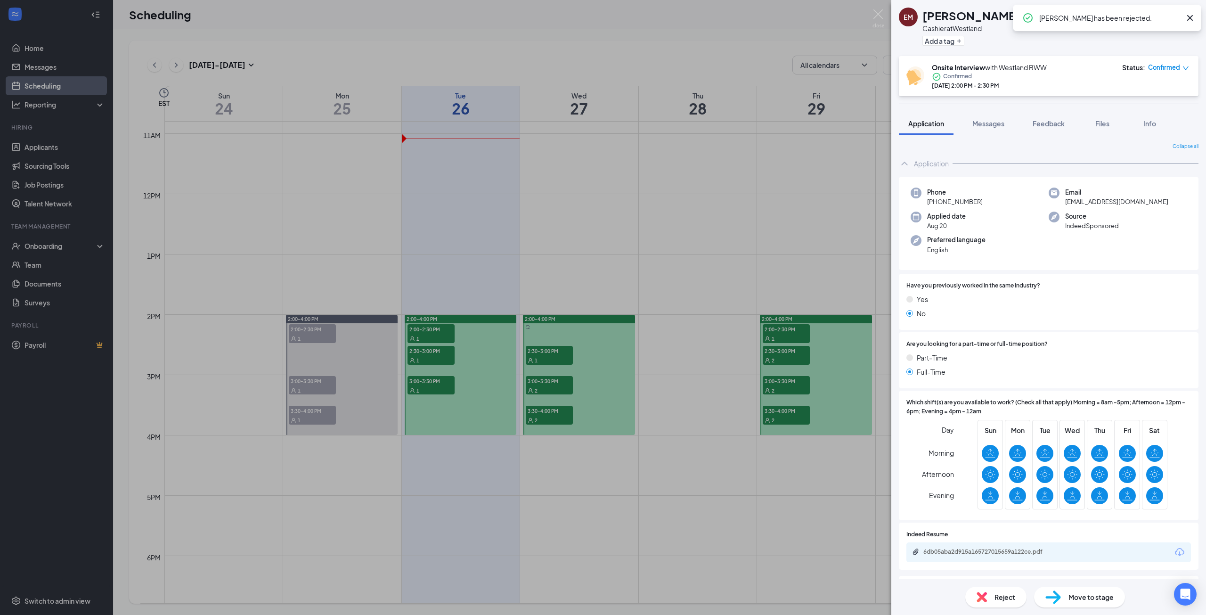
drag, startPoint x: 884, startPoint y: 15, endPoint x: 883, endPoint y: 137, distance: 122.0
click at [884, 14] on img at bounding box center [879, 18] width 12 height 18
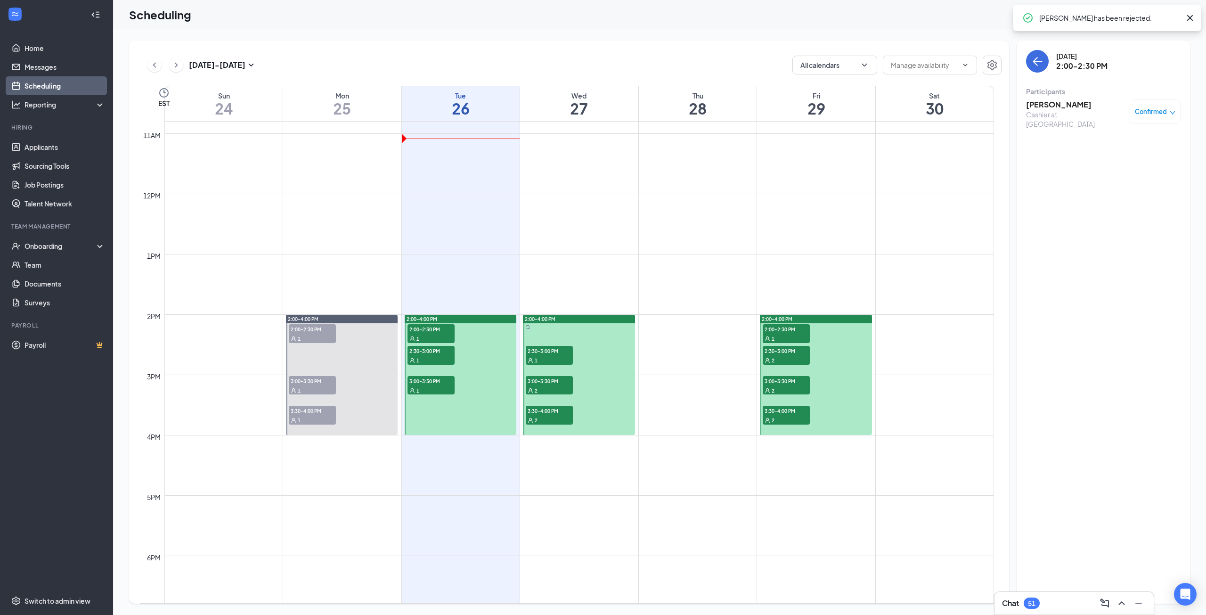
click at [788, 334] on div "1" at bounding box center [786, 338] width 47 height 9
click at [786, 356] on div "2" at bounding box center [786, 359] width 47 height 9
click at [1057, 106] on h3 "E’[PERSON_NAME]" at bounding box center [1075, 104] width 99 height 10
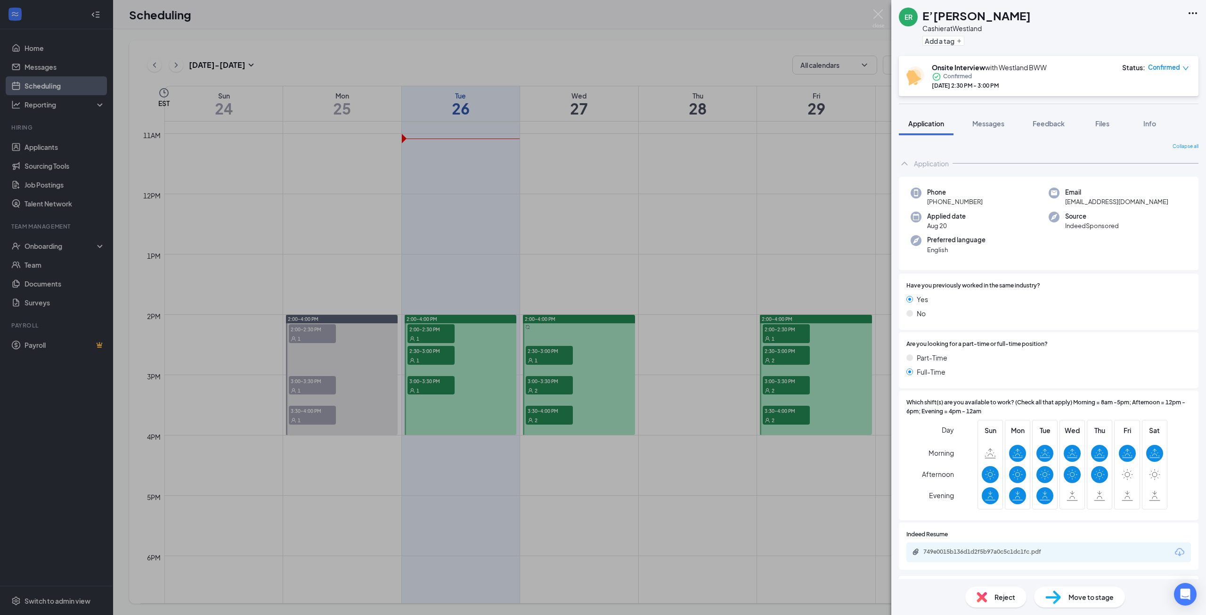
click at [988, 590] on div "Reject" at bounding box center [995, 597] width 61 height 21
drag, startPoint x: 657, startPoint y: 248, endPoint x: 576, endPoint y: 351, distance: 131.3
checkbox input "true"
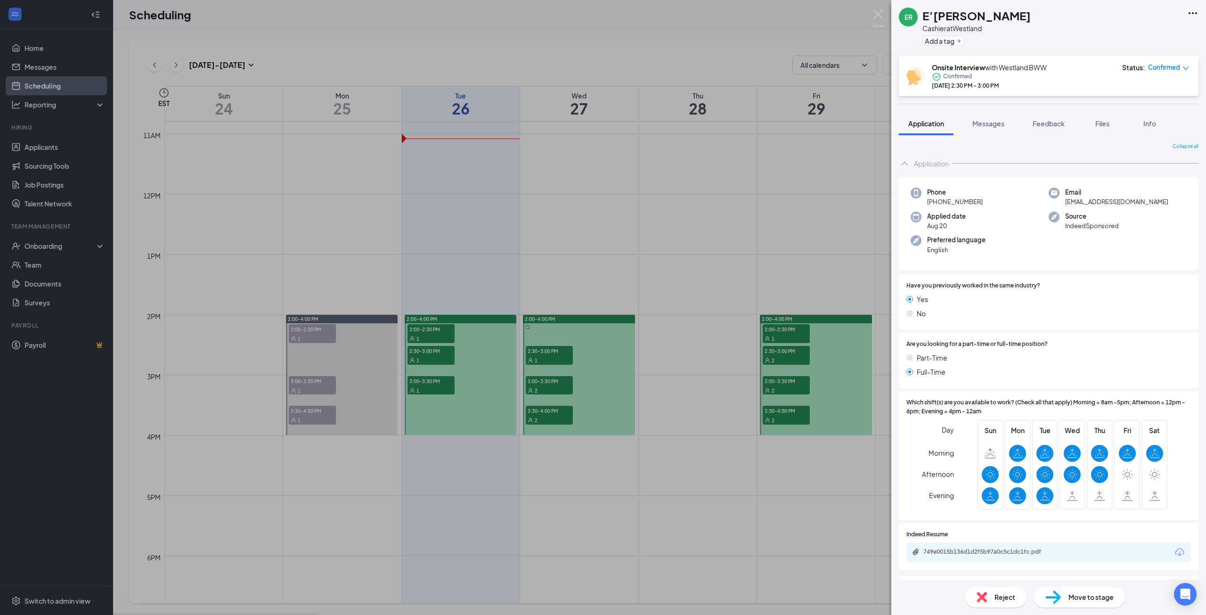
click at [881, 15] on img at bounding box center [879, 18] width 12 height 18
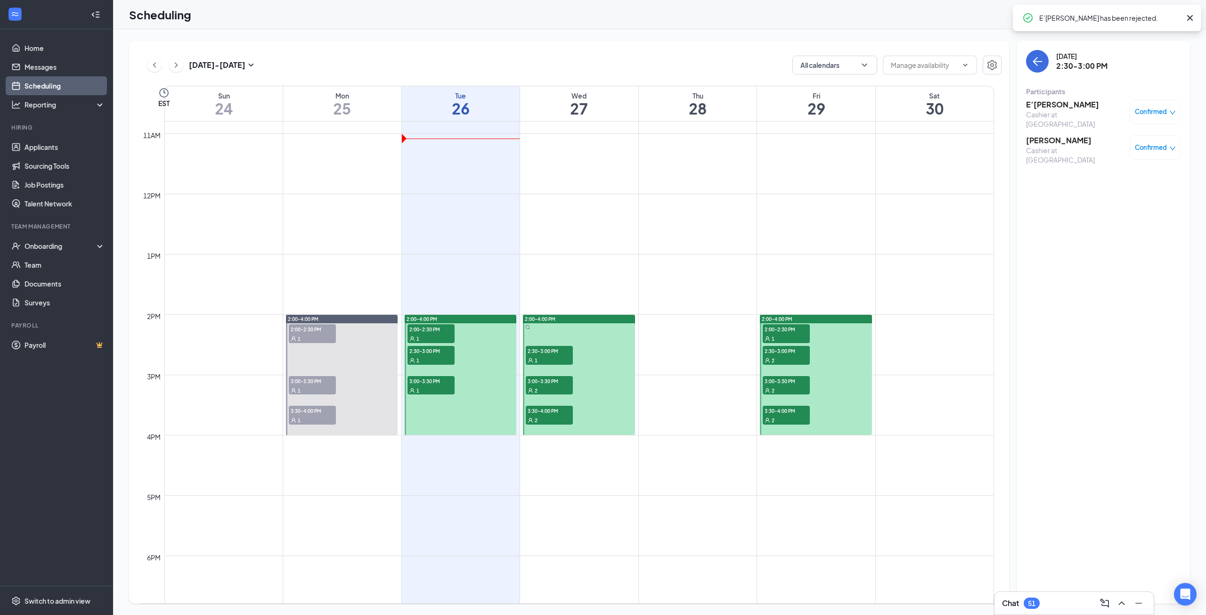
click at [799, 390] on div "2" at bounding box center [786, 389] width 47 height 9
click at [780, 347] on span "2:30-3:00 PM" at bounding box center [786, 350] width 47 height 9
click at [1039, 128] on div "E’[PERSON_NAME] Cashier at Westland Confirmed [PERSON_NAME] Cashier at [GEOGRAP…" at bounding box center [1103, 132] width 155 height 72
click at [1040, 135] on h3 "[PERSON_NAME]" at bounding box center [1075, 140] width 99 height 10
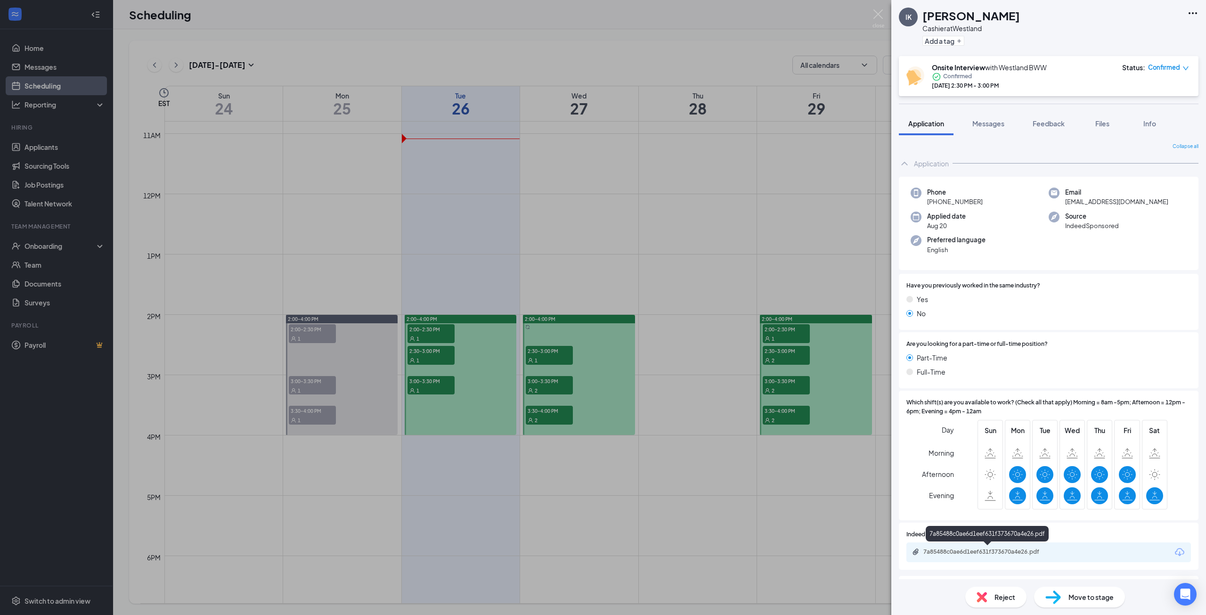
scroll to position [47, 0]
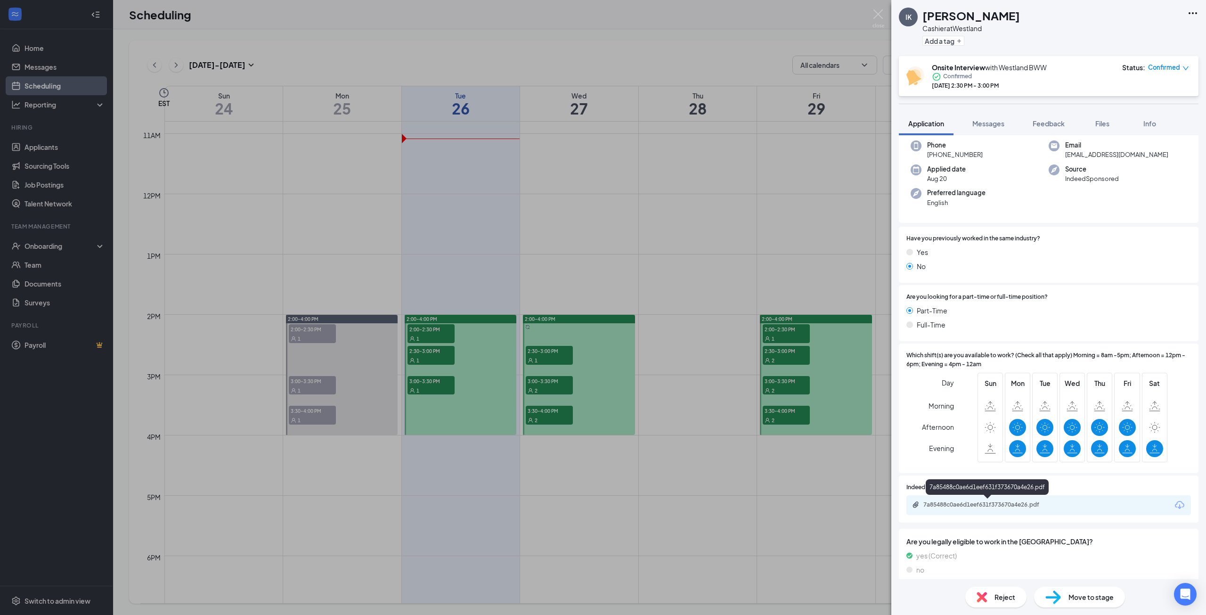
click at [959, 507] on div "7a85488c0ae6d1eef631f373670a4e26.pdf" at bounding box center [989, 505] width 132 height 8
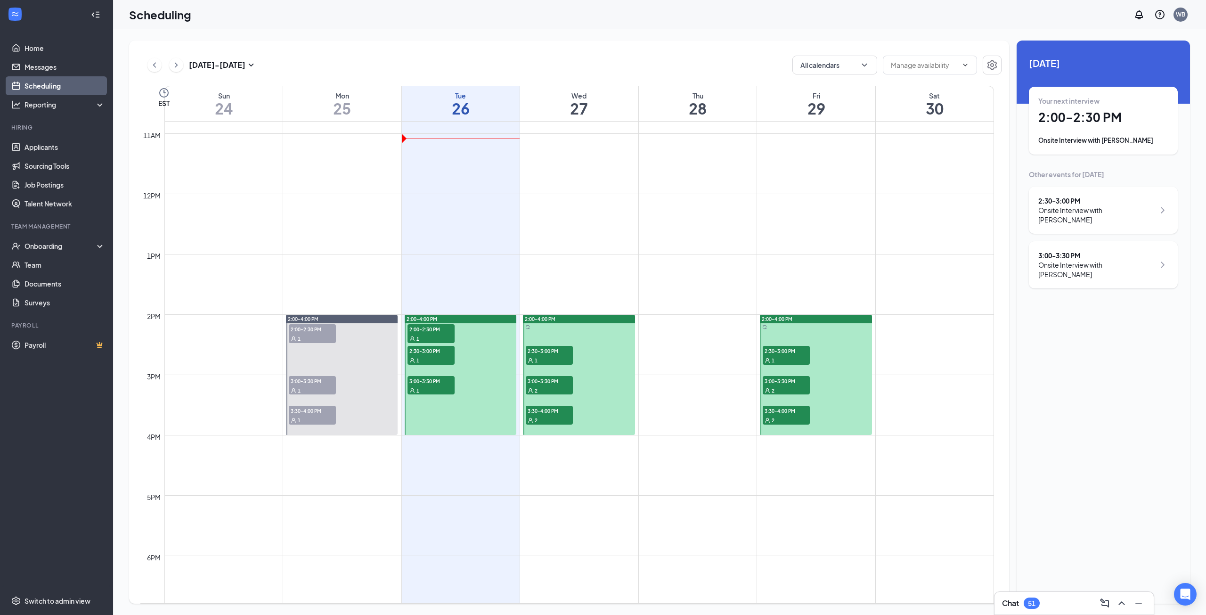
click at [784, 386] on div "2" at bounding box center [786, 389] width 47 height 9
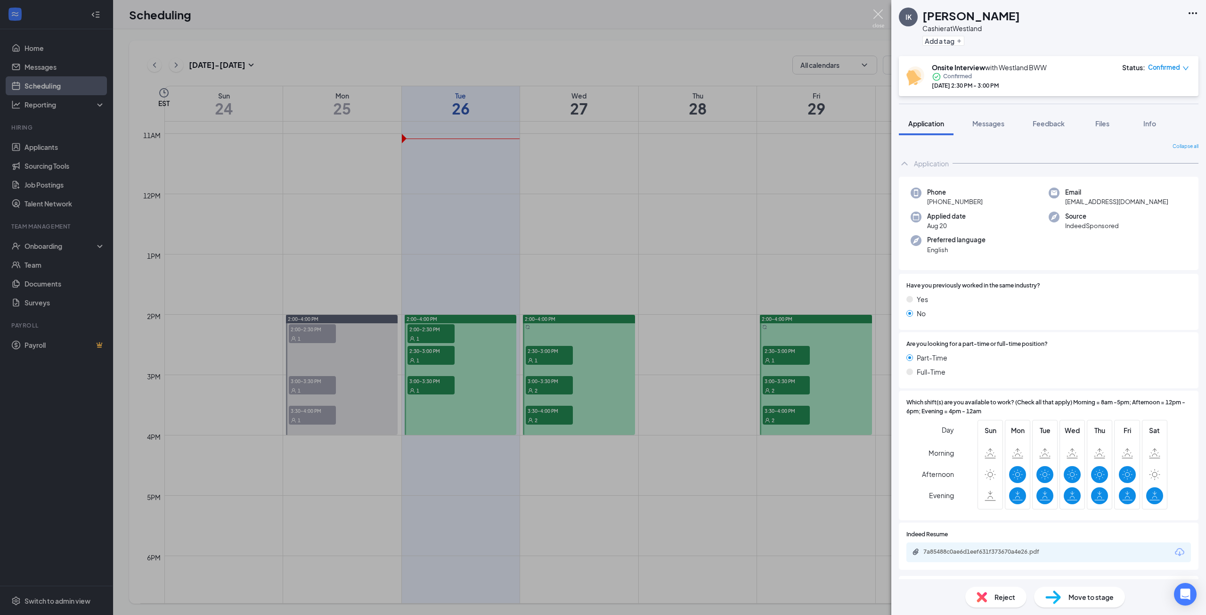
drag, startPoint x: 881, startPoint y: 16, endPoint x: 944, endPoint y: 46, distance: 69.3
click at [881, 16] on img at bounding box center [879, 18] width 12 height 18
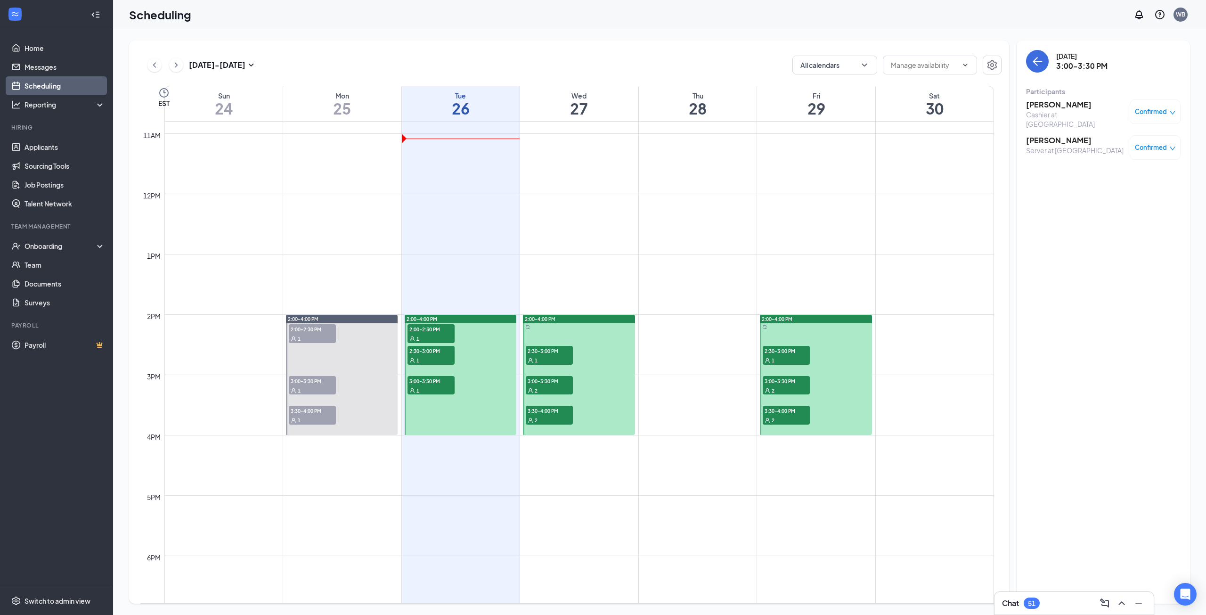
click at [1042, 106] on h3 "[PERSON_NAME]" at bounding box center [1075, 104] width 99 height 10
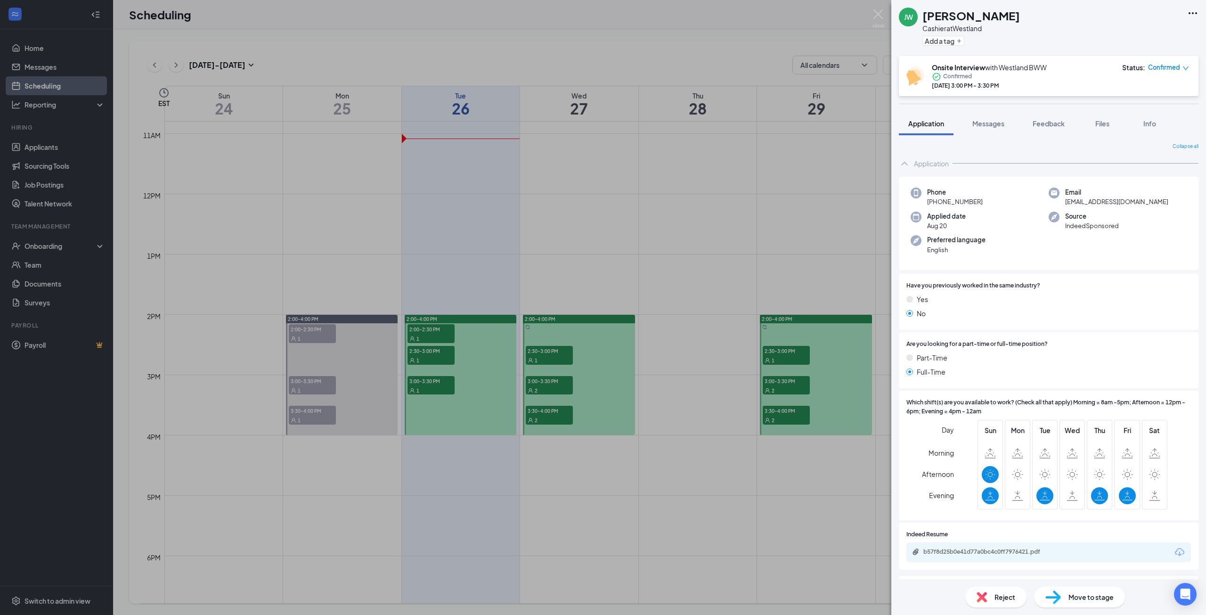
click at [994, 606] on div "Reject" at bounding box center [995, 597] width 61 height 21
checkbox input "true"
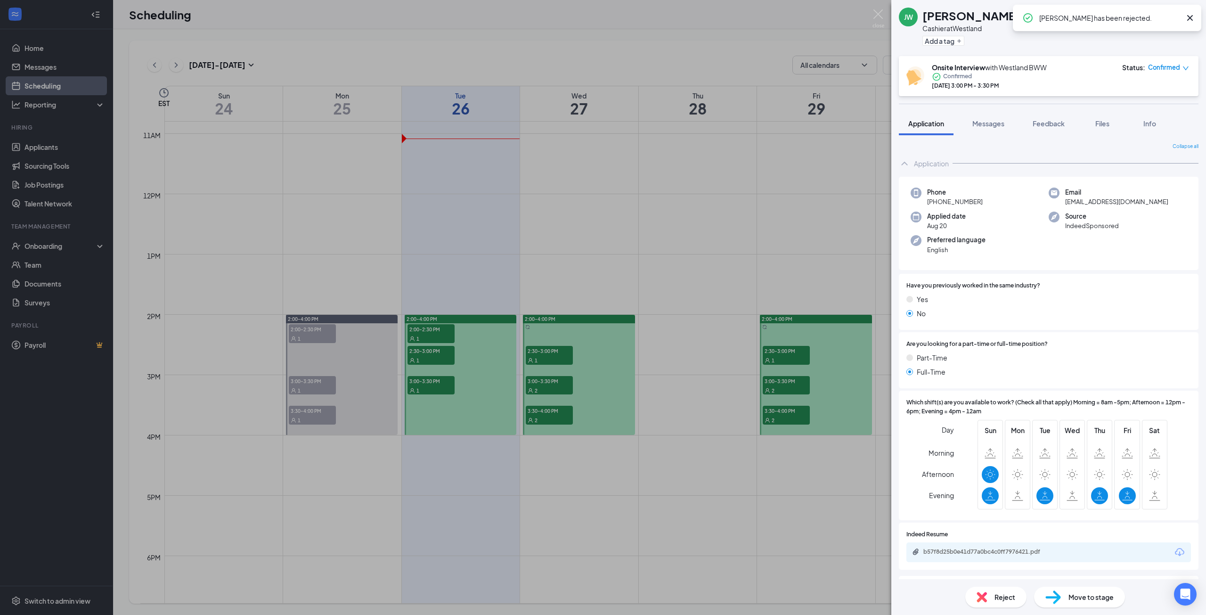
drag, startPoint x: 868, startPoint y: 251, endPoint x: 858, endPoint y: 187, distance: 64.9
click at [868, 251] on div "[PERSON_NAME] Cashier at [GEOGRAPHIC_DATA] Add a tag Onsite Interview with West…" at bounding box center [603, 307] width 1206 height 615
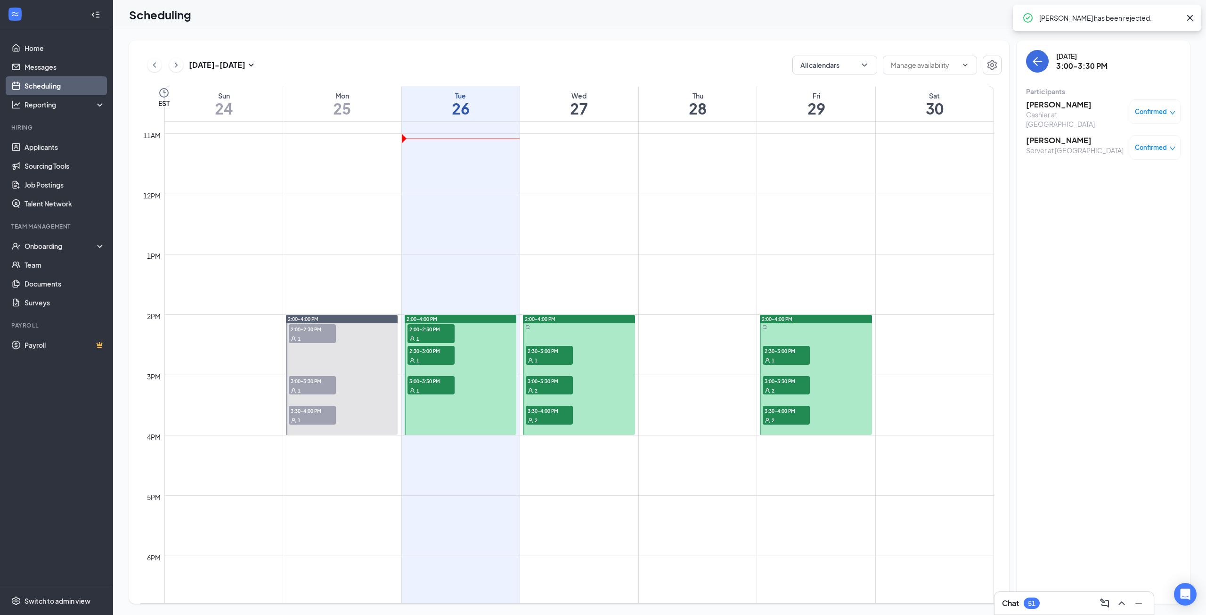
click at [782, 386] on div "2" at bounding box center [786, 389] width 47 height 9
click at [1042, 136] on h3 "[PERSON_NAME]" at bounding box center [1075, 140] width 98 height 10
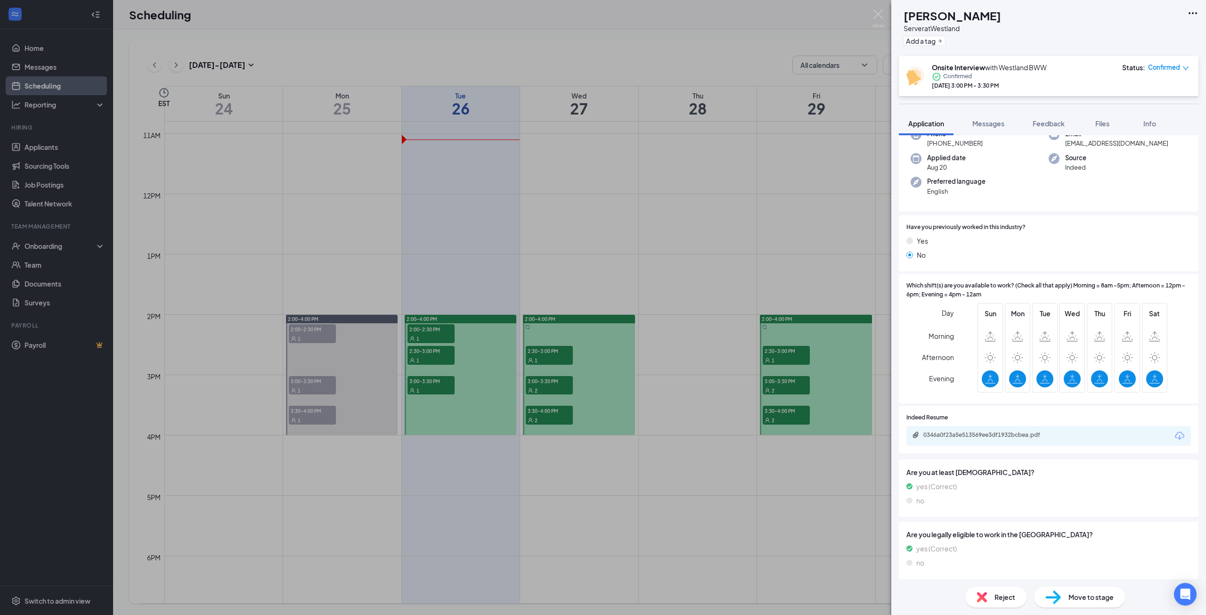
scroll to position [87, 0]
click at [944, 424] on div "0346a0f23a5e513569ee3df1932bcbea.pdf" at bounding box center [988, 417] width 124 height 19
click at [946, 432] on div "0346a0f23a5e513569ee3df1932bcbea.pdf" at bounding box center [989, 433] width 132 height 8
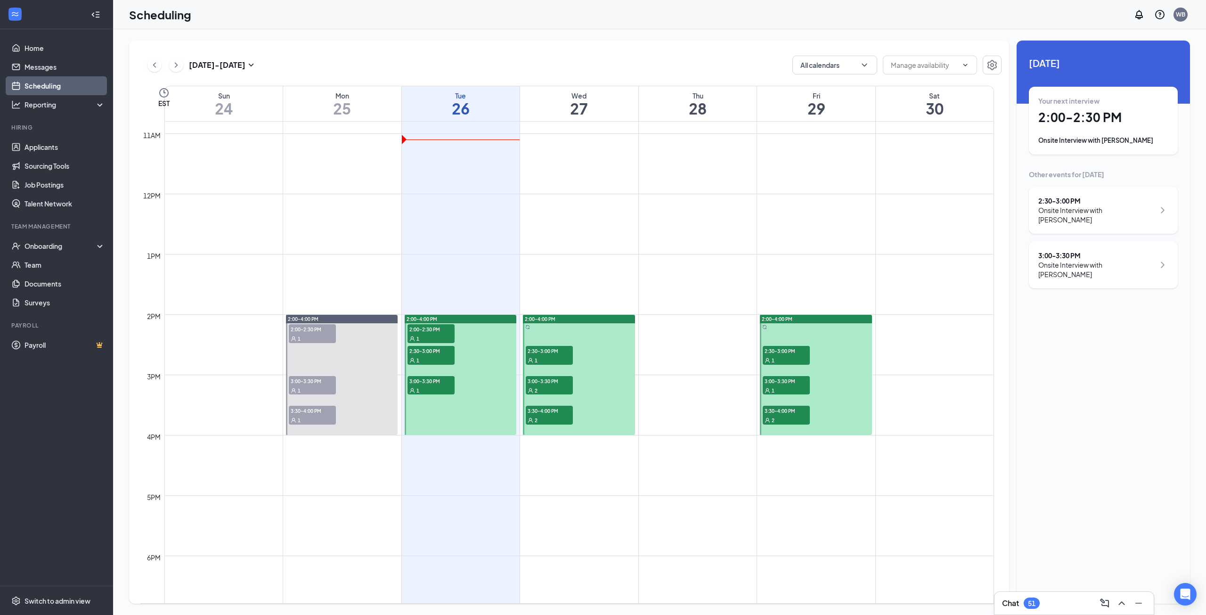
click at [791, 418] on div "2" at bounding box center [786, 419] width 47 height 9
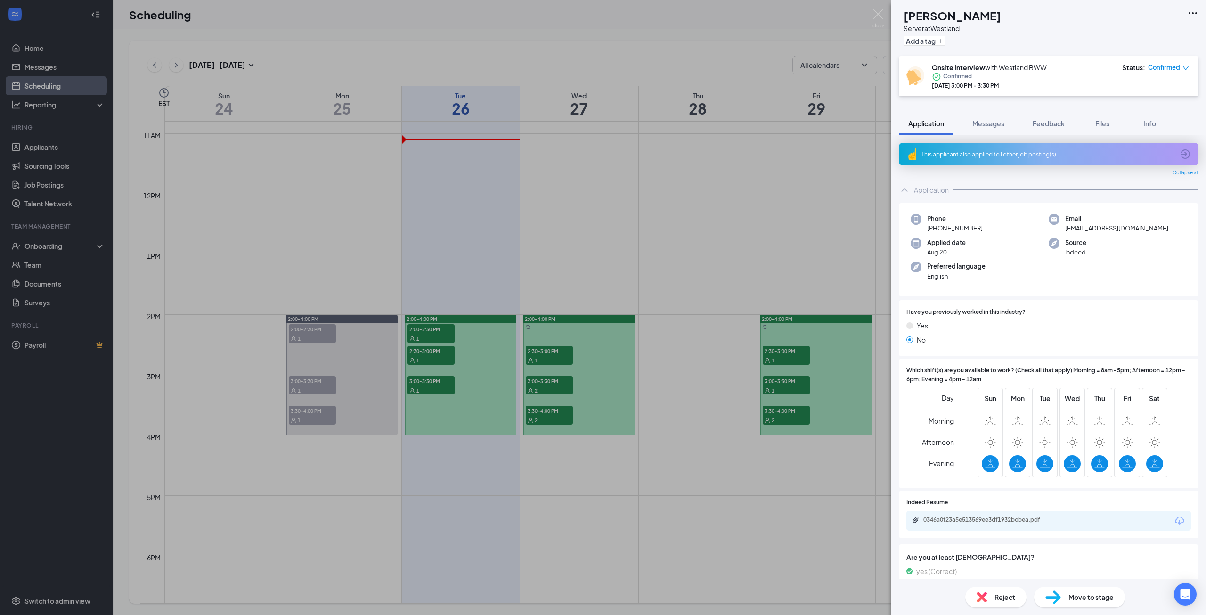
click at [789, 322] on div "AB [PERSON_NAME] Server at [GEOGRAPHIC_DATA] Add a tag Onsite Interview with We…" at bounding box center [603, 307] width 1206 height 615
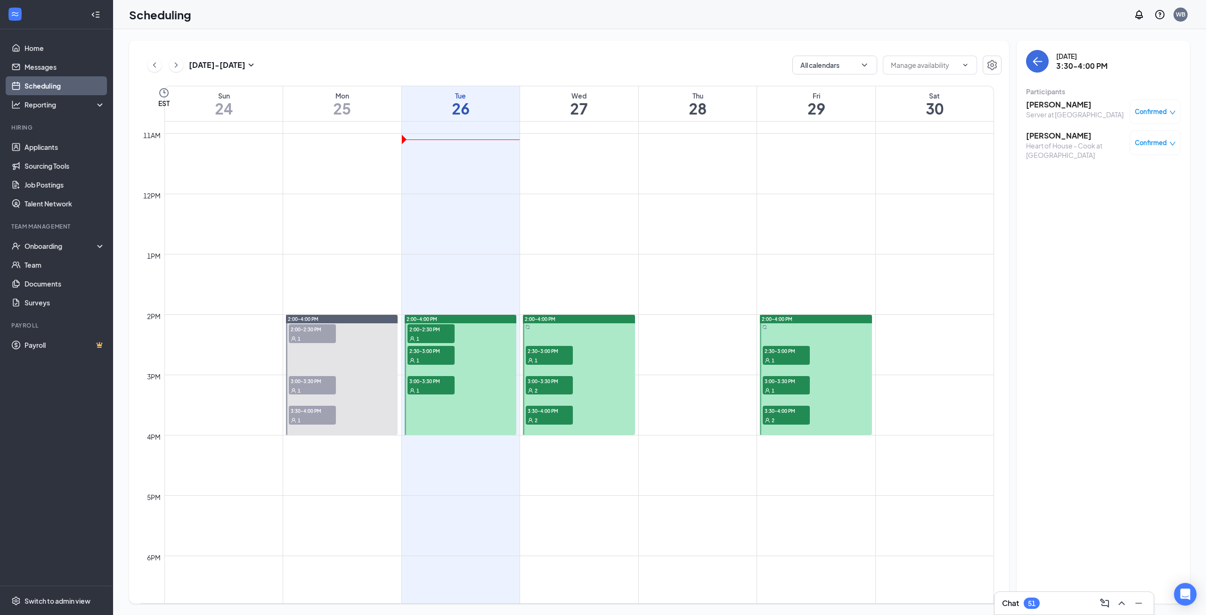
click at [801, 413] on span "3:30-4:00 PM" at bounding box center [786, 410] width 47 height 9
click at [1060, 134] on h3 "[PERSON_NAME]" at bounding box center [1075, 136] width 99 height 10
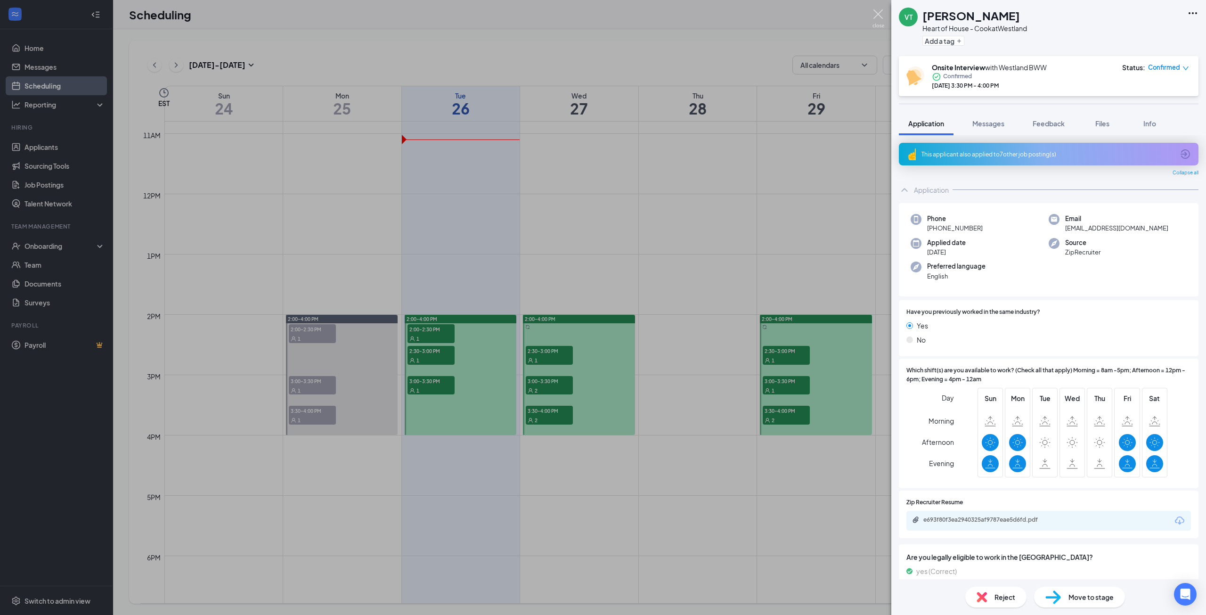
click at [880, 15] on img at bounding box center [879, 18] width 12 height 18
